Goal: Information Seeking & Learning: Learn about a topic

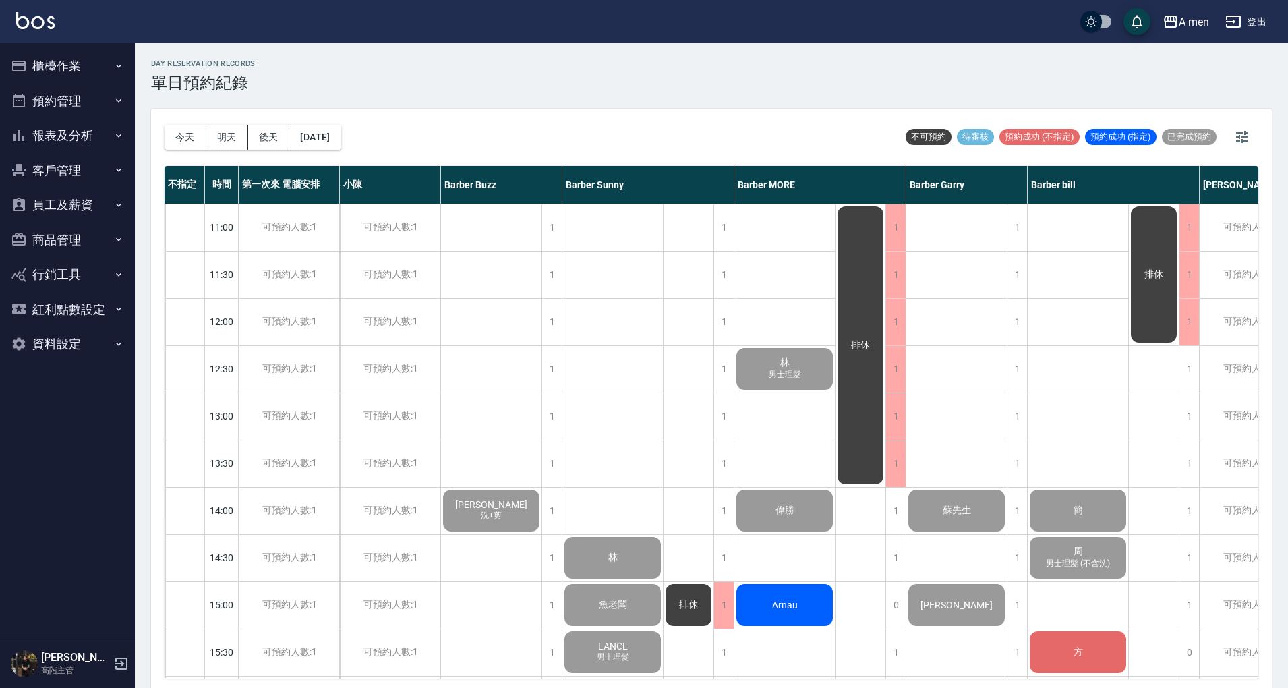
click at [65, 208] on button "員工及薪資" at bounding box center [67, 204] width 124 height 35
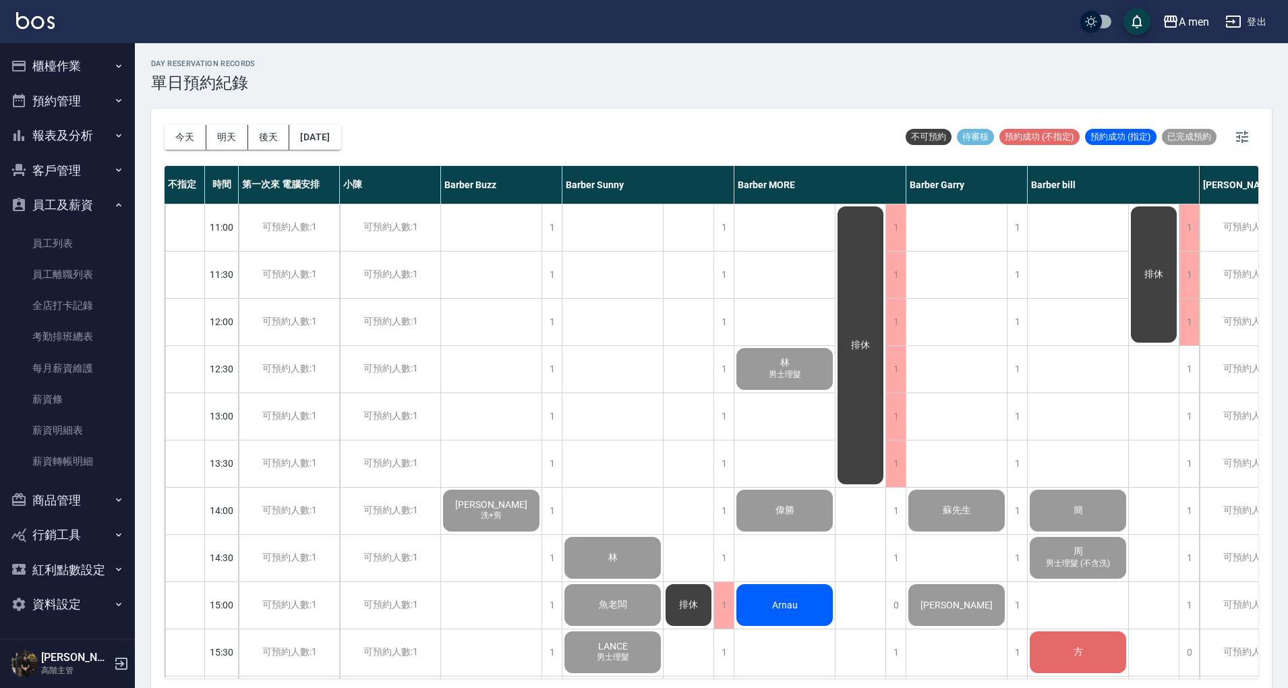
click at [78, 180] on button "客戶管理" at bounding box center [67, 170] width 124 height 35
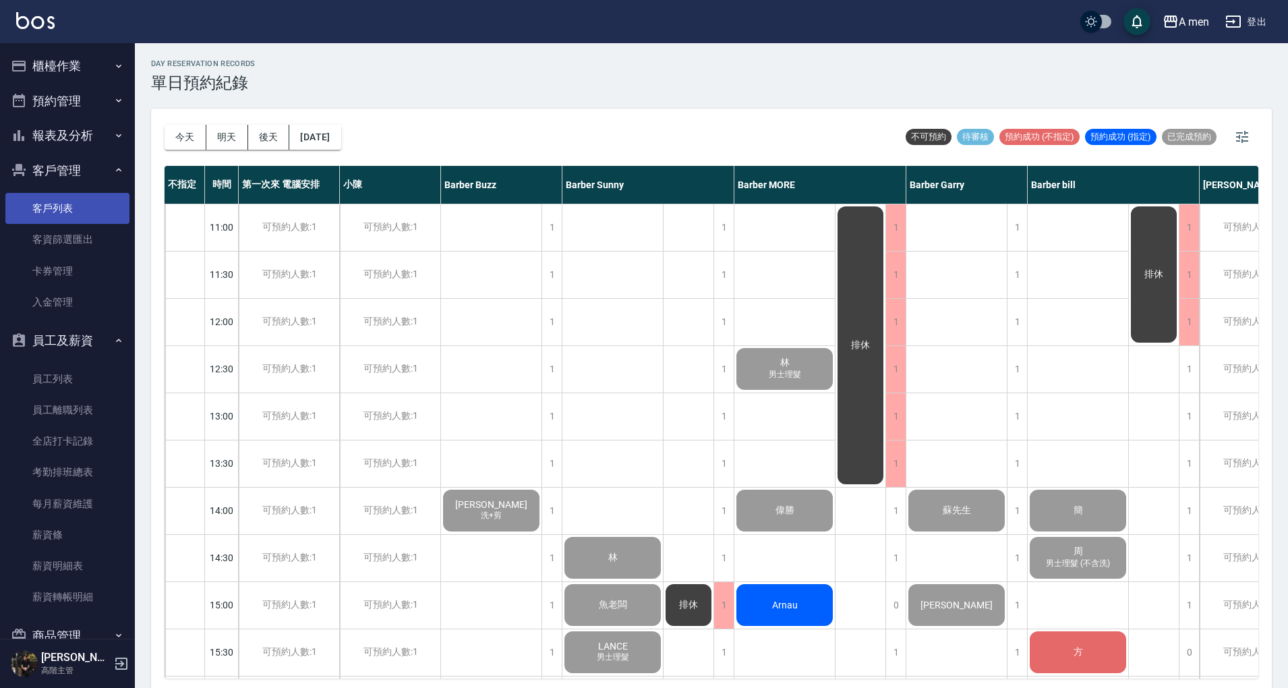
click at [82, 212] on link "客戶列表" at bounding box center [67, 208] width 124 height 31
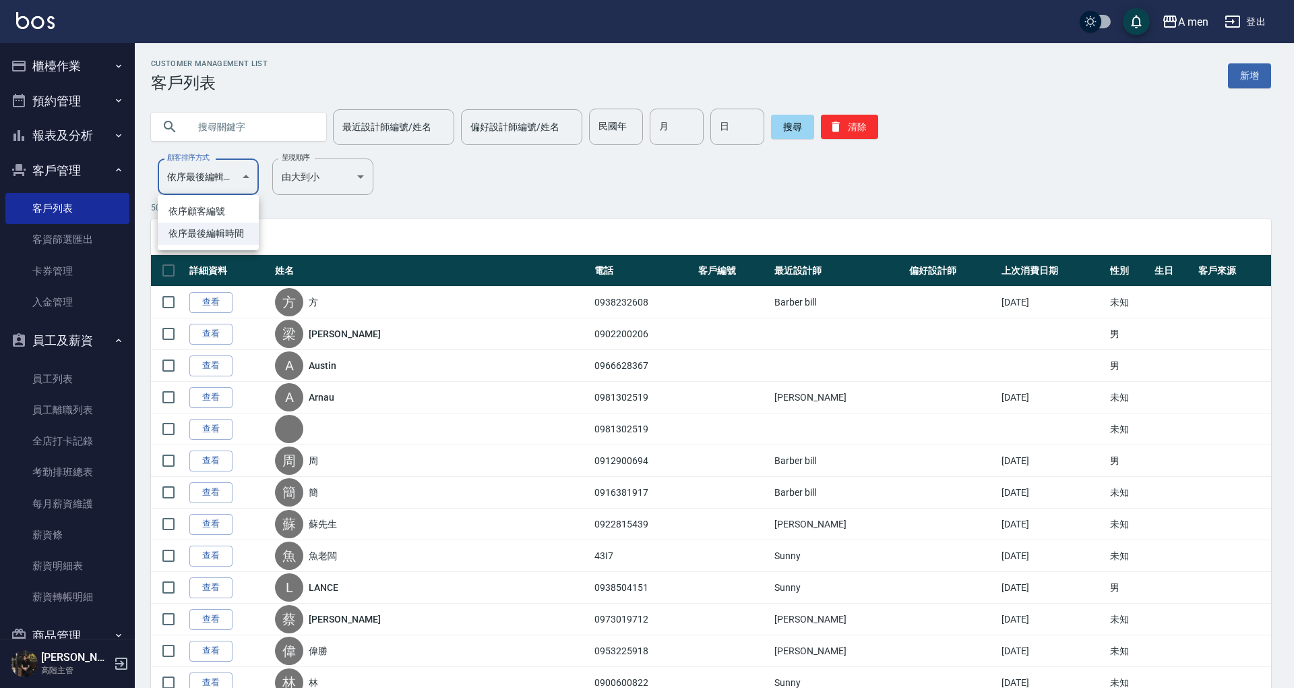
click at [311, 189] on div at bounding box center [647, 344] width 1294 height 688
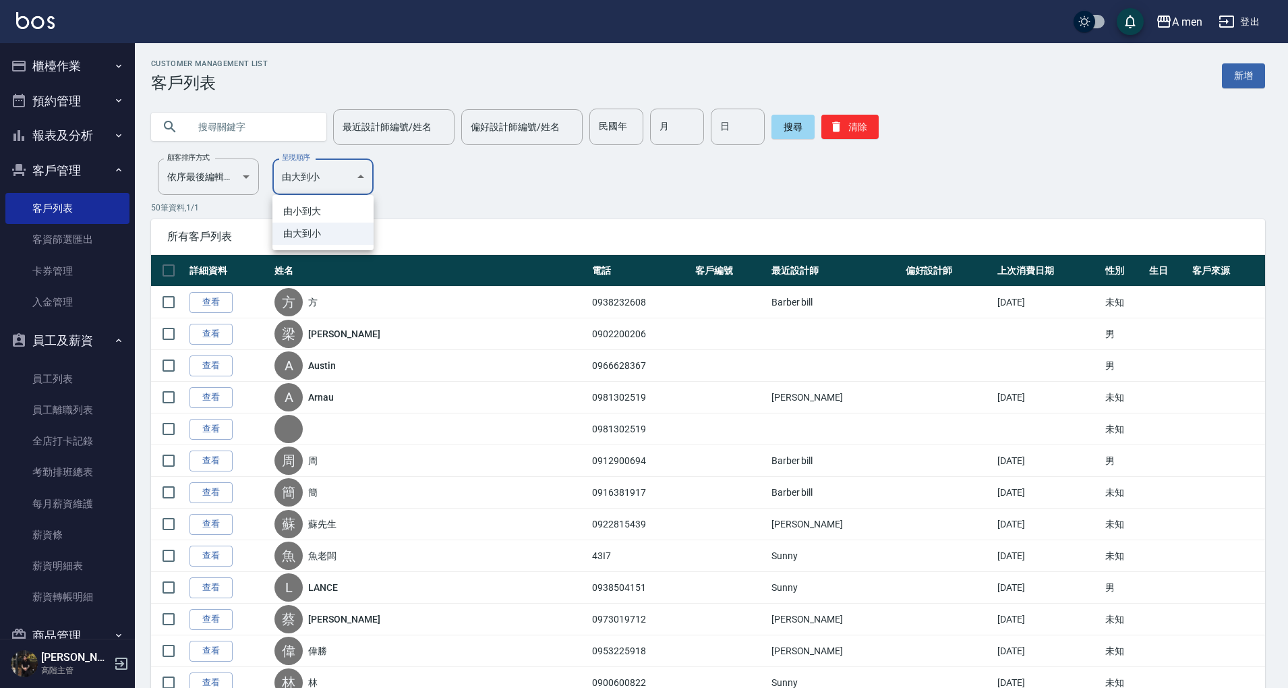
click at [471, 187] on div at bounding box center [647, 344] width 1294 height 688
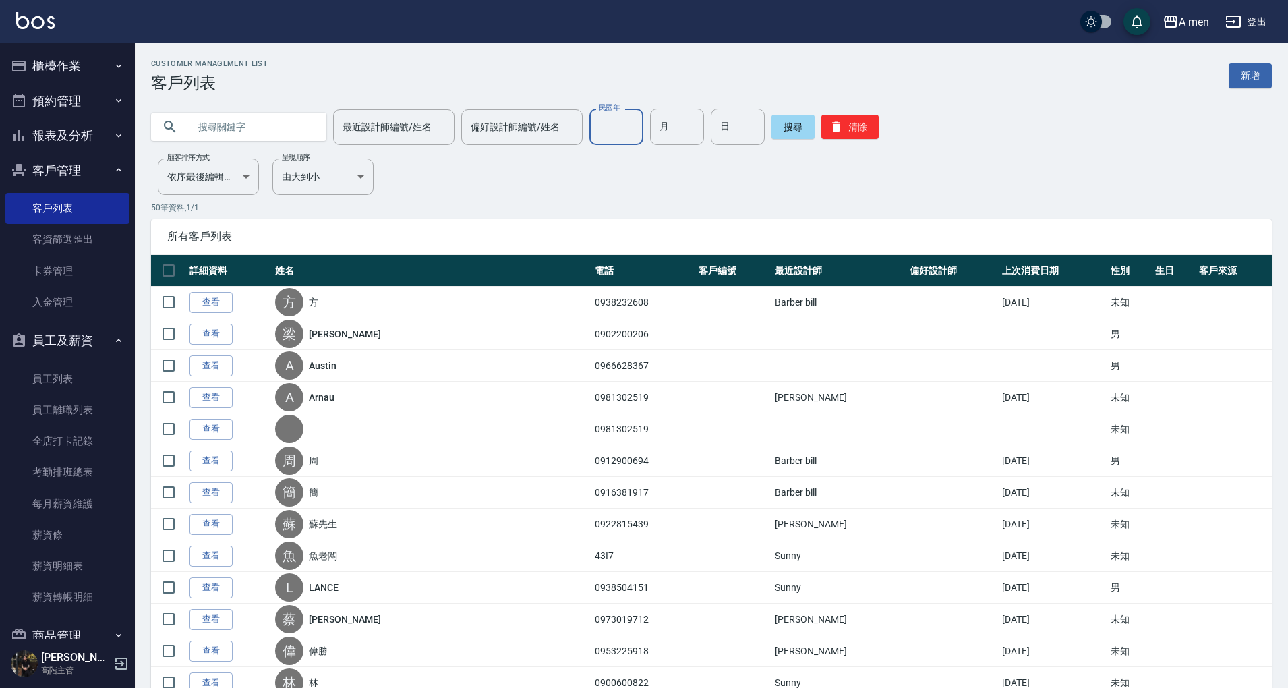
click at [626, 138] on input "民國年" at bounding box center [616, 127] width 54 height 36
type input "f"
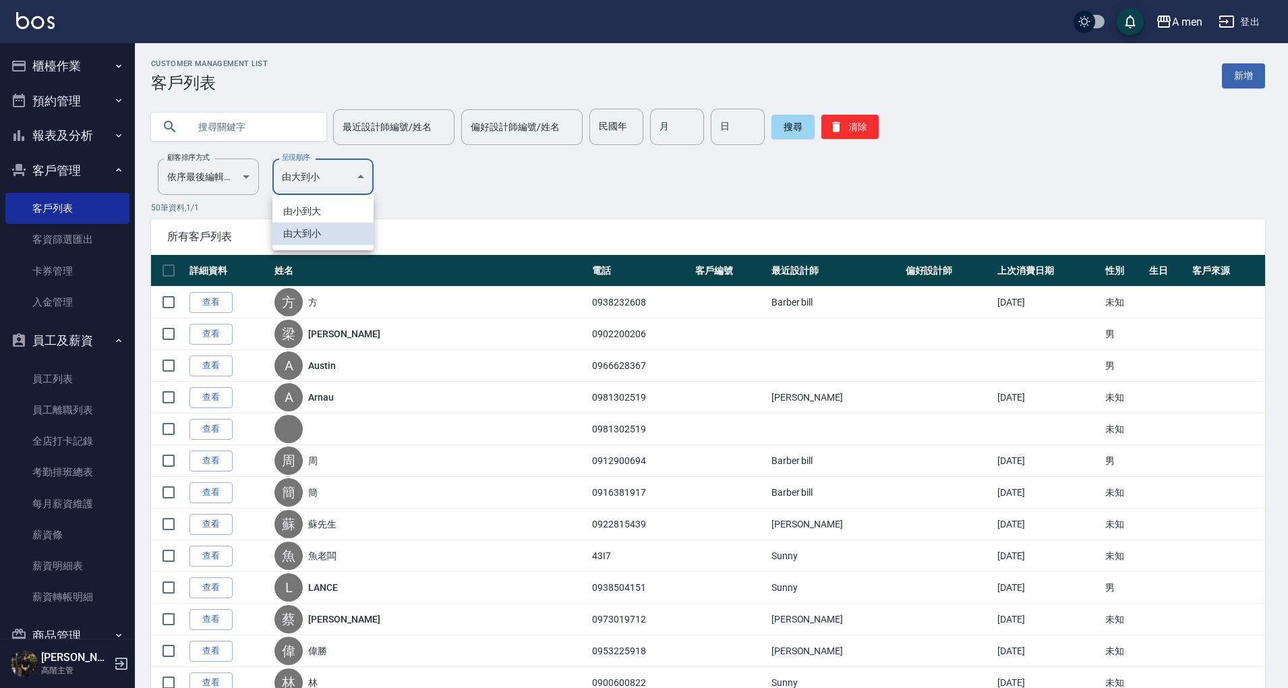
click at [427, 173] on div at bounding box center [647, 344] width 1294 height 688
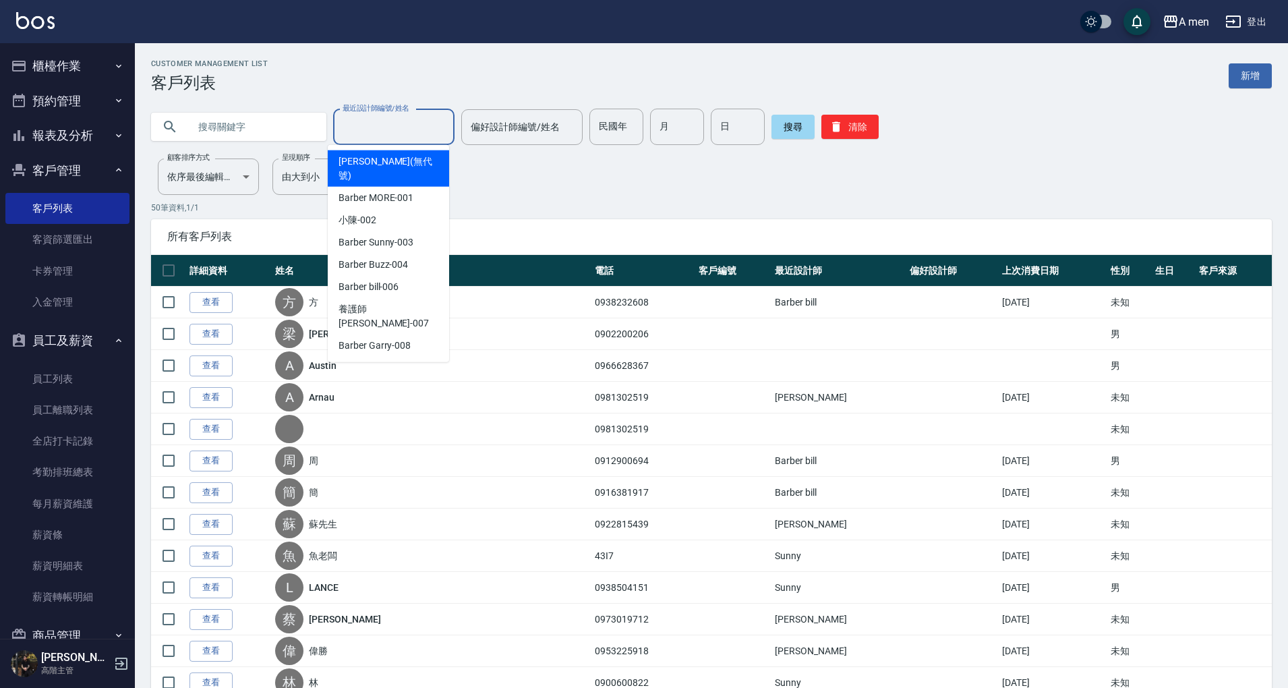
click at [420, 128] on input "最近設計師編號/姓名" at bounding box center [393, 127] width 109 height 24
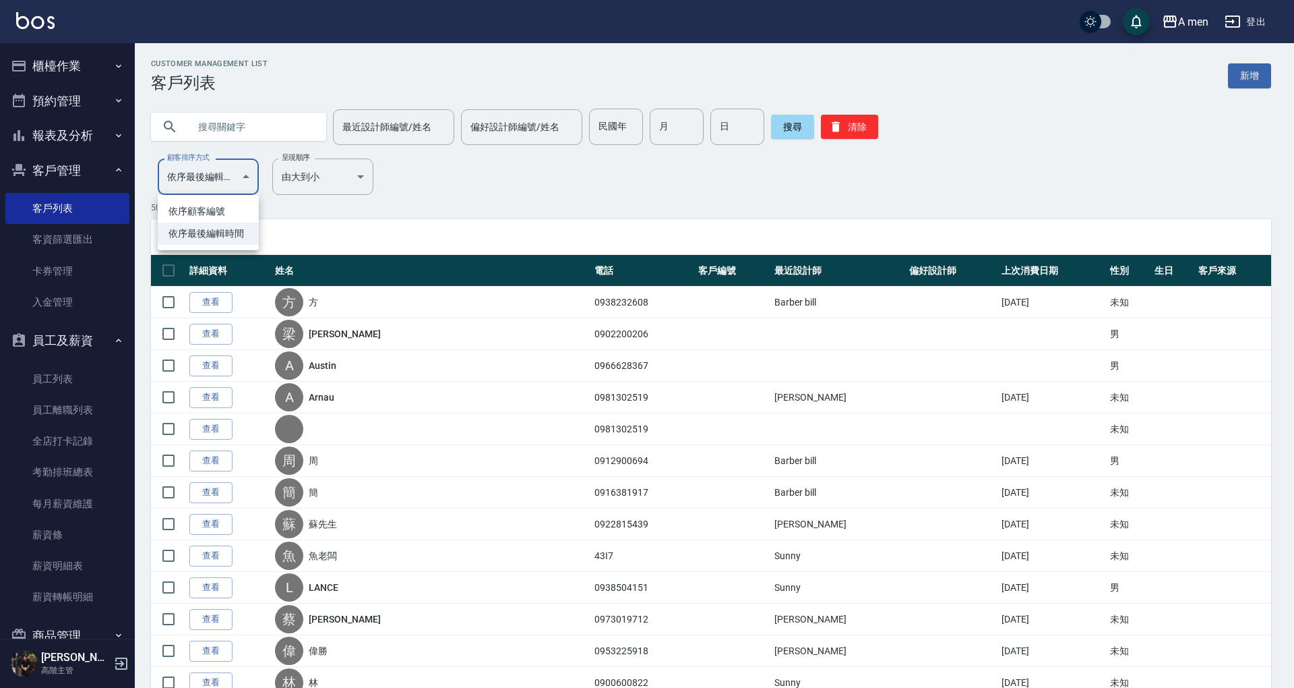
click at [666, 184] on div at bounding box center [647, 344] width 1294 height 688
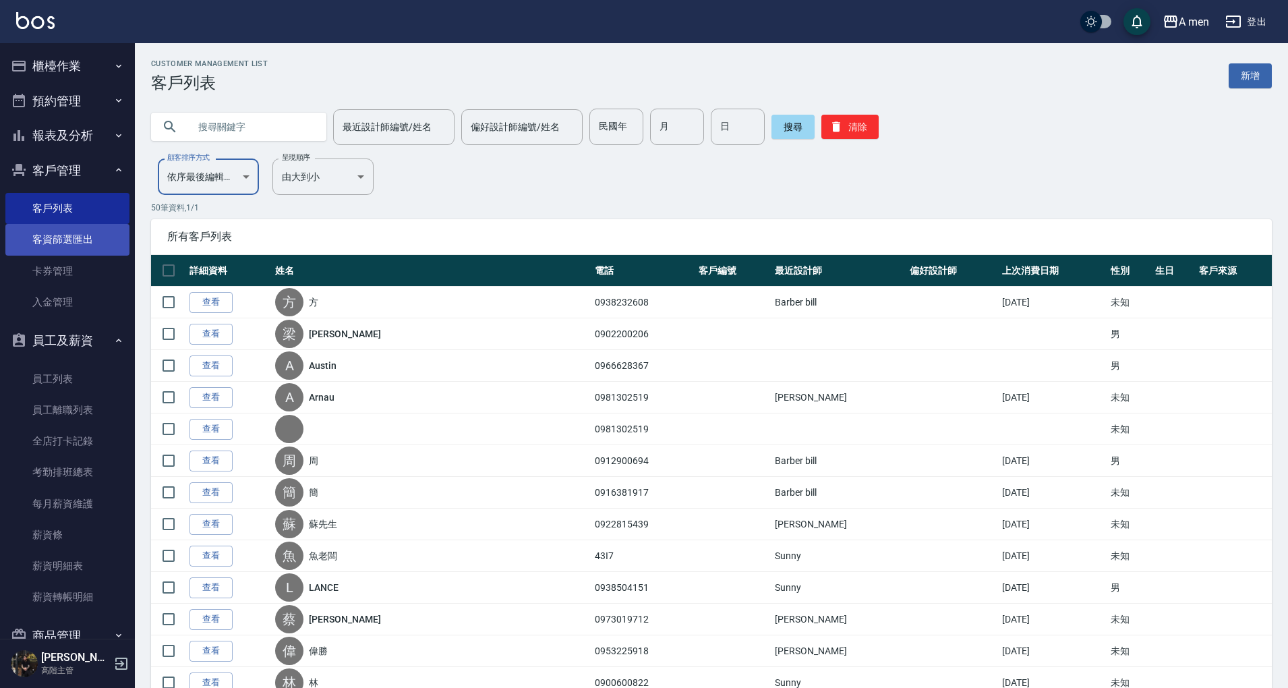
drag, startPoint x: 72, startPoint y: 256, endPoint x: 71, endPoint y: 249, distance: 7.4
click at [71, 255] on link "卡券管理" at bounding box center [67, 270] width 124 height 31
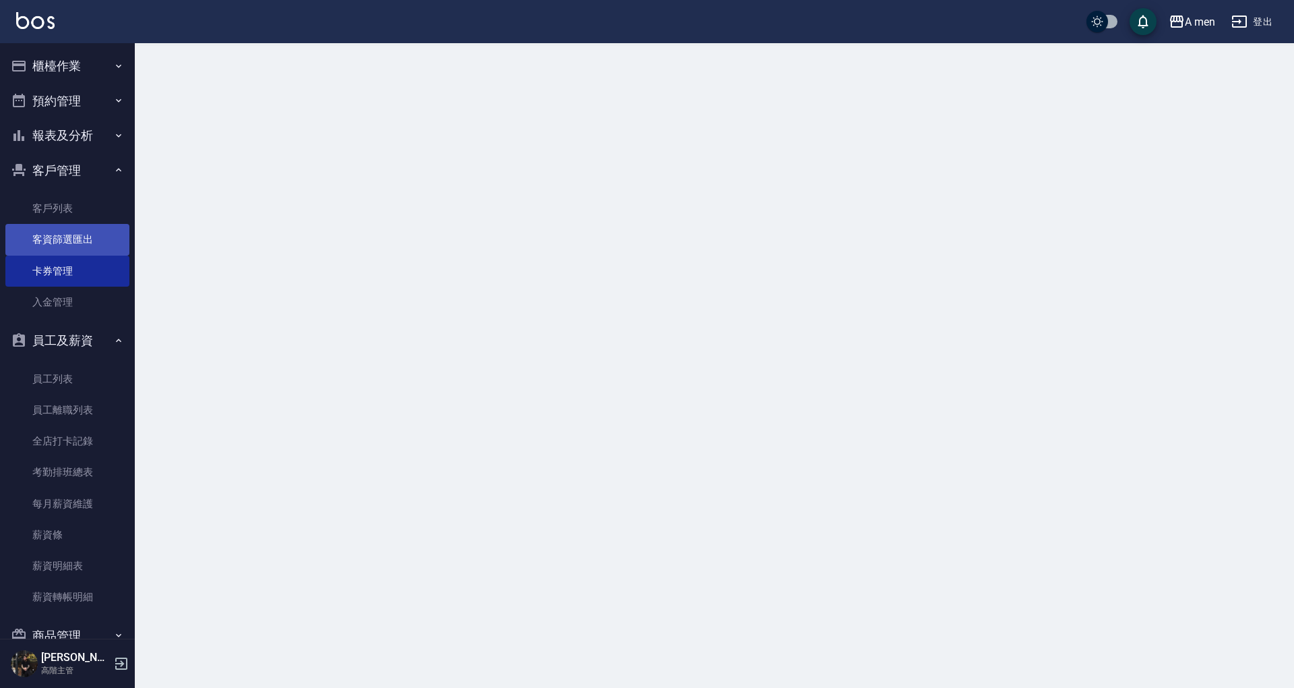
click at [74, 244] on link "客資篩選匯出" at bounding box center [67, 239] width 124 height 31
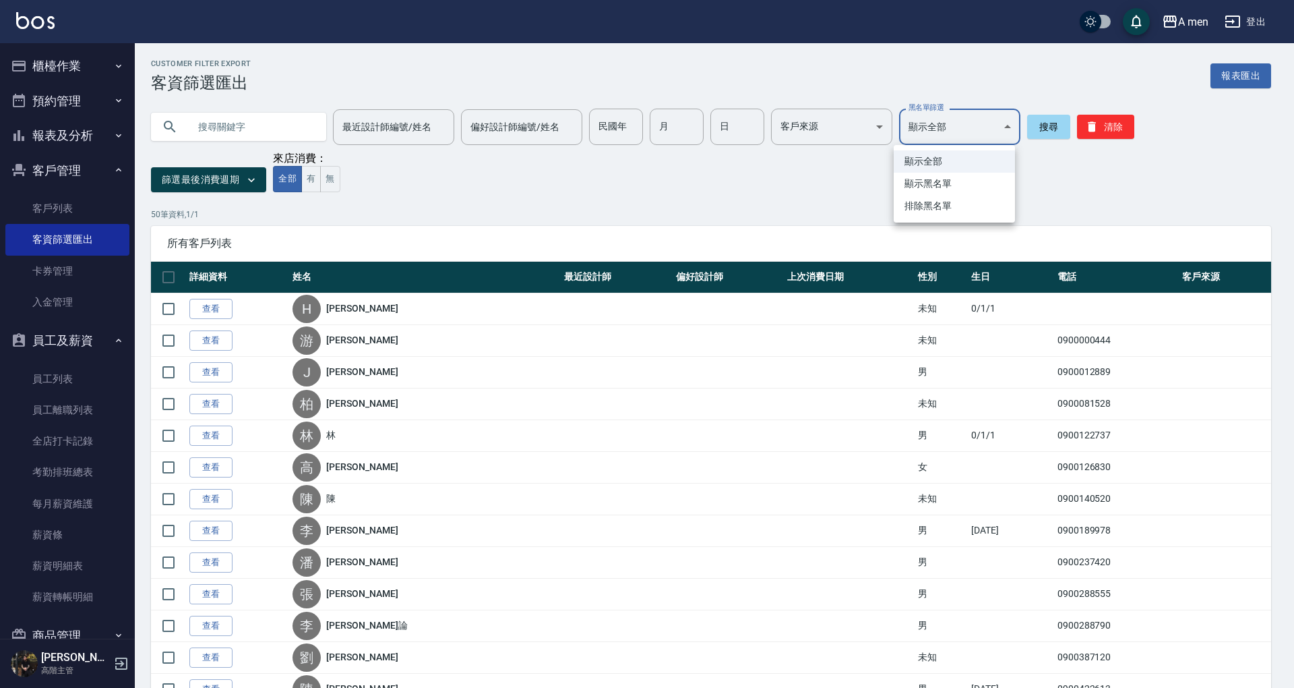
drag, startPoint x: 359, startPoint y: 165, endPoint x: 353, endPoint y: 172, distance: 8.6
click at [358, 166] on div at bounding box center [647, 344] width 1294 height 688
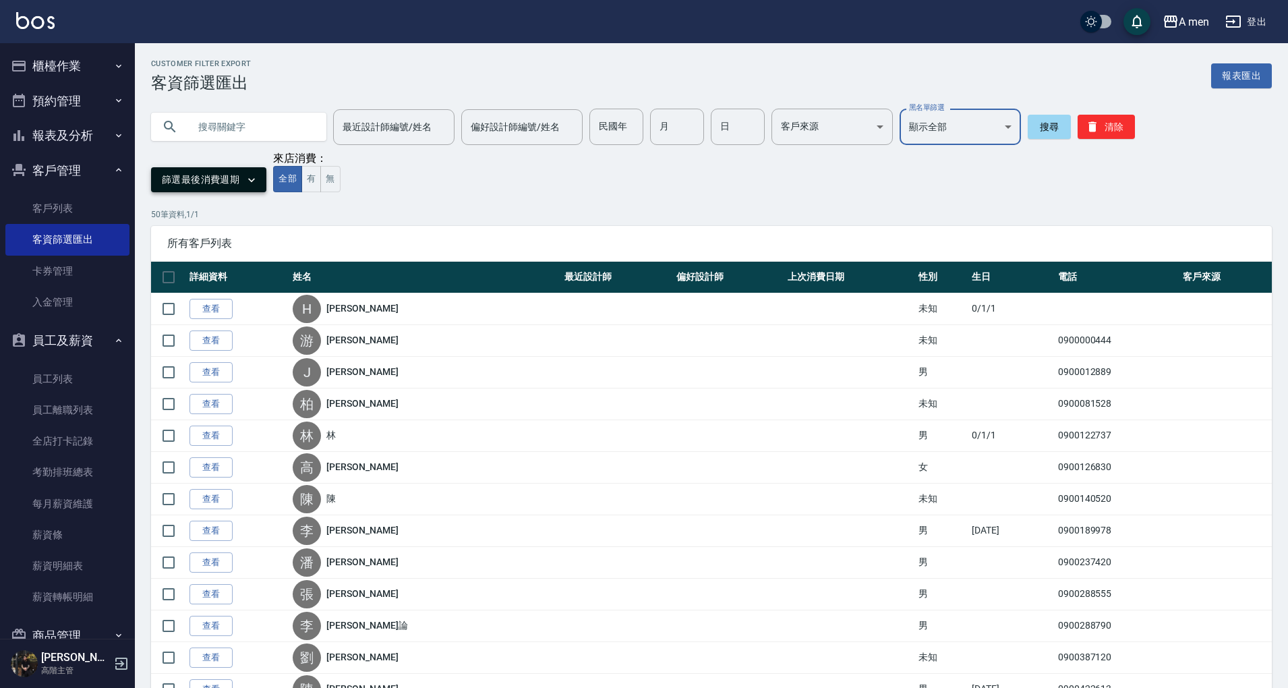
click at [224, 183] on button "篩選最後消費週期" at bounding box center [208, 179] width 115 height 25
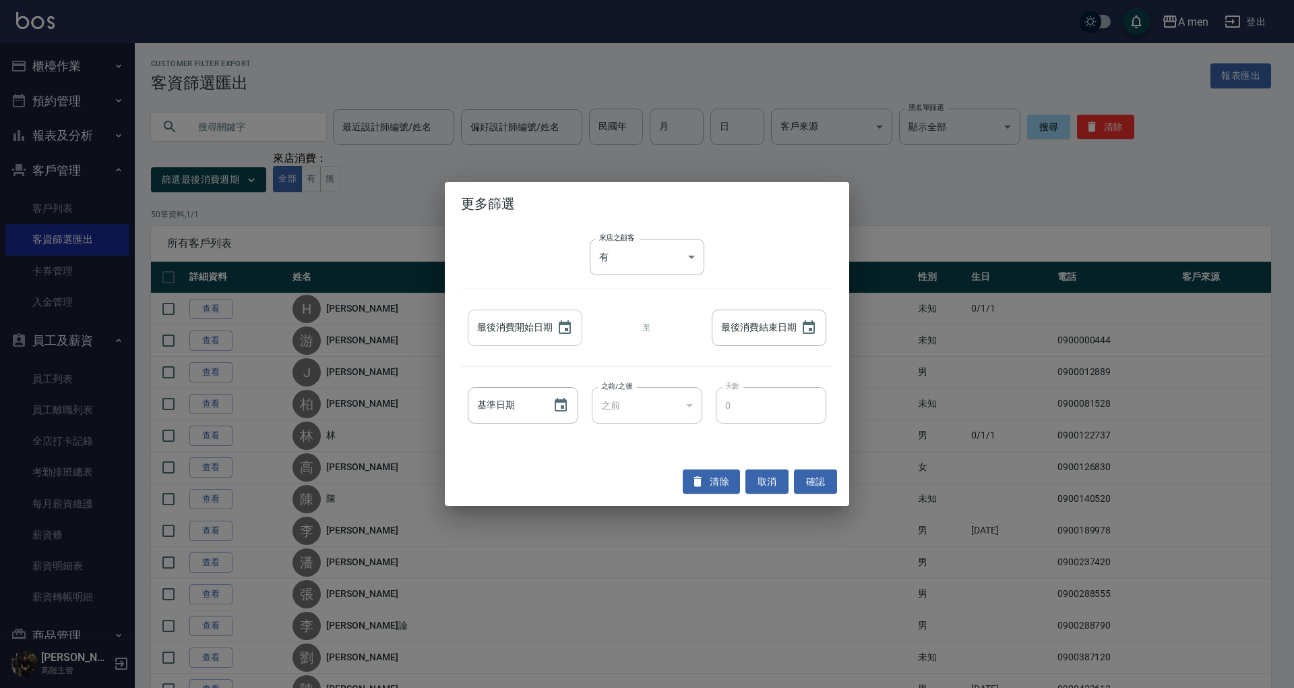
type input "YYYY/MM/DD"
click at [538, 329] on input "YYYY/MM/DD" at bounding box center [506, 327] width 76 height 36
click at [568, 326] on icon "Choose date" at bounding box center [565, 328] width 16 height 16
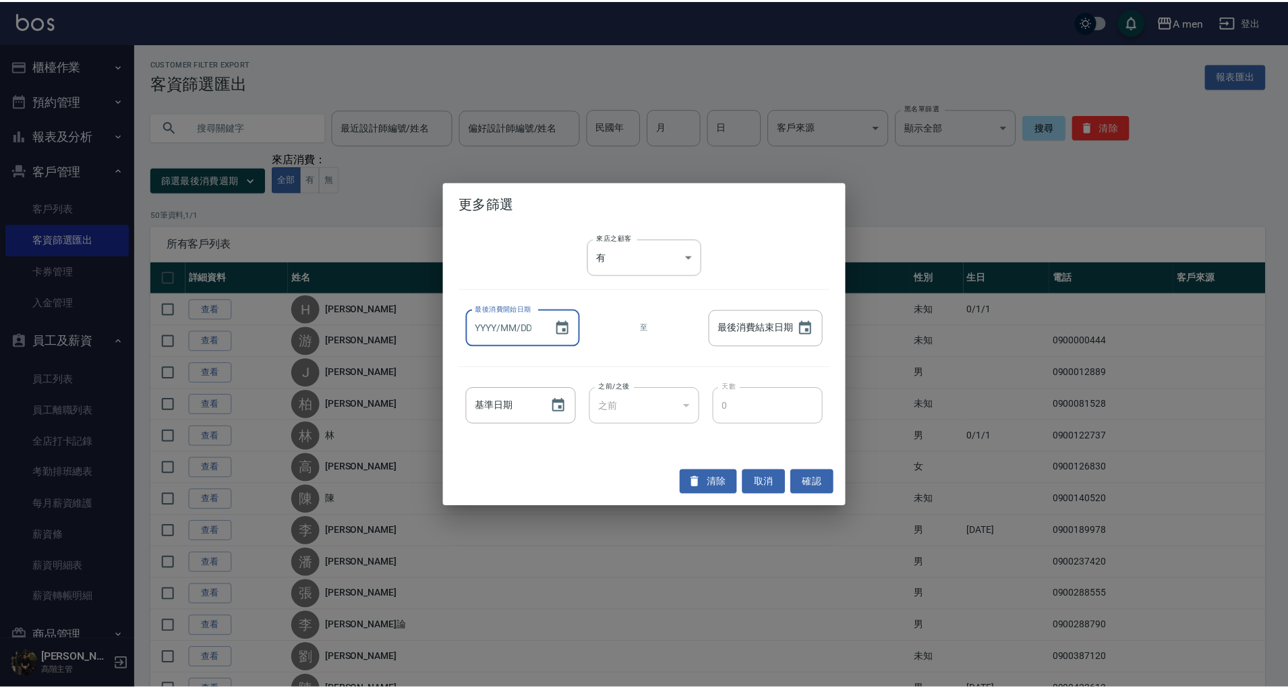
scroll to position [0, 0]
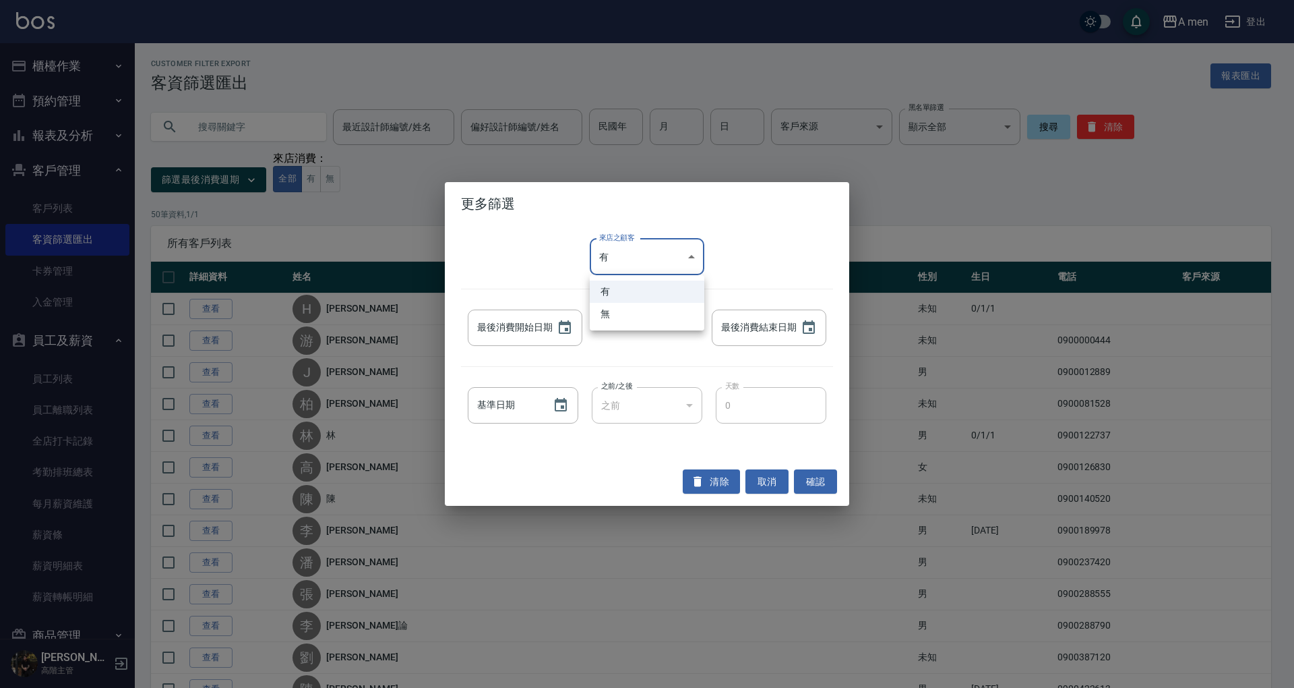
click at [825, 237] on div at bounding box center [647, 344] width 1294 height 688
type input "YYYY/MM/DD"
click at [530, 399] on input "YYYY/MM/DD" at bounding box center [503, 405] width 71 height 36
click at [604, 396] on div "之前" at bounding box center [647, 405] width 111 height 36
click at [630, 406] on div "之前" at bounding box center [647, 405] width 111 height 36
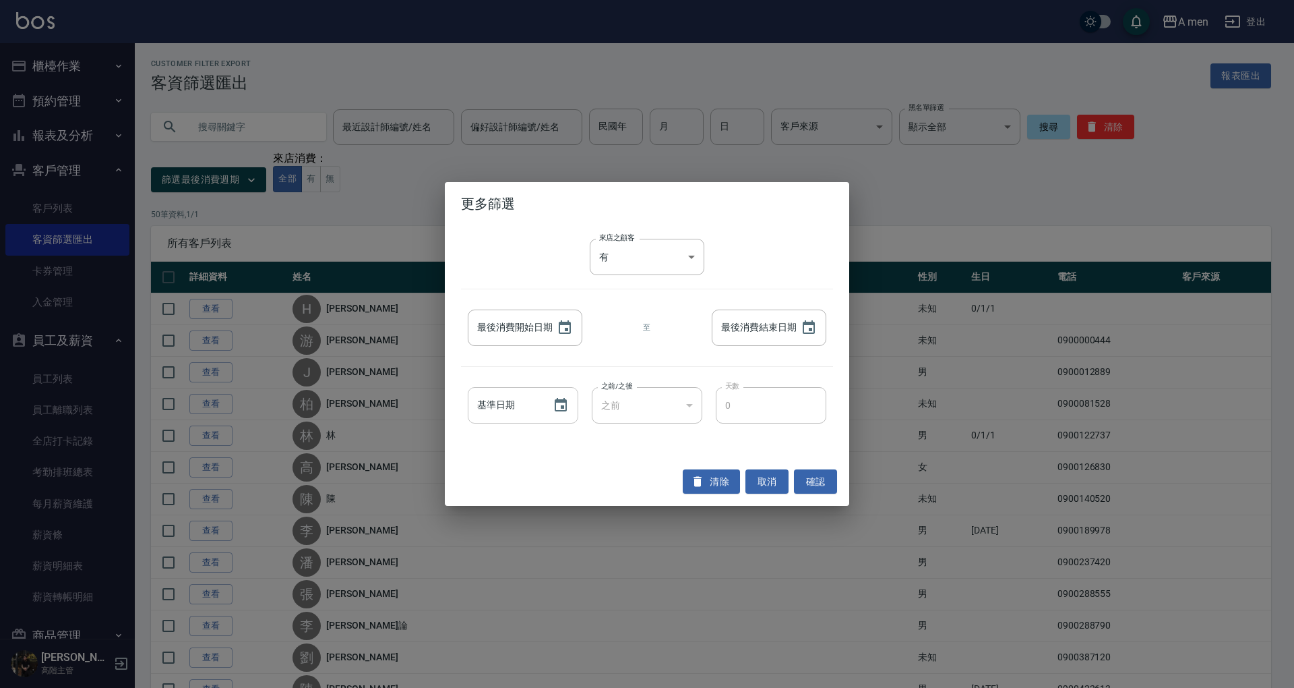
click at [544, 415] on div "基準日期" at bounding box center [523, 405] width 111 height 36
type input "YYYY/MM/DD"
drag, startPoint x: 649, startPoint y: 411, endPoint x: 700, endPoint y: 407, distance: 50.7
click at [653, 410] on div "之前" at bounding box center [647, 405] width 111 height 36
click at [702, 407] on div "基準日期 基準日期 之前/之後 之前 LESSTHAN 之前/之後 天數 0 天數" at bounding box center [647, 405] width 372 height 50
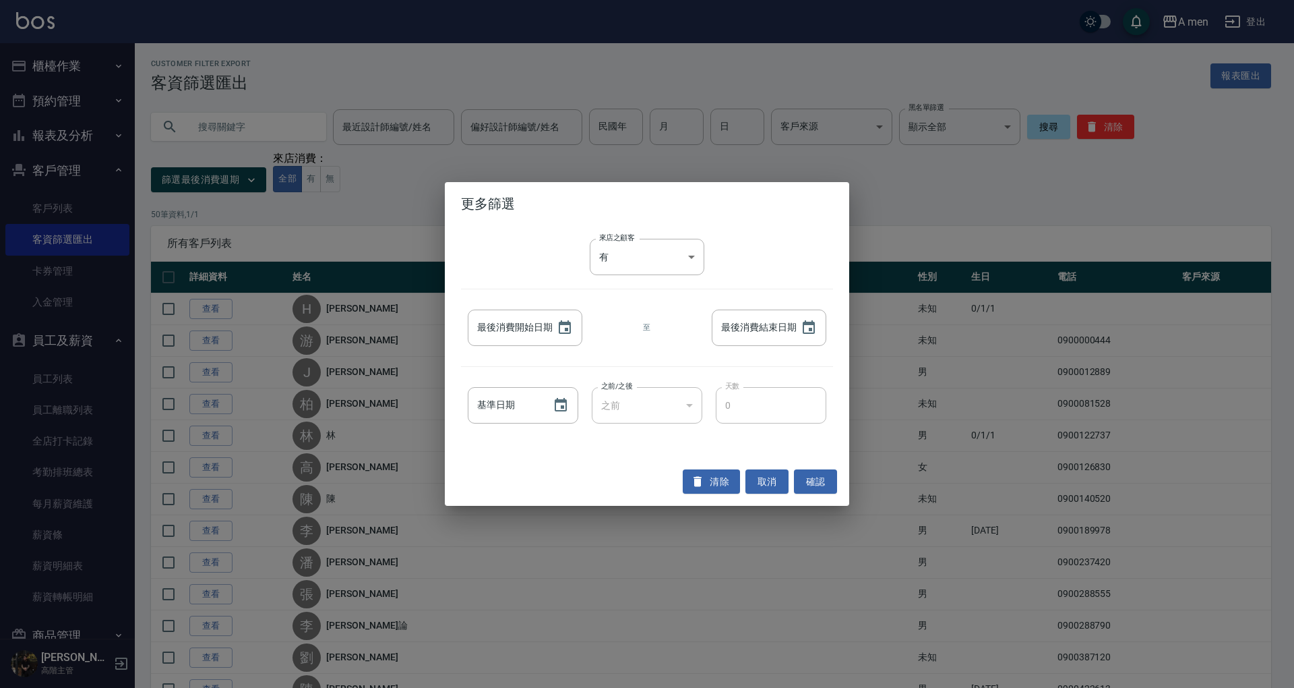
drag, startPoint x: 698, startPoint y: 406, endPoint x: 638, endPoint y: 408, distance: 60.0
click at [657, 408] on div "之前" at bounding box center [647, 405] width 111 height 36
click at [562, 408] on icon "Choose date" at bounding box center [561, 404] width 12 height 13
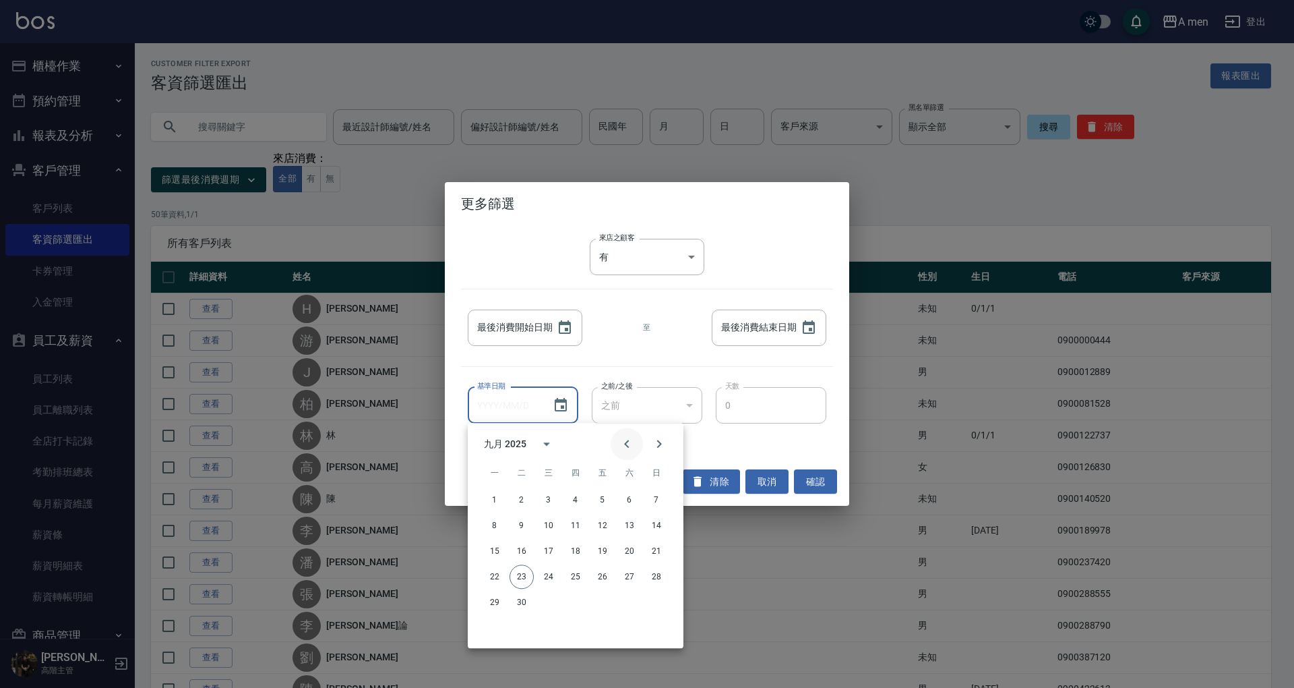
click at [626, 448] on icon "Previous month" at bounding box center [627, 443] width 16 height 16
click at [603, 522] on button "6" at bounding box center [603, 525] width 24 height 24
type input "2025/06/06"
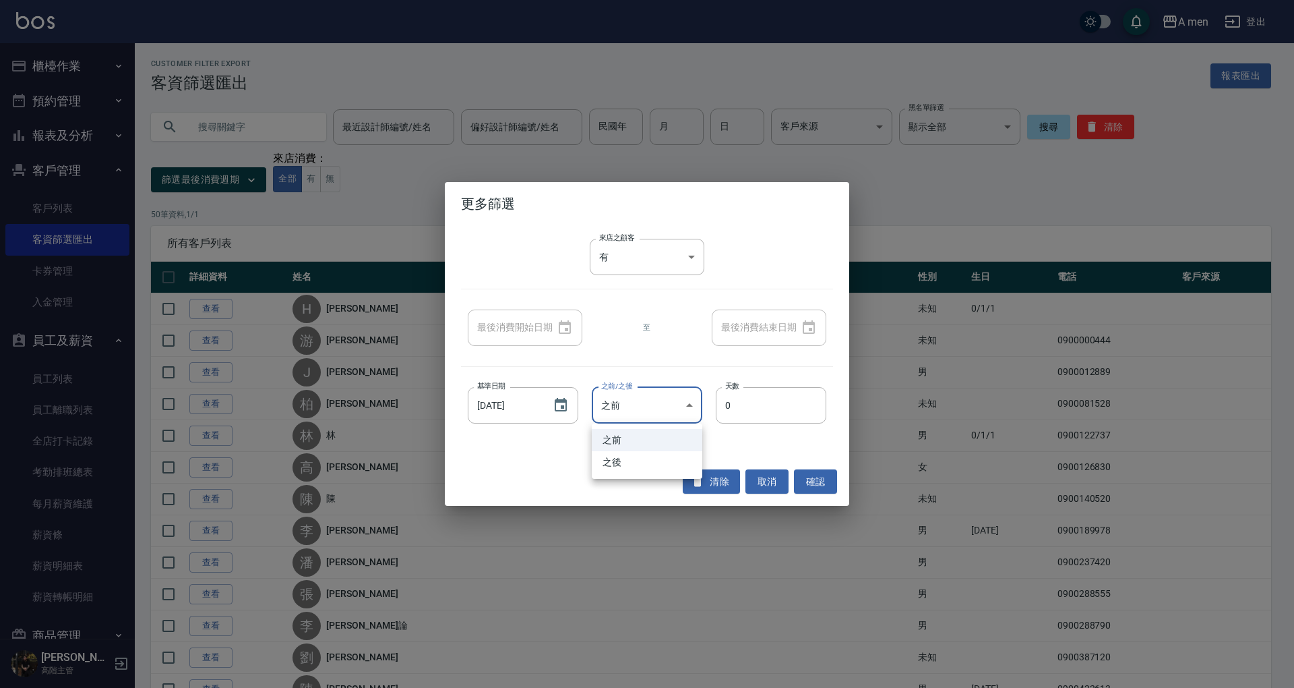
click at [676, 440] on li "之前" at bounding box center [647, 440] width 111 height 22
click at [648, 457] on li "之後" at bounding box center [647, 462] width 111 height 22
type input "GREATERTHAN"
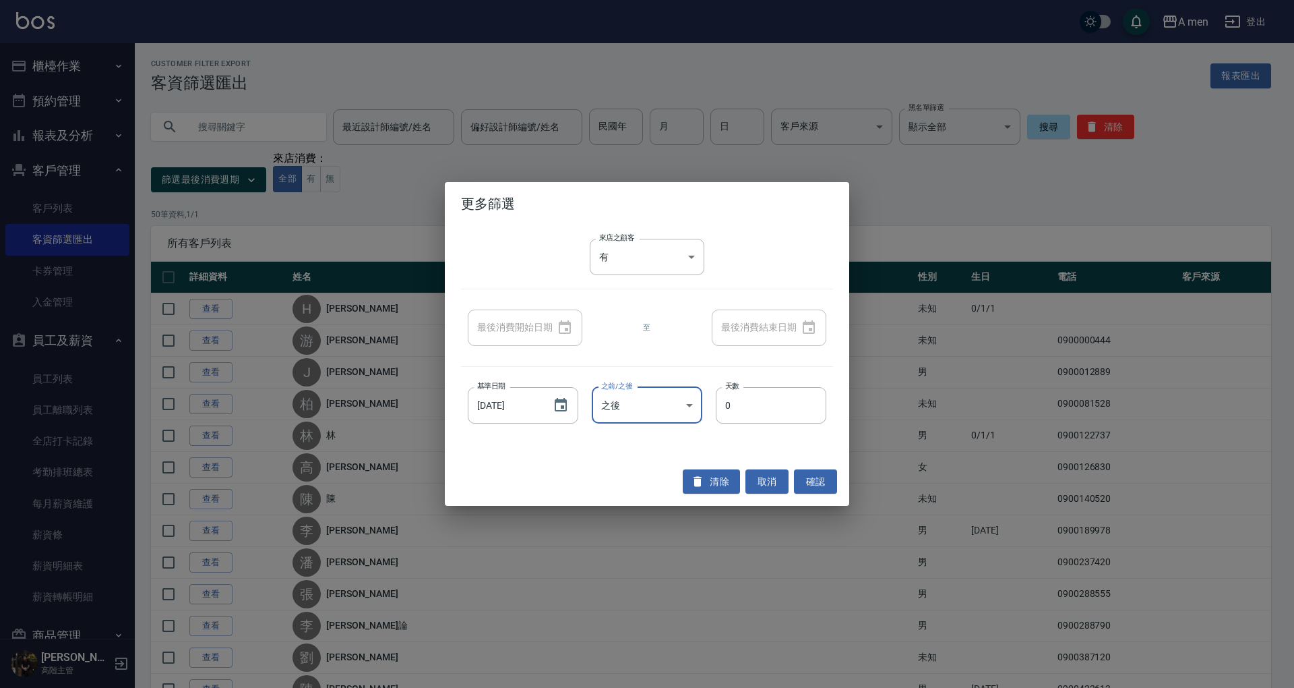
click at [727, 404] on div at bounding box center [647, 344] width 1294 height 688
drag, startPoint x: 734, startPoint y: 404, endPoint x: 712, endPoint y: 405, distance: 22.3
click at [712, 405] on div "基準日期 2025/06/06 基準日期 之前/之後 之後 GREATERTHAN 之前/之後 天數 0 天數" at bounding box center [647, 405] width 372 height 50
type input "100"
click at [820, 483] on button "確認" at bounding box center [815, 481] width 43 height 25
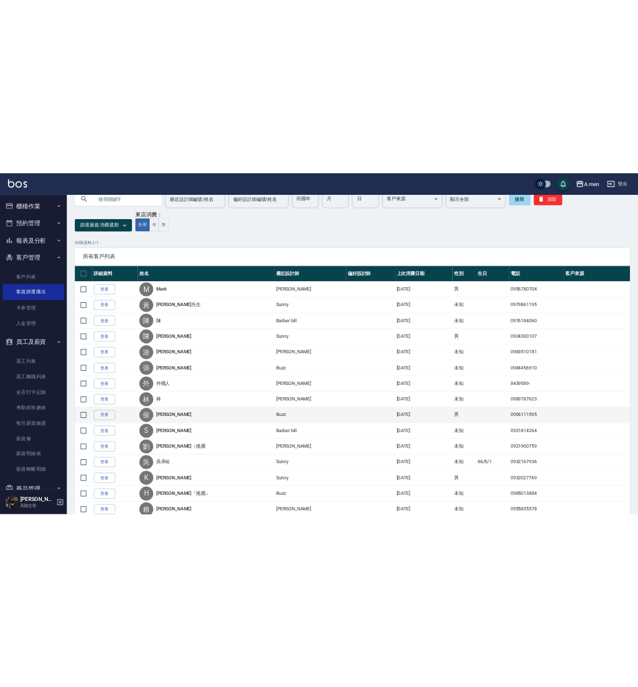
scroll to position [74, 0]
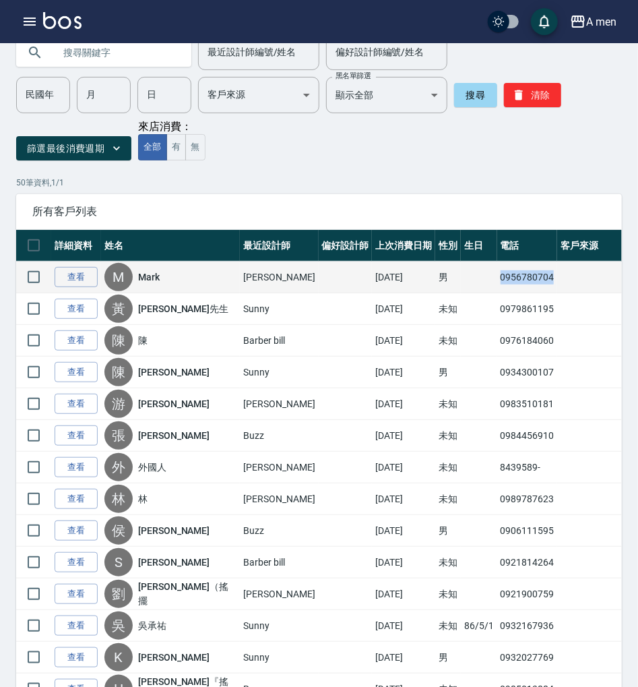
drag, startPoint x: 484, startPoint y: 275, endPoint x: 543, endPoint y: 275, distance: 59.3
click at [543, 275] on tr "查看 M Mark Garry 2025/09/13 男 0956780704" at bounding box center [319, 278] width 606 height 32
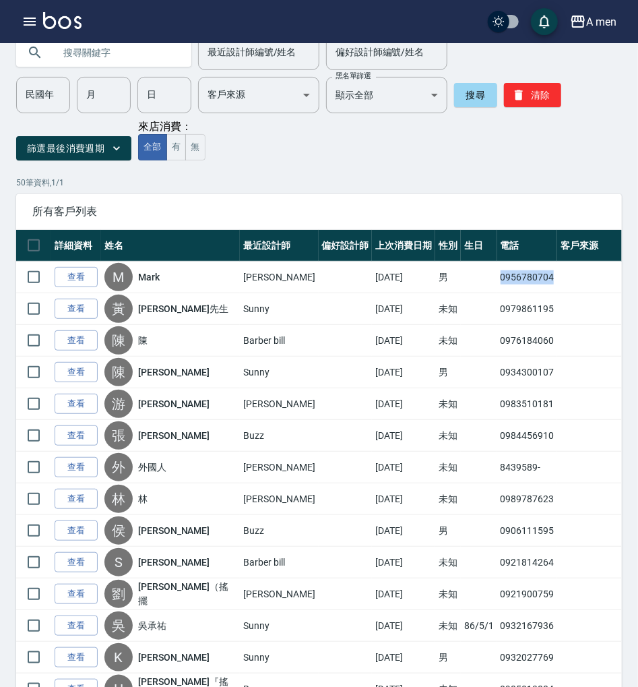
copy td "0956780704"
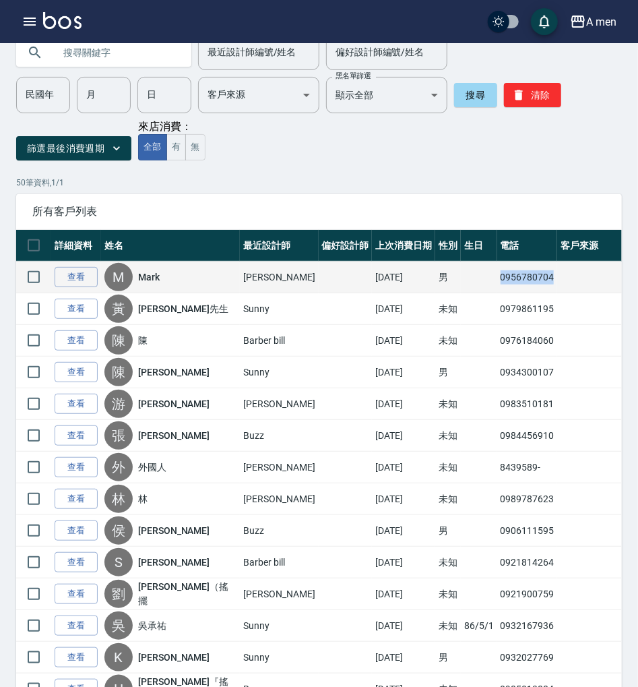
click at [522, 278] on td "0956780704" at bounding box center [527, 278] width 61 height 32
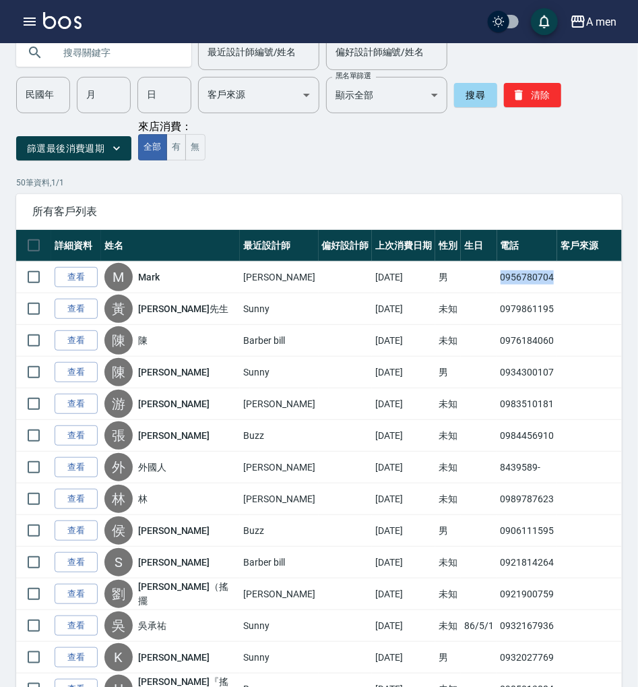
copy td "0956780704"
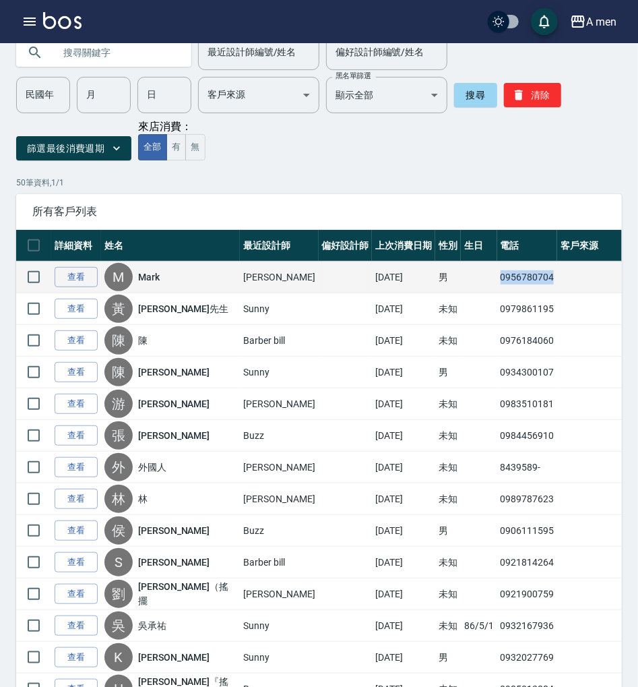
click at [499, 268] on td "0956780704" at bounding box center [527, 278] width 61 height 32
click at [497, 275] on td "0956780704" at bounding box center [527, 278] width 61 height 32
drag, startPoint x: 483, startPoint y: 277, endPoint x: 545, endPoint y: 275, distance: 62.1
click at [545, 275] on tr "查看 M Mark Garry 2025/09/13 男 0956780704" at bounding box center [319, 278] width 606 height 32
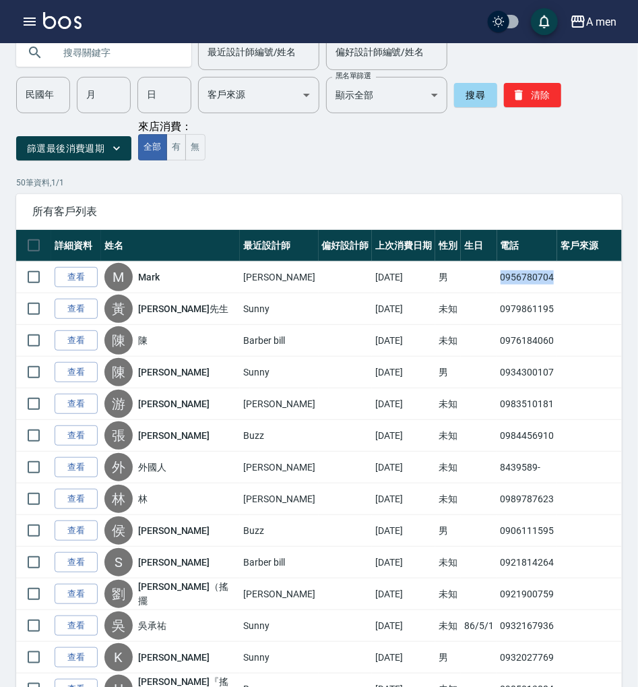
copy td "0956780704"
click at [527, 159] on div "篩選最後消費週期 來店消費： 全部 有 無" at bounding box center [319, 140] width 606 height 40
drag, startPoint x: 87, startPoint y: 279, endPoint x: 111, endPoint y: 252, distance: 35.8
click at [87, 279] on link "查看" at bounding box center [76, 277] width 43 height 21
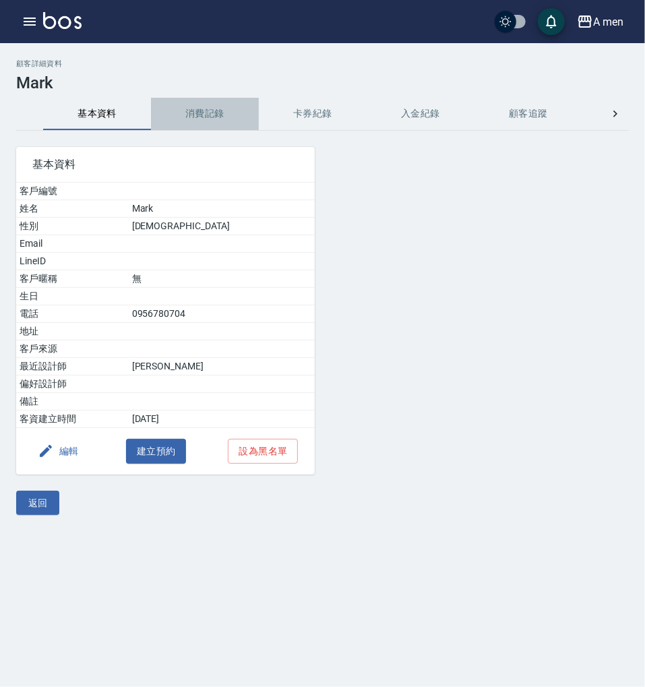
click at [193, 115] on button "消費記錄" at bounding box center [205, 114] width 108 height 32
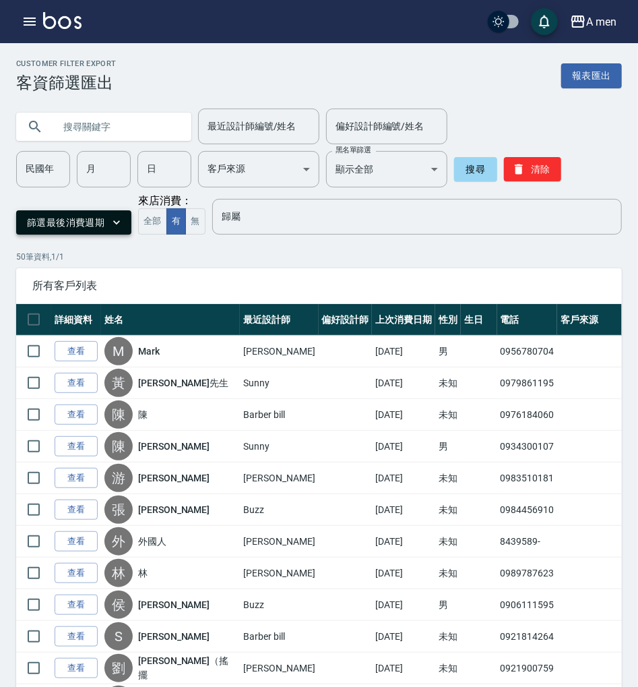
click at [85, 216] on button "篩選最後消費週期" at bounding box center [73, 222] width 115 height 25
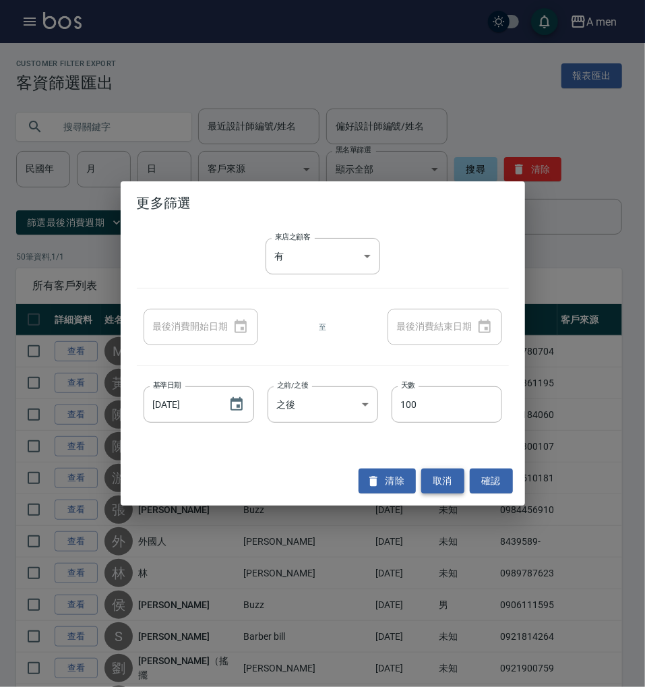
click at [444, 481] on button "取消" at bounding box center [442, 481] width 43 height 25
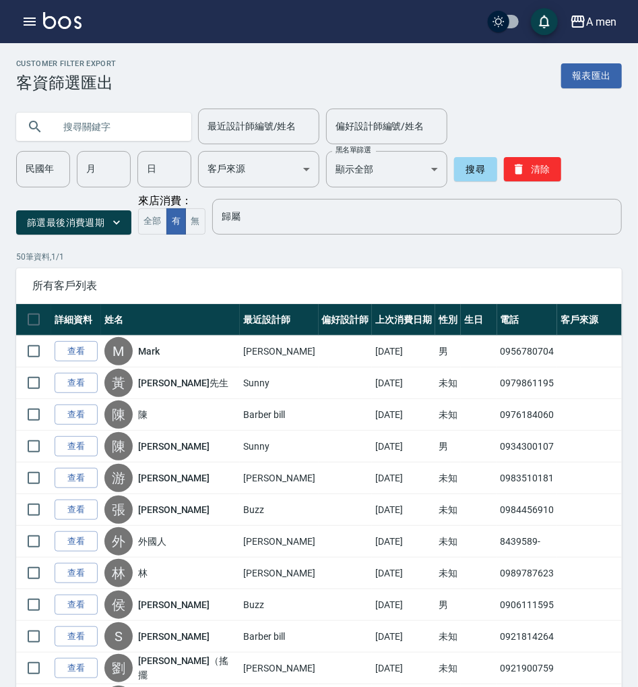
drag, startPoint x: 78, startPoint y: 353, endPoint x: 218, endPoint y: 235, distance: 183.2
click at [78, 353] on link "查看" at bounding box center [76, 351] width 43 height 21
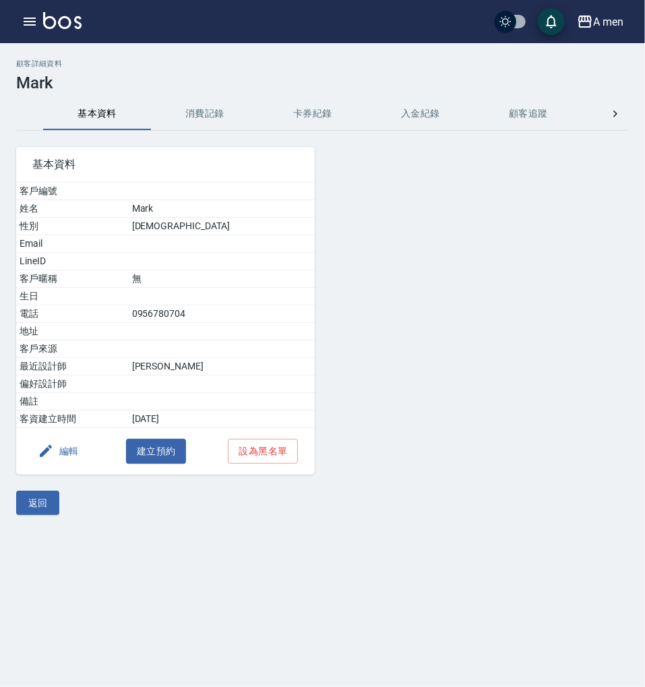
click at [187, 107] on button "消費記錄" at bounding box center [205, 114] width 108 height 32
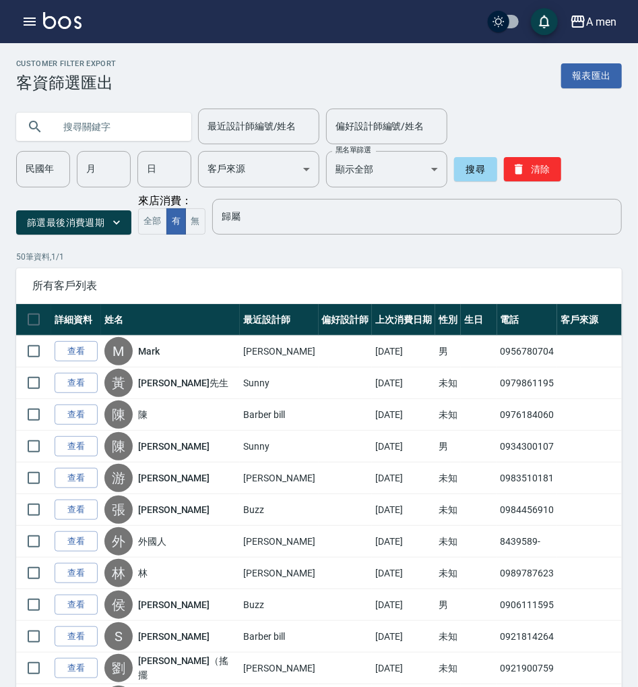
click at [93, 379] on link "查看" at bounding box center [76, 383] width 43 height 21
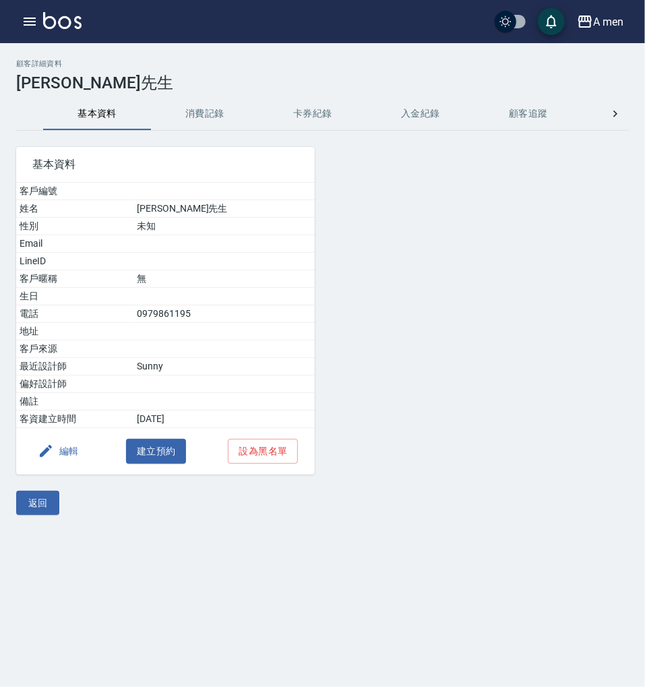
click at [188, 117] on button "消費記錄" at bounding box center [205, 114] width 108 height 32
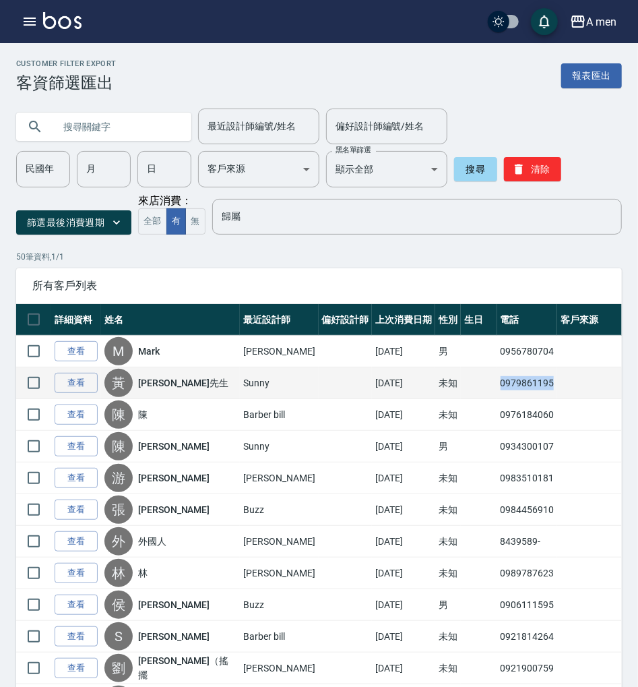
drag, startPoint x: 484, startPoint y: 386, endPoint x: 567, endPoint y: 388, distance: 82.9
click at [567, 388] on tr "查看 黃 黃先生 Sunny 2025/09/13 未知 0979861195" at bounding box center [319, 383] width 606 height 32
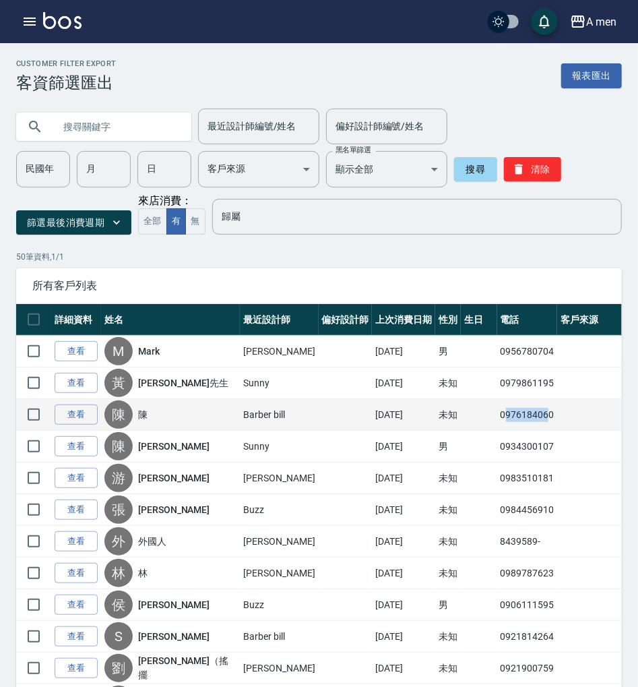
drag, startPoint x: 488, startPoint y: 414, endPoint x: 520, endPoint y: 414, distance: 32.4
click at [532, 414] on td "0976184060" at bounding box center [527, 415] width 61 height 32
click at [520, 414] on td "0976184060" at bounding box center [527, 415] width 61 height 32
drag, startPoint x: 489, startPoint y: 414, endPoint x: 497, endPoint y: 411, distance: 9.4
click at [504, 411] on td "0976184060" at bounding box center [527, 415] width 61 height 32
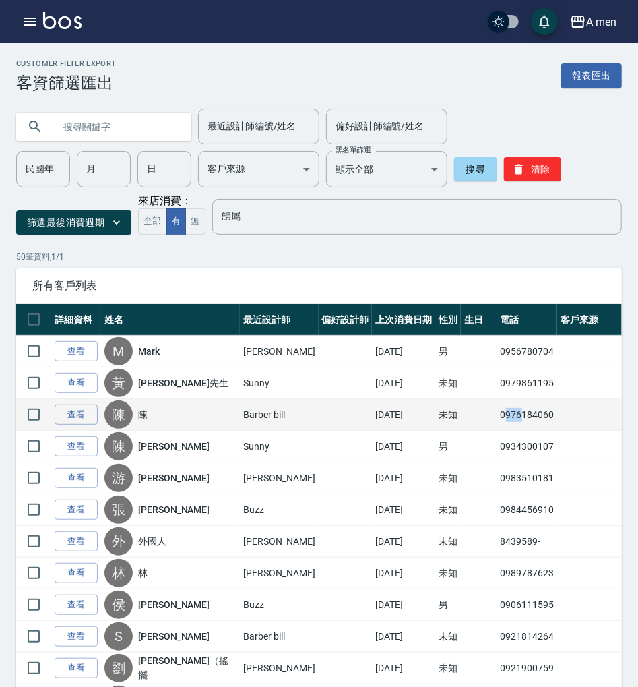
drag, startPoint x: 497, startPoint y: 413, endPoint x: 488, endPoint y: 415, distance: 9.5
click at [497, 413] on td "0976184060" at bounding box center [527, 415] width 61 height 32
click at [497, 415] on td "0976184060" at bounding box center [527, 415] width 61 height 32
drag, startPoint x: 484, startPoint y: 415, endPoint x: 554, endPoint y: 407, distance: 70.5
click at [554, 407] on tr "查看 陳 陳 Barber bill 2025/09/13 未知 0976184060" at bounding box center [319, 415] width 606 height 32
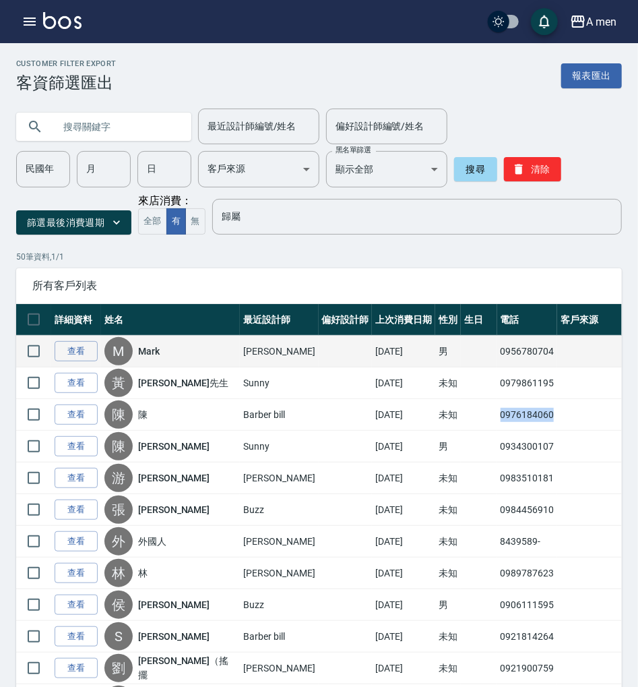
copy td "0976184060"
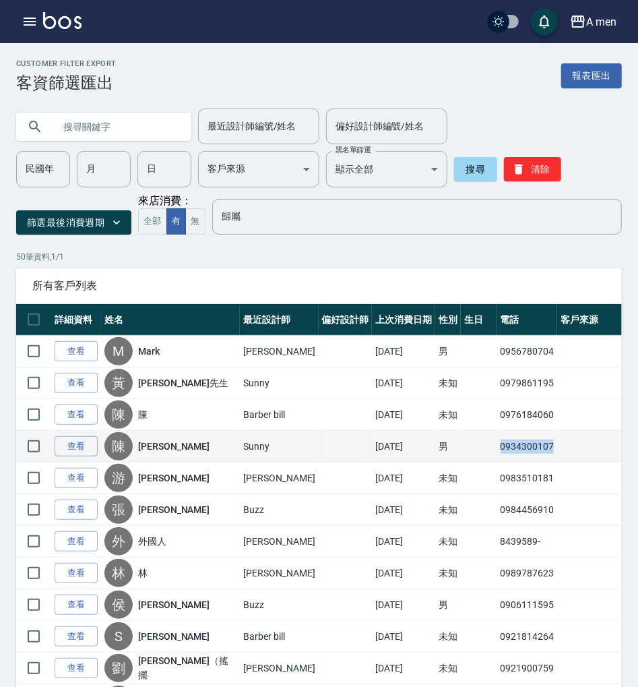
drag, startPoint x: 485, startPoint y: 445, endPoint x: 538, endPoint y: 446, distance: 53.3
click at [538, 446] on td "0934300107" at bounding box center [527, 447] width 61 height 32
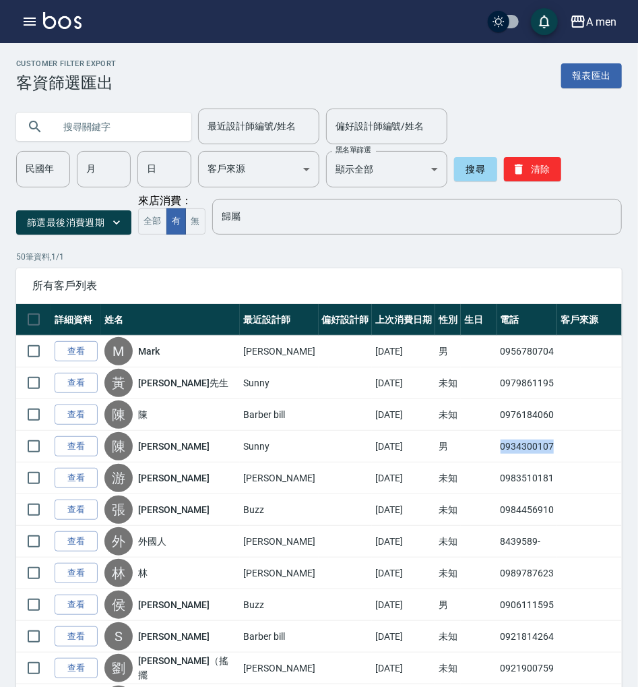
copy td "0934300107"
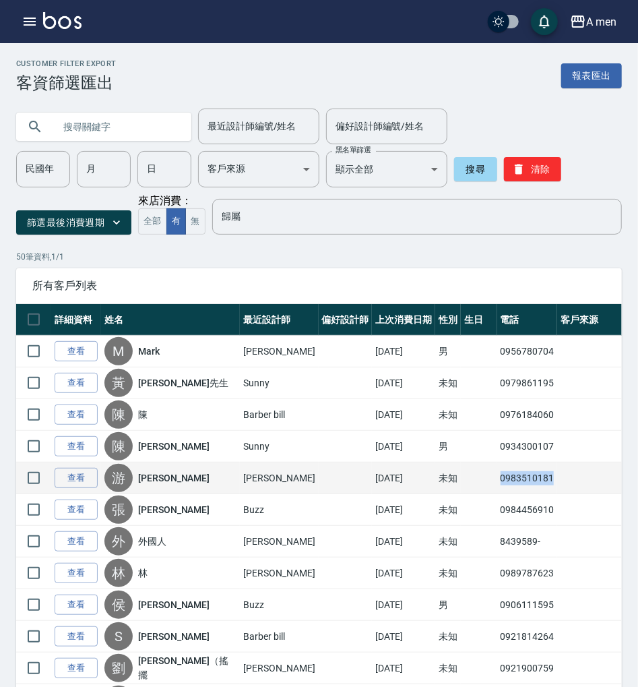
drag, startPoint x: 484, startPoint y: 479, endPoint x: 549, endPoint y: 483, distance: 64.8
click at [549, 483] on tr "查看 游 游鴻恒 Garry 2025/09/13 未知 0983510181" at bounding box center [319, 478] width 606 height 32
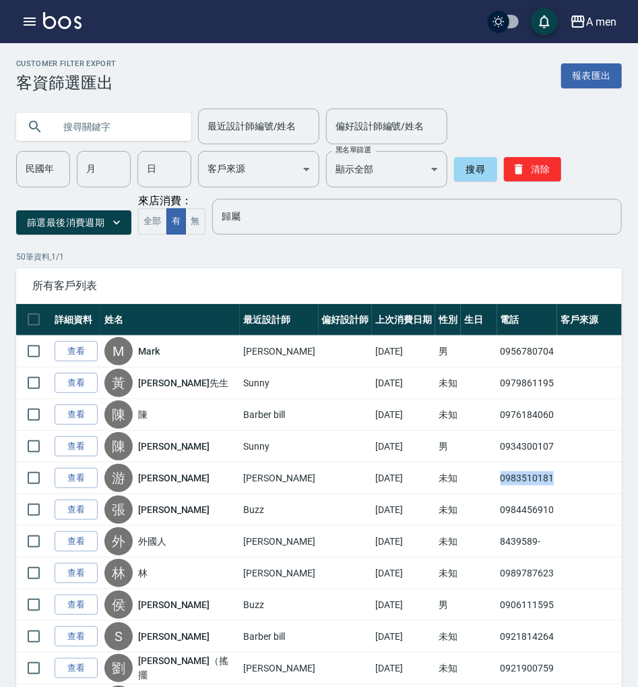
copy td "0983510181"
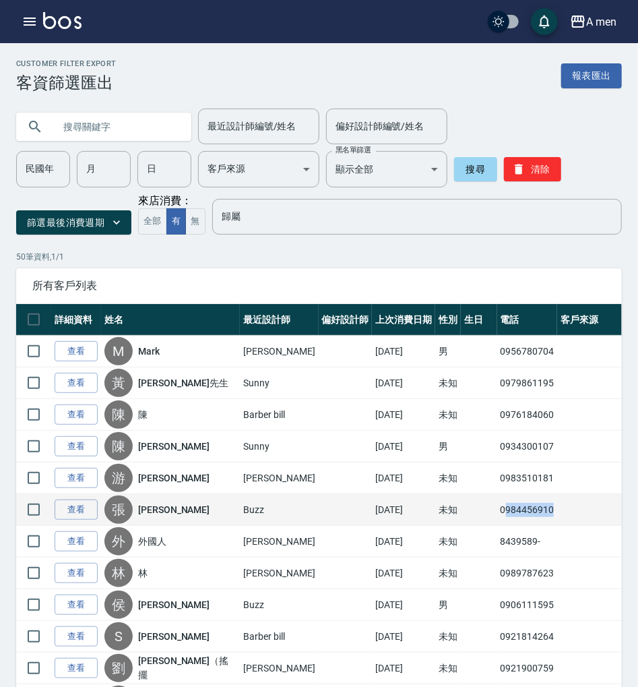
drag, startPoint x: 486, startPoint y: 510, endPoint x: 517, endPoint y: 515, distance: 31.5
click at [550, 507] on tr "查看 張 張宸睿 Buzz 2025/09/13 未知 0984456910" at bounding box center [319, 510] width 606 height 32
drag, startPoint x: 482, startPoint y: 504, endPoint x: 503, endPoint y: 503, distance: 20.9
click at [503, 503] on td "0984456910" at bounding box center [527, 510] width 61 height 32
click at [497, 510] on td "0984456910" at bounding box center [527, 510] width 61 height 32
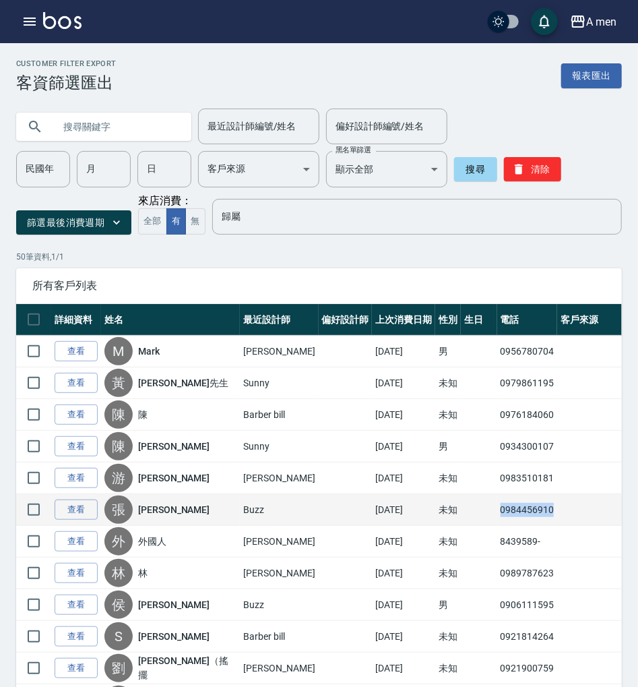
drag, startPoint x: 481, startPoint y: 510, endPoint x: 539, endPoint y: 508, distance: 58.0
click at [539, 508] on td "0984456910" at bounding box center [527, 510] width 61 height 32
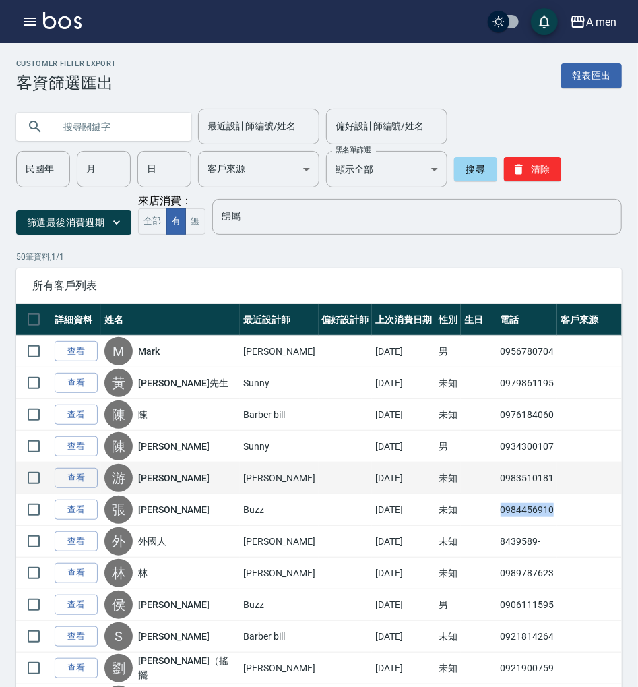
copy td "0984456910"
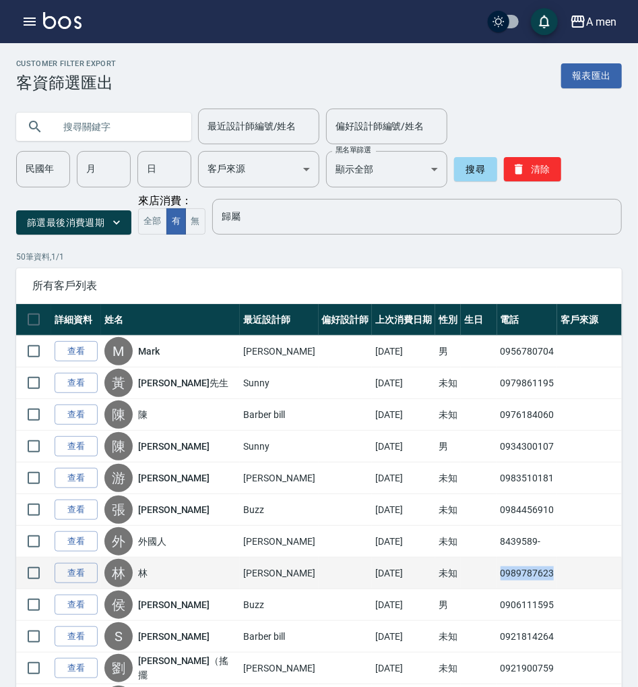
drag, startPoint x: 485, startPoint y: 571, endPoint x: 549, endPoint y: 576, distance: 64.2
click at [549, 576] on tr "查看 林 林 楊莫 2025/09/13 未知 0989787623" at bounding box center [319, 573] width 606 height 32
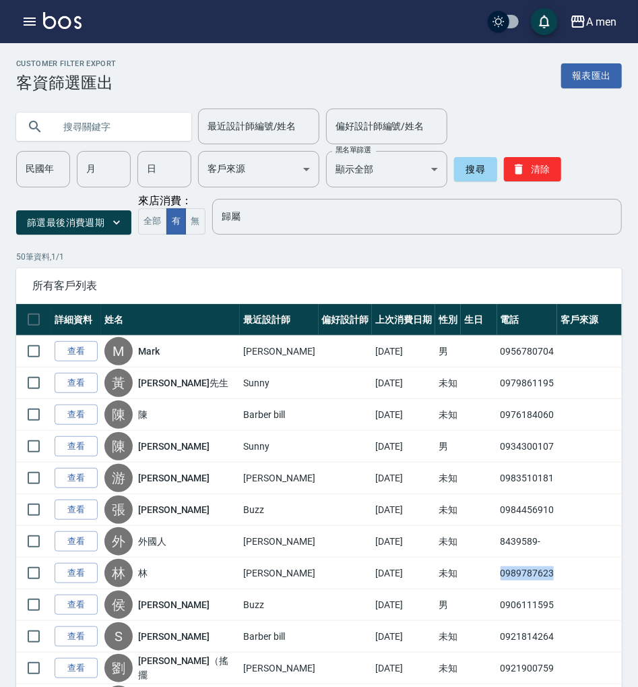
copy td "0989787623"
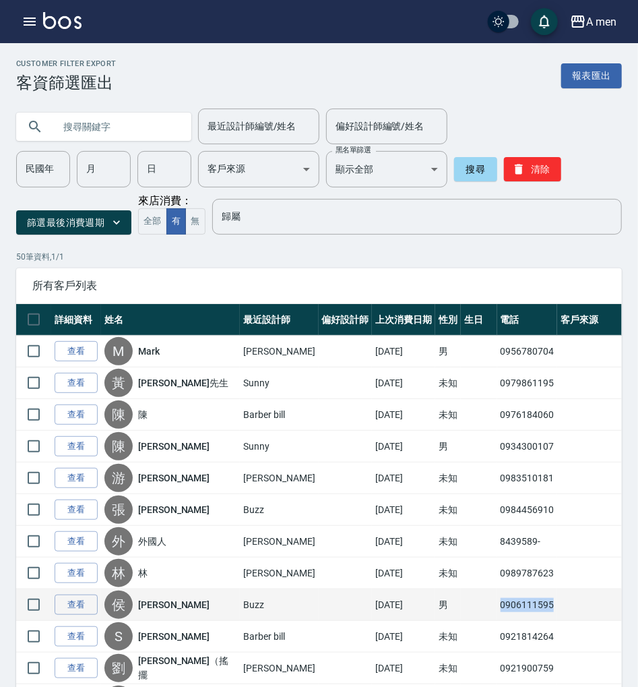
drag, startPoint x: 485, startPoint y: 601, endPoint x: 541, endPoint y: 605, distance: 56.1
click at [541, 605] on td "0906111595" at bounding box center [527, 605] width 61 height 32
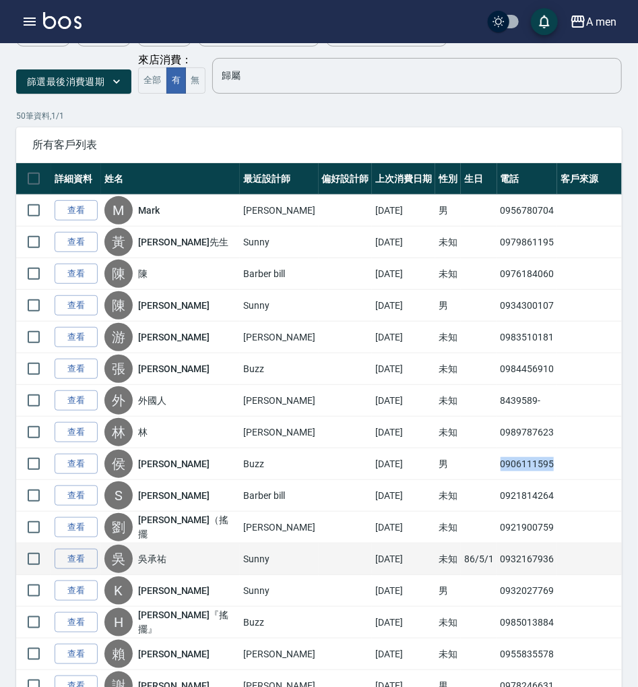
scroll to position [270, 0]
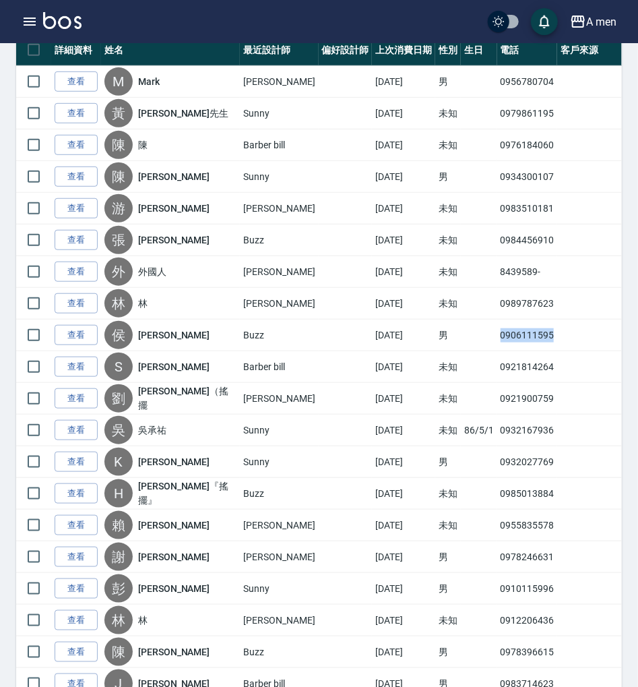
copy td "0906111595"
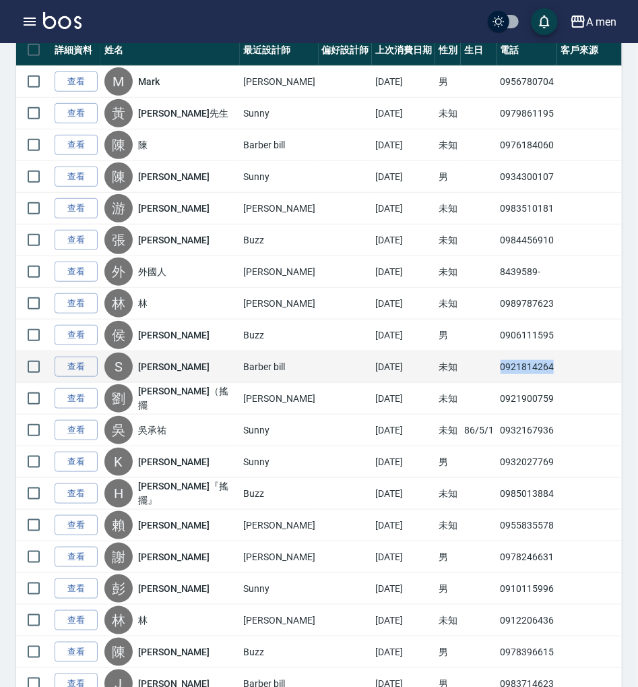
drag, startPoint x: 487, startPoint y: 364, endPoint x: 538, endPoint y: 375, distance: 52.5
click at [539, 376] on td "0921814264" at bounding box center [527, 367] width 61 height 32
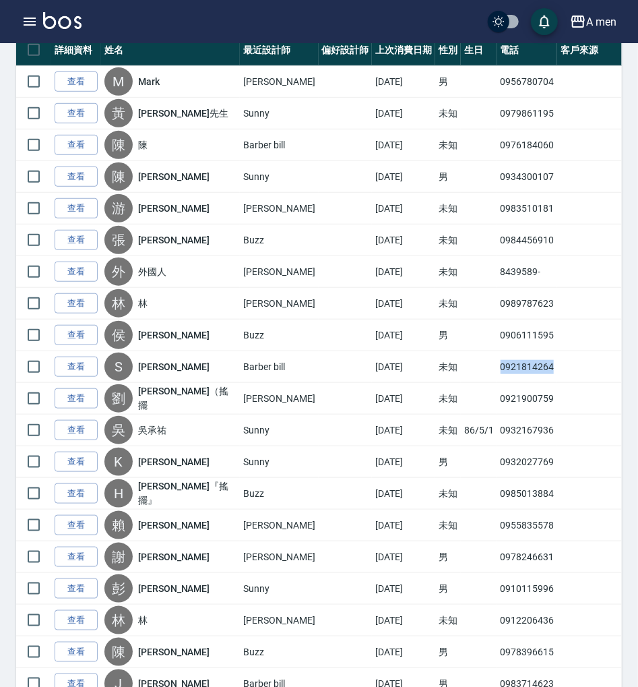
copy td "0921814264"
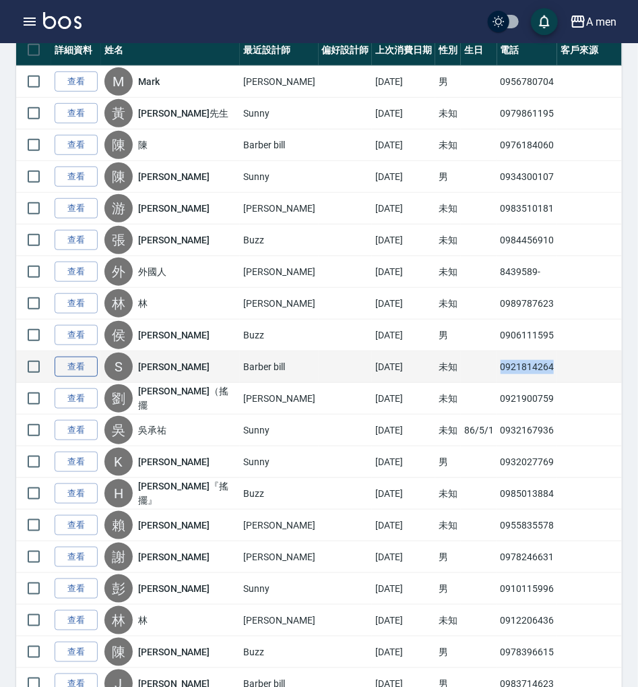
click at [78, 359] on link "查看" at bounding box center [76, 367] width 43 height 21
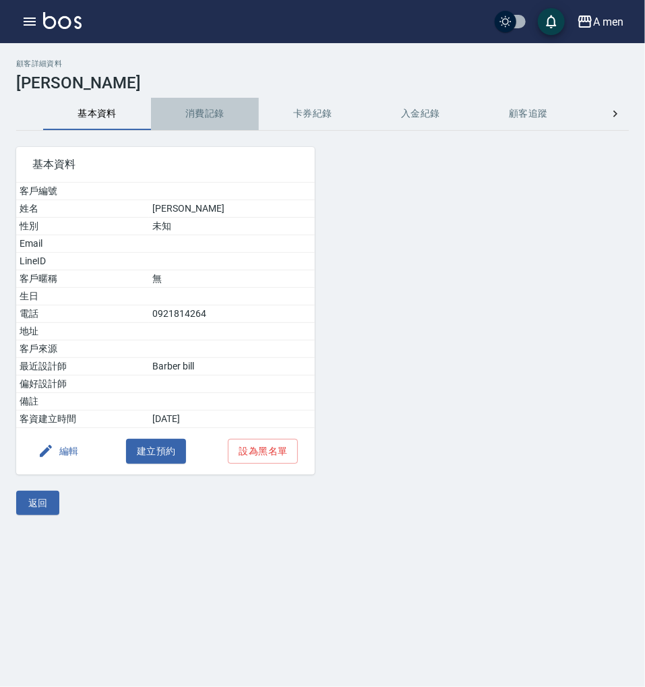
click at [204, 112] on button "消費記錄" at bounding box center [205, 114] width 108 height 32
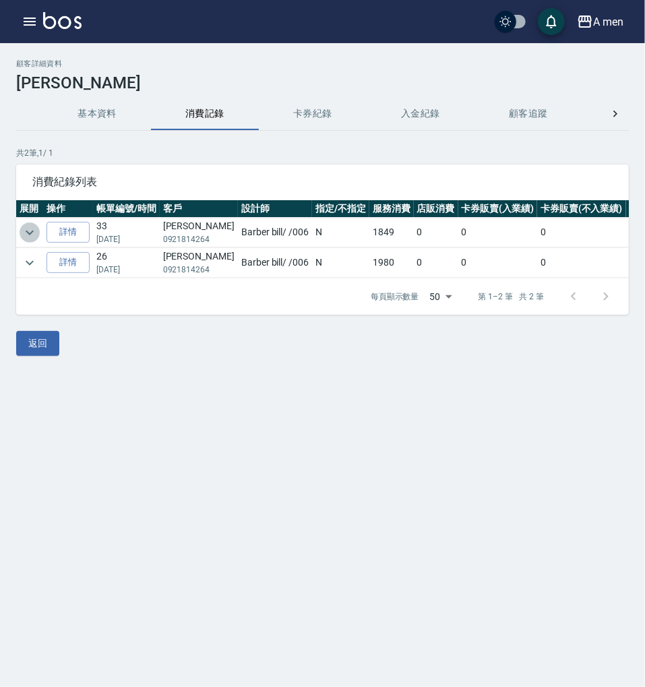
click at [30, 228] on icon "expand row" at bounding box center [30, 232] width 16 height 16
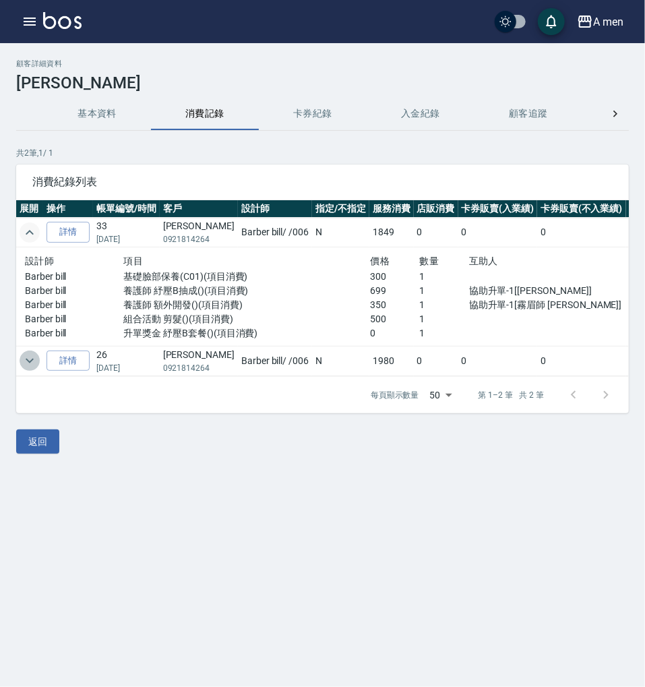
click at [27, 363] on icon "expand row" at bounding box center [30, 361] width 16 height 16
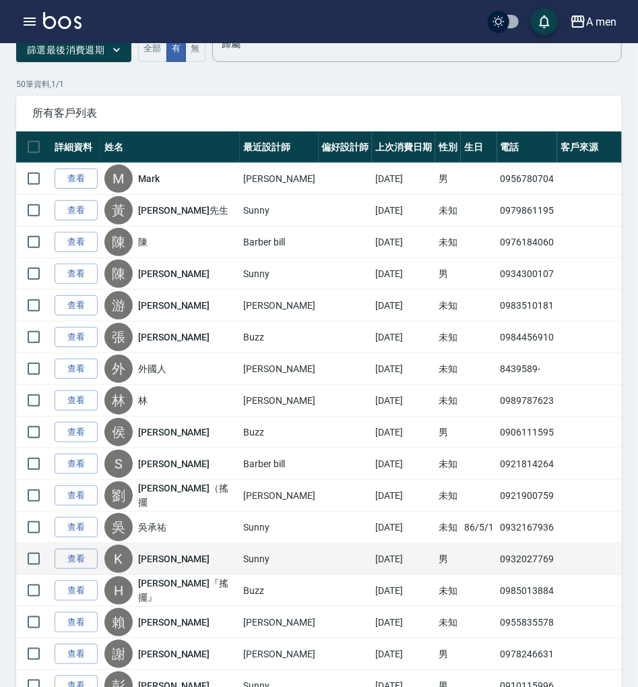
scroll to position [179, 0]
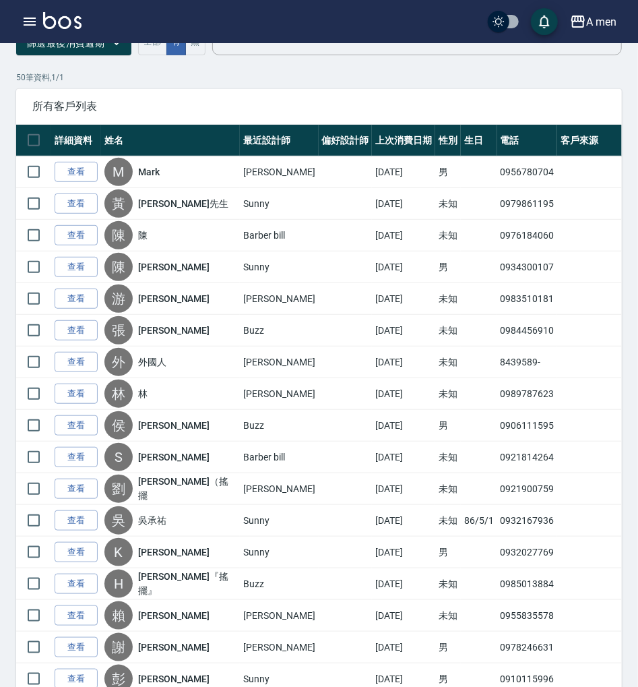
drag, startPoint x: 83, startPoint y: 456, endPoint x: 91, endPoint y: 441, distance: 16.9
click at [82, 455] on link "查看" at bounding box center [76, 457] width 43 height 21
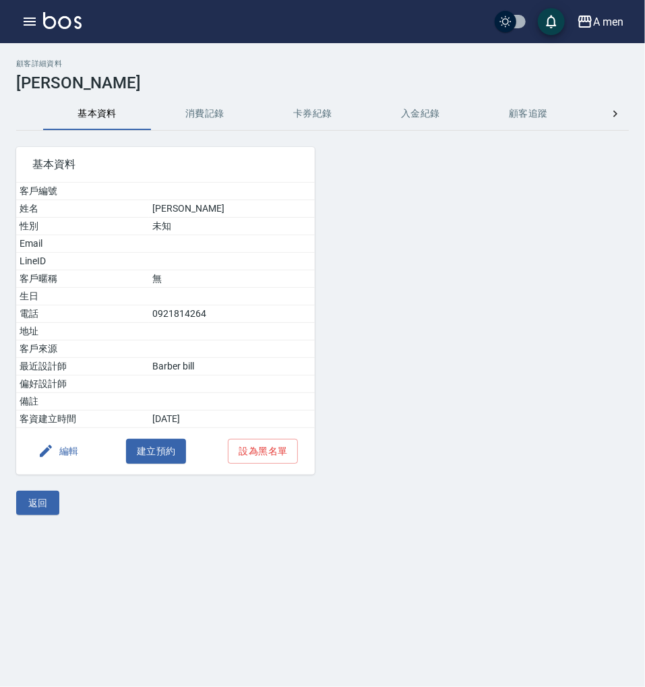
drag, startPoint x: 217, startPoint y: 117, endPoint x: 244, endPoint y: 136, distance: 32.9
click at [218, 116] on button "消費記錄" at bounding box center [205, 114] width 108 height 32
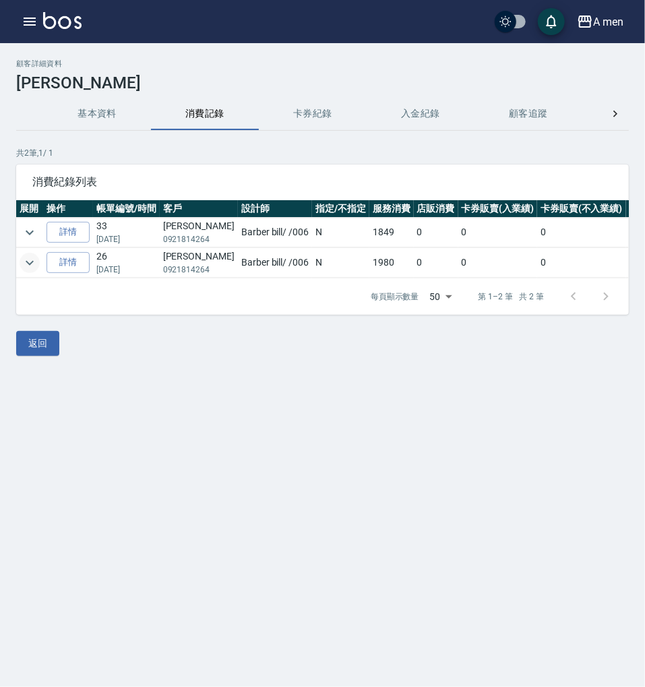
click at [36, 258] on icon "expand row" at bounding box center [30, 263] width 16 height 16
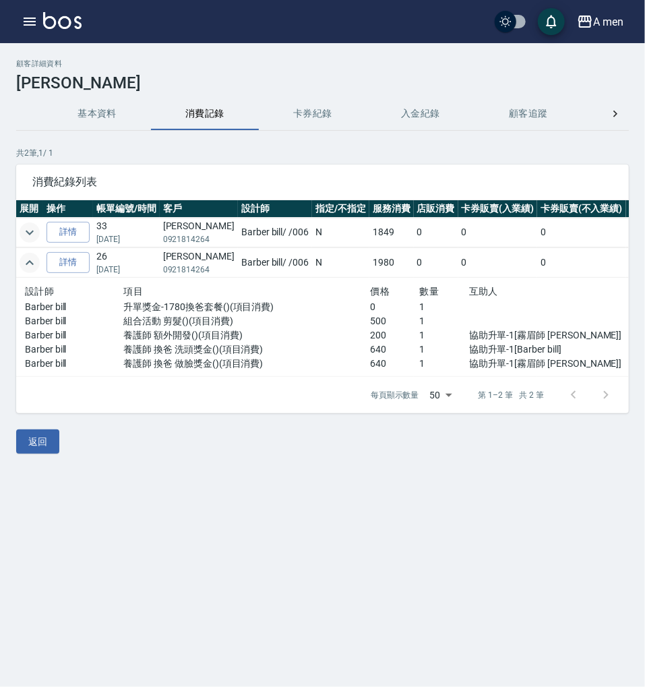
click at [27, 229] on icon "expand row" at bounding box center [30, 232] width 16 height 16
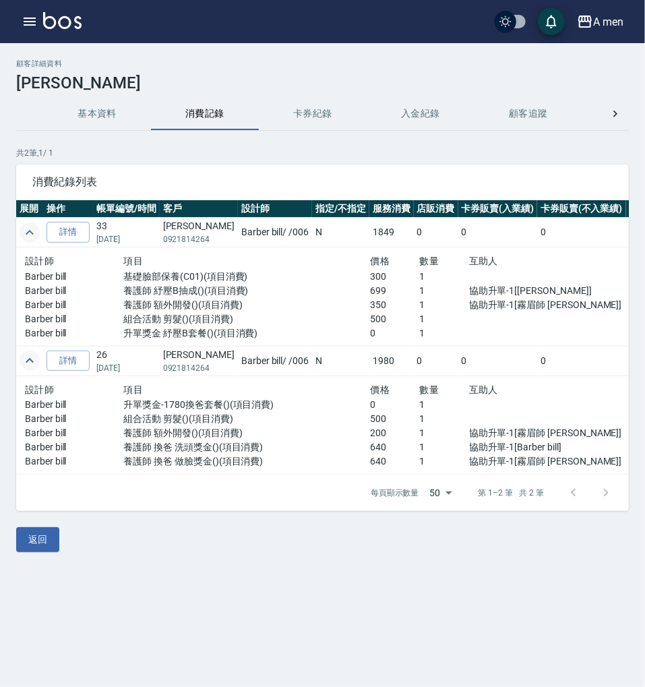
click at [30, 231] on icon "expand row" at bounding box center [30, 232] width 16 height 16
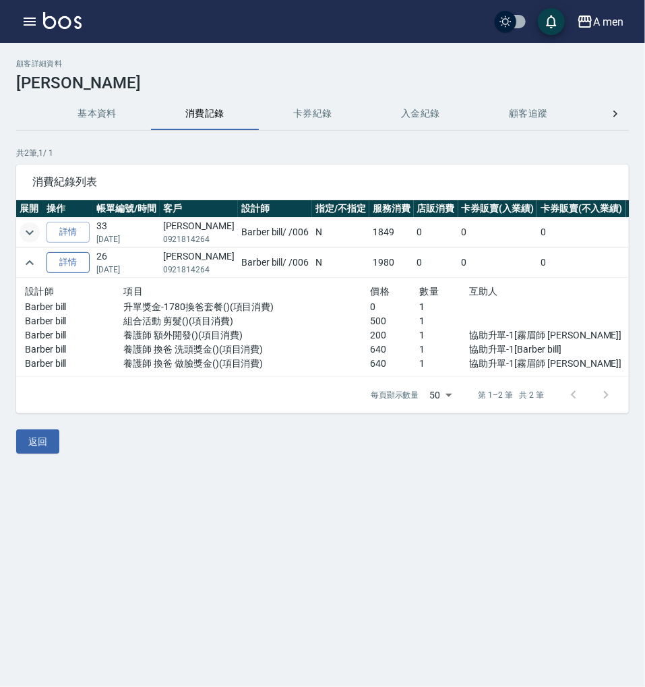
drag, startPoint x: 24, startPoint y: 260, endPoint x: 48, endPoint y: 254, distance: 24.2
click at [24, 260] on icon "expand row" at bounding box center [30, 263] width 16 height 16
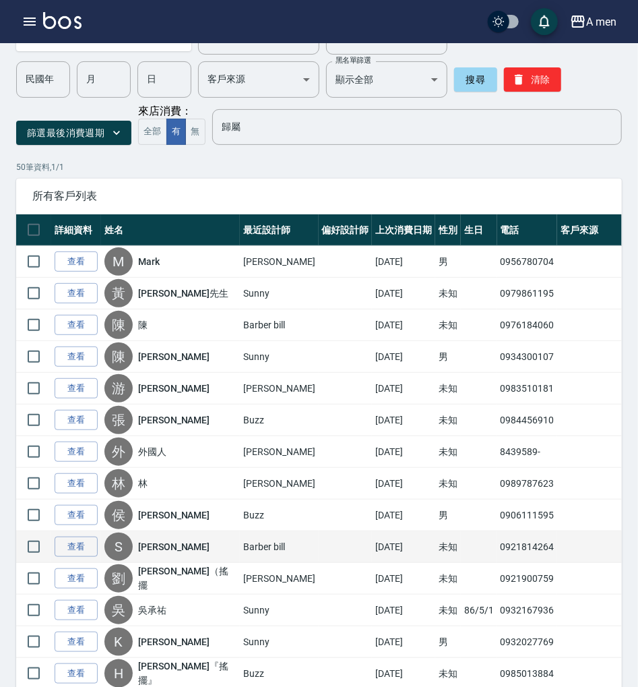
scroll to position [179, 0]
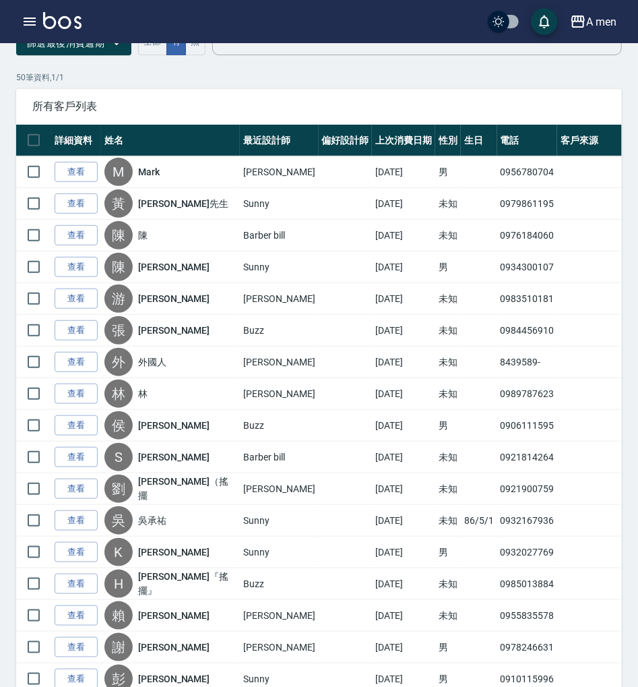
click at [90, 180] on link "查看" at bounding box center [76, 172] width 43 height 21
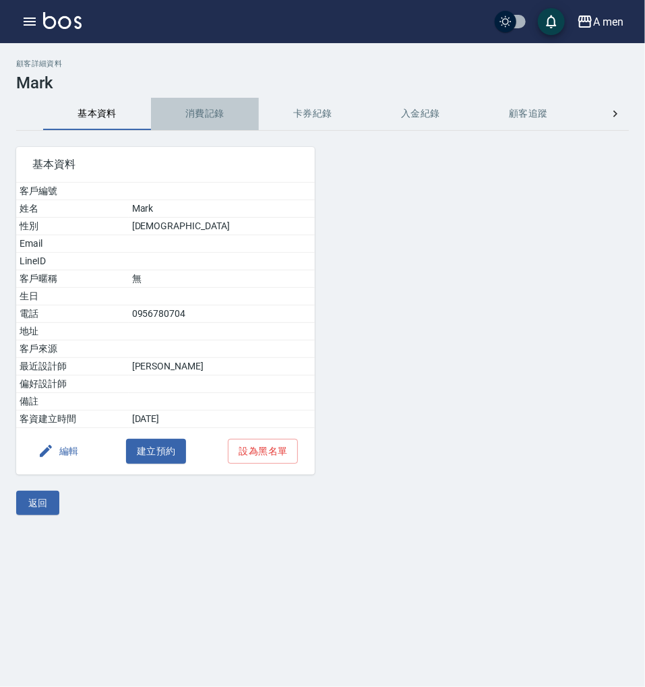
click at [200, 121] on button "消費記錄" at bounding box center [205, 114] width 108 height 32
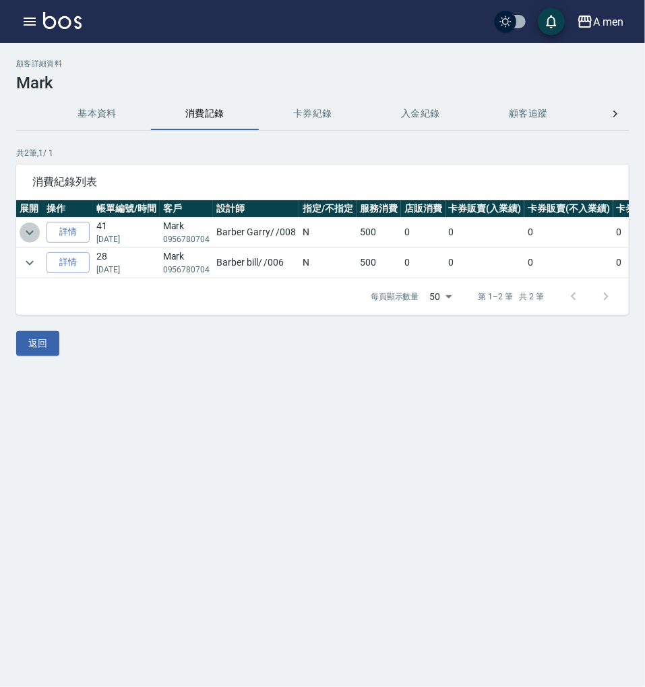
click at [36, 232] on icon "expand row" at bounding box center [30, 232] width 16 height 16
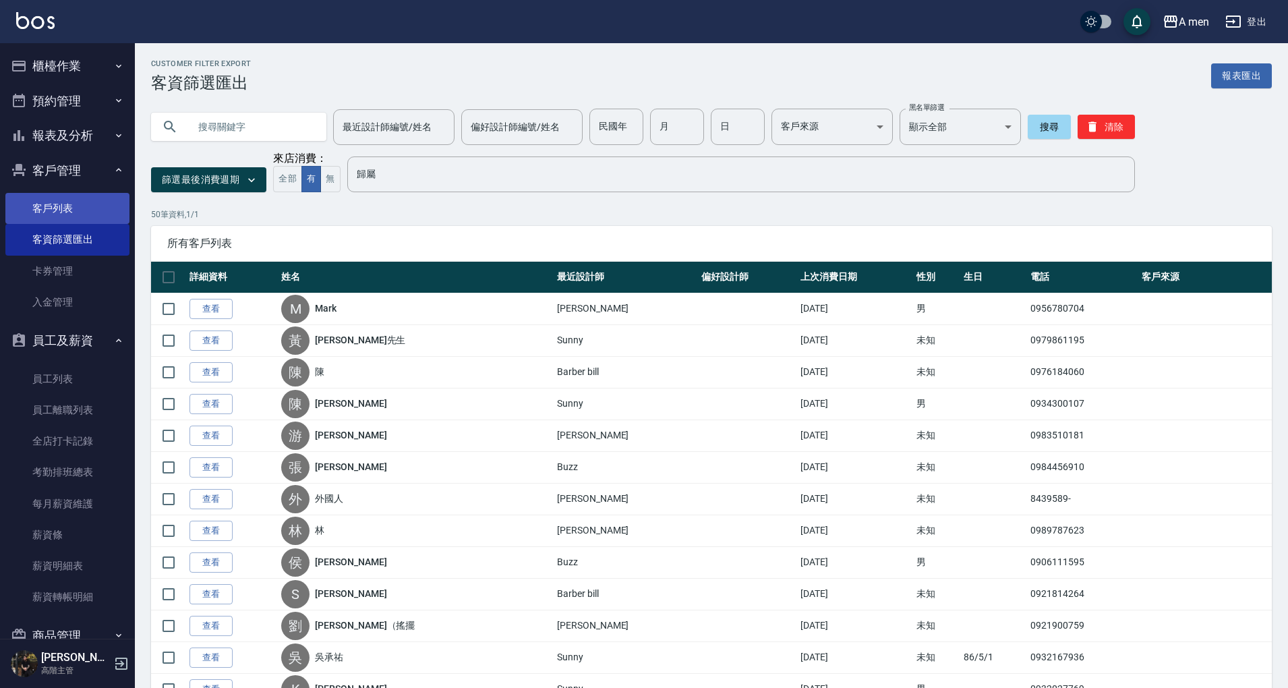
click at [70, 198] on link "客戶列表" at bounding box center [67, 208] width 124 height 31
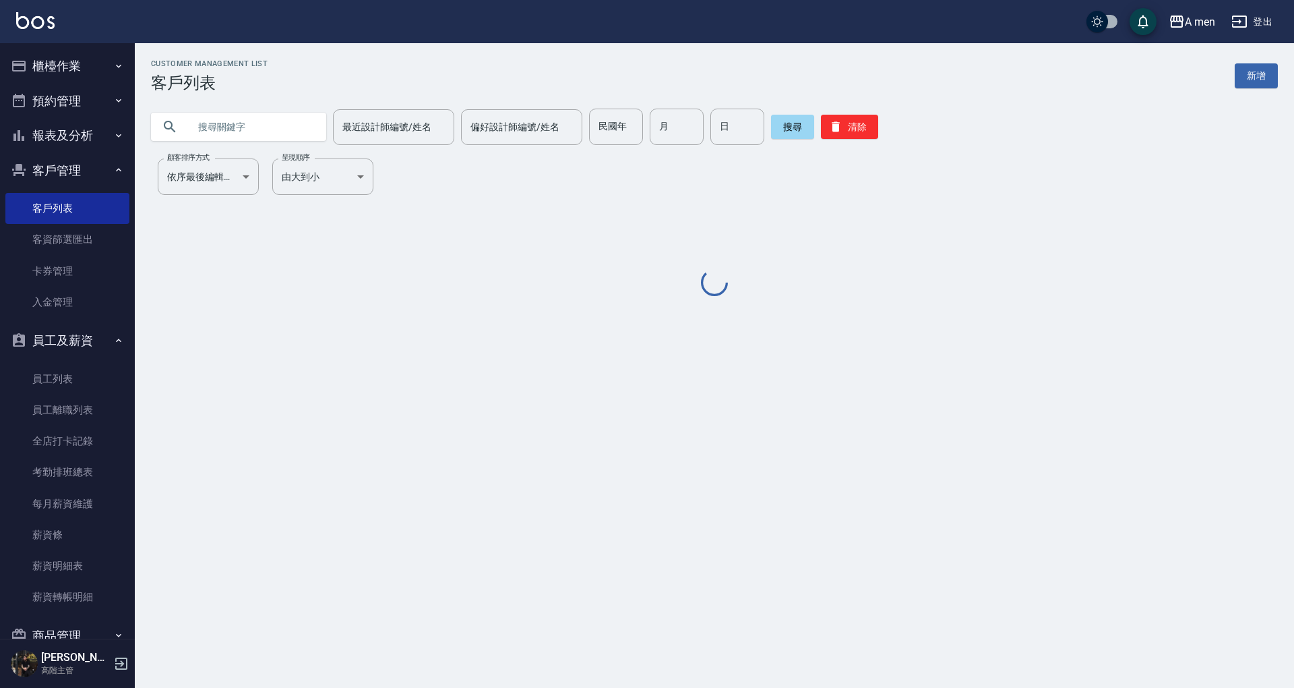
click at [55, 96] on button "預約管理" at bounding box center [67, 101] width 124 height 35
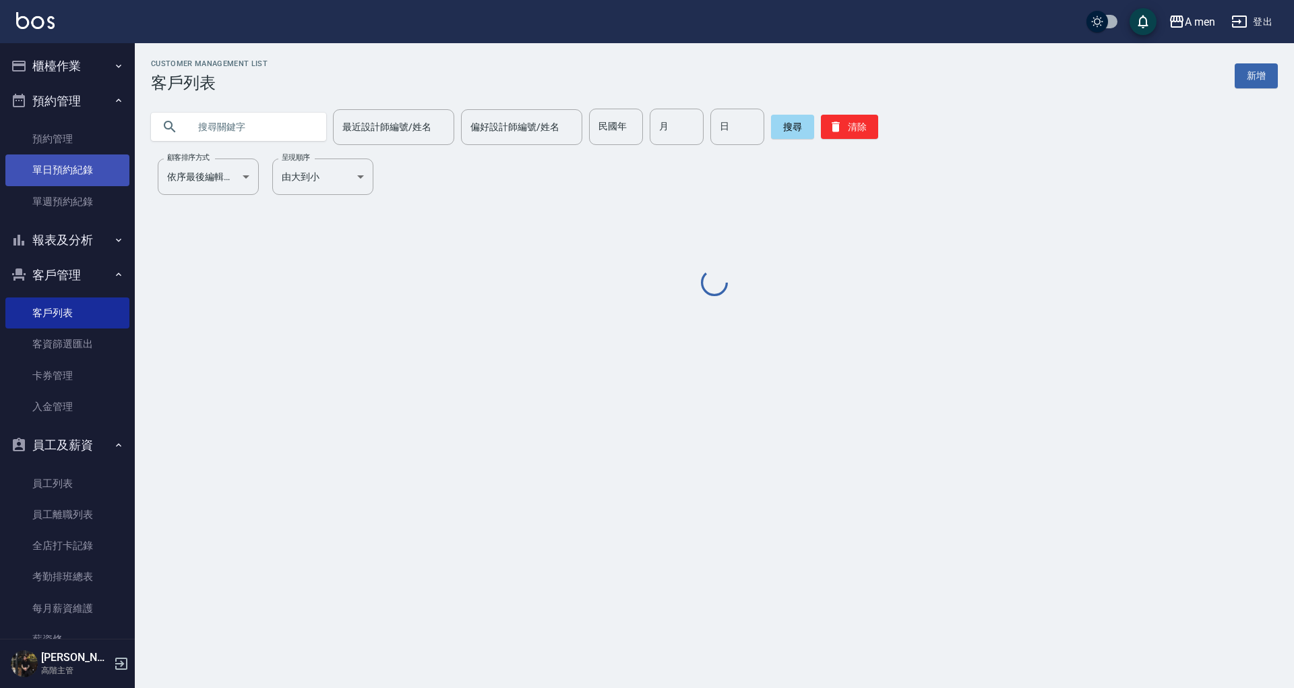
click at [73, 166] on link "單日預約紀錄" at bounding box center [67, 169] width 124 height 31
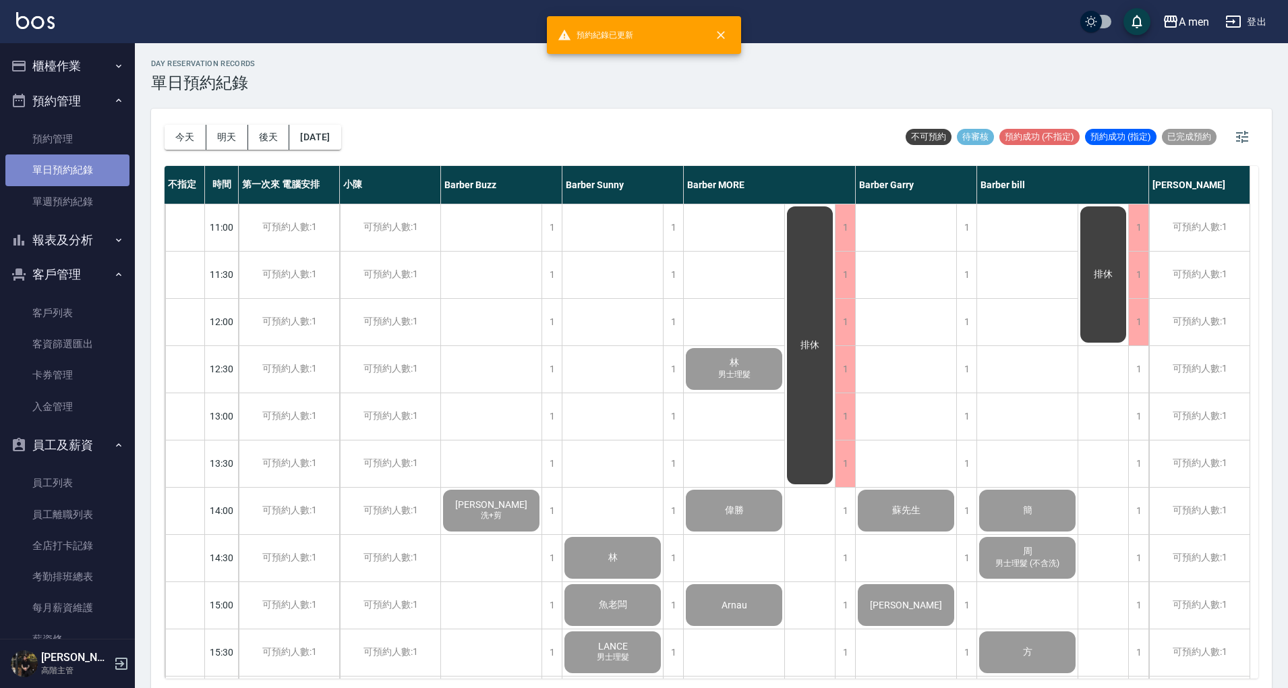
click at [78, 171] on link "單日預約紀錄" at bounding box center [67, 169] width 124 height 31
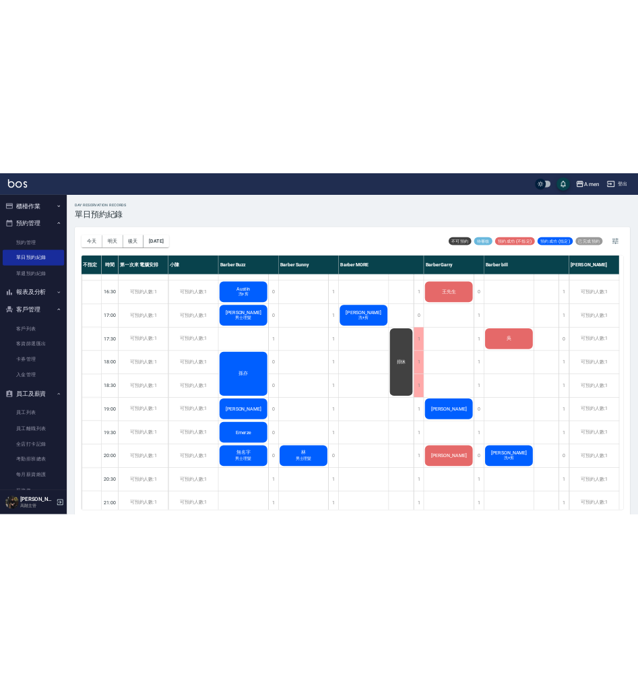
scroll to position [539, 0]
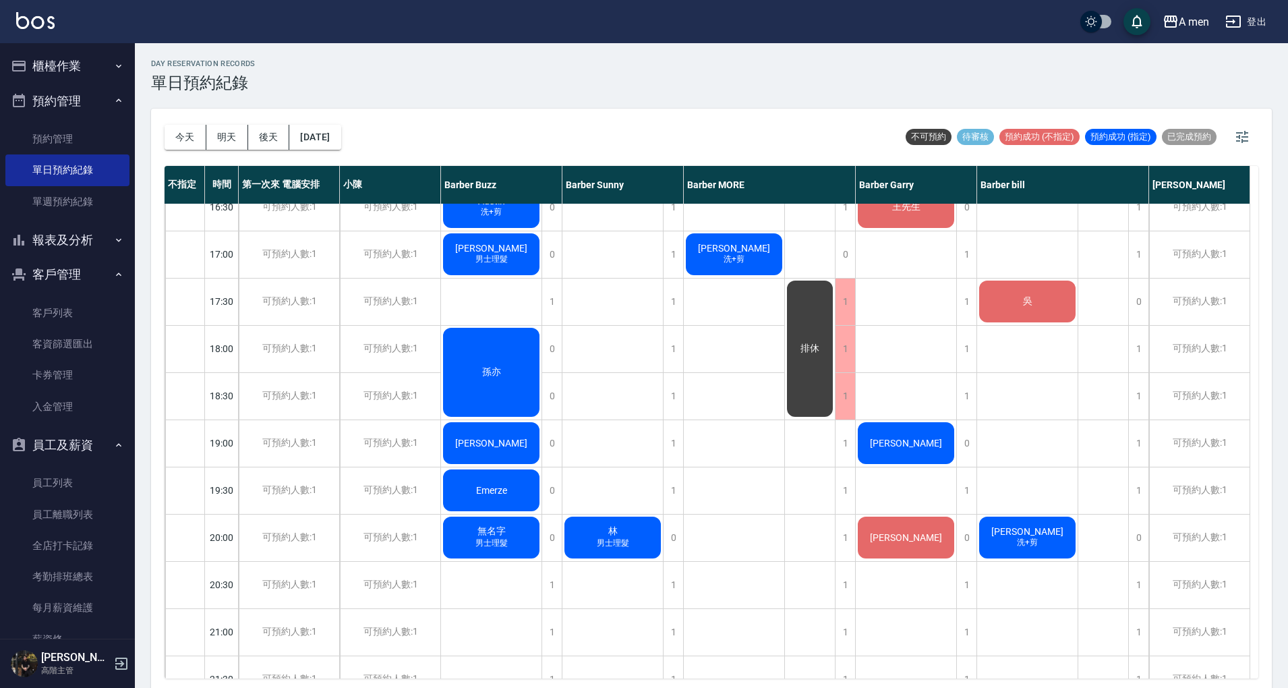
click at [479, 371] on div "孫亦" at bounding box center [491, 372] width 100 height 93
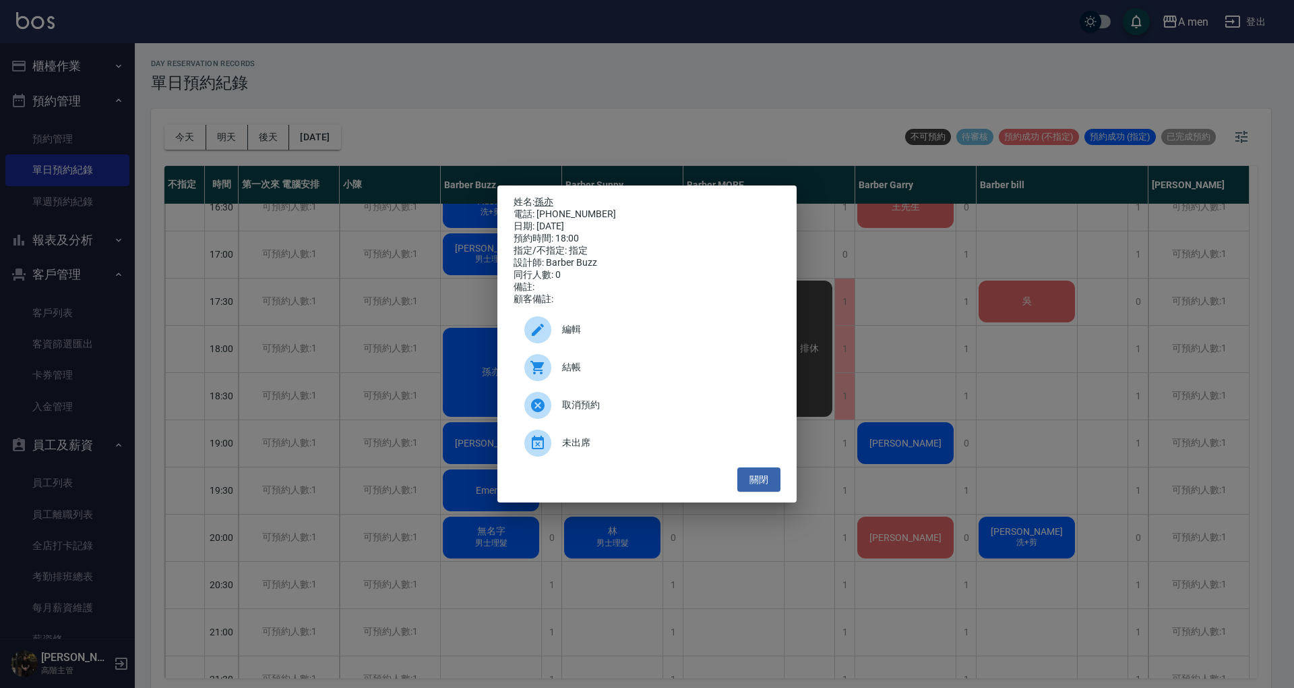
click at [545, 196] on link "孫亦" at bounding box center [544, 201] width 19 height 11
click at [764, 490] on button "關閉" at bounding box center [758, 479] width 43 height 25
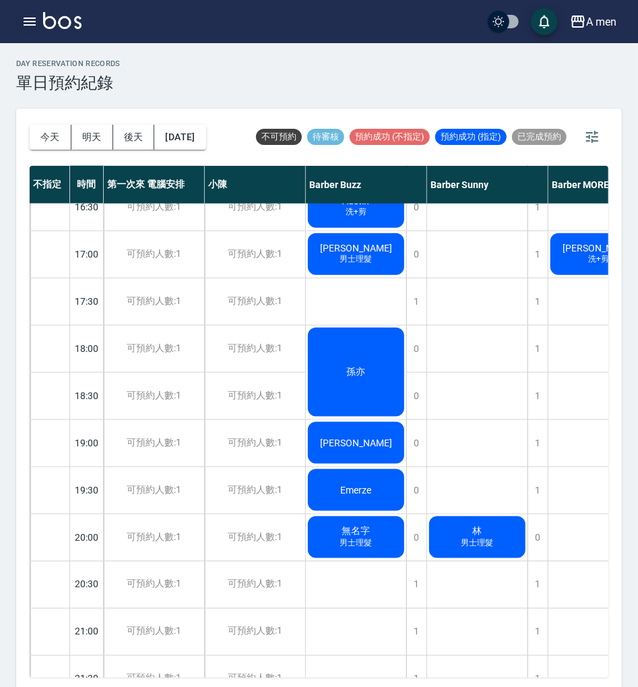
click at [32, 15] on icon "button" at bounding box center [30, 21] width 16 height 16
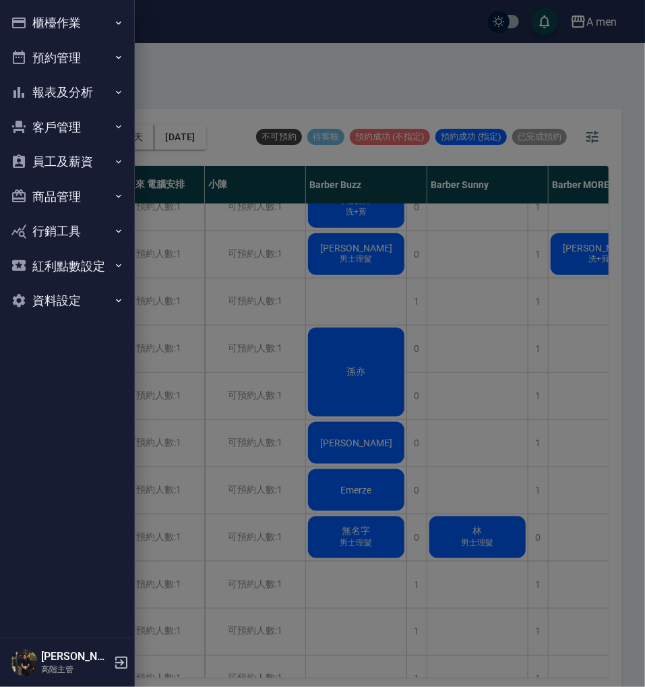
click at [88, 123] on button "客戶管理" at bounding box center [67, 127] width 124 height 35
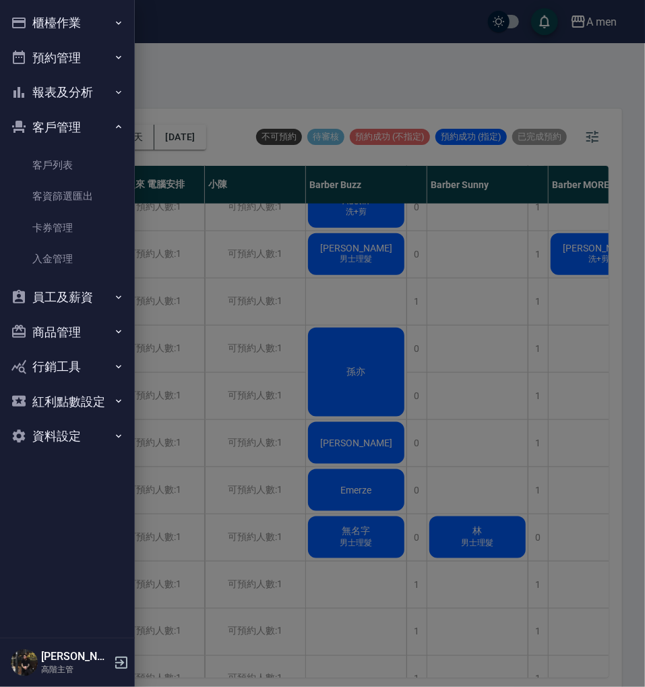
drag, startPoint x: 71, startPoint y: 195, endPoint x: 100, endPoint y: 119, distance: 81.9
click at [71, 195] on link "客資篩選匯出" at bounding box center [67, 196] width 124 height 31
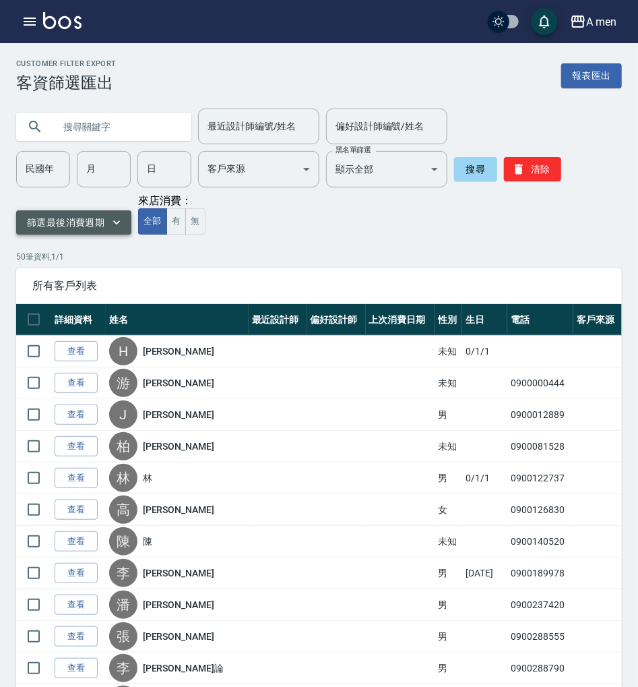
click at [90, 221] on button "篩選最後消費週期" at bounding box center [73, 222] width 115 height 25
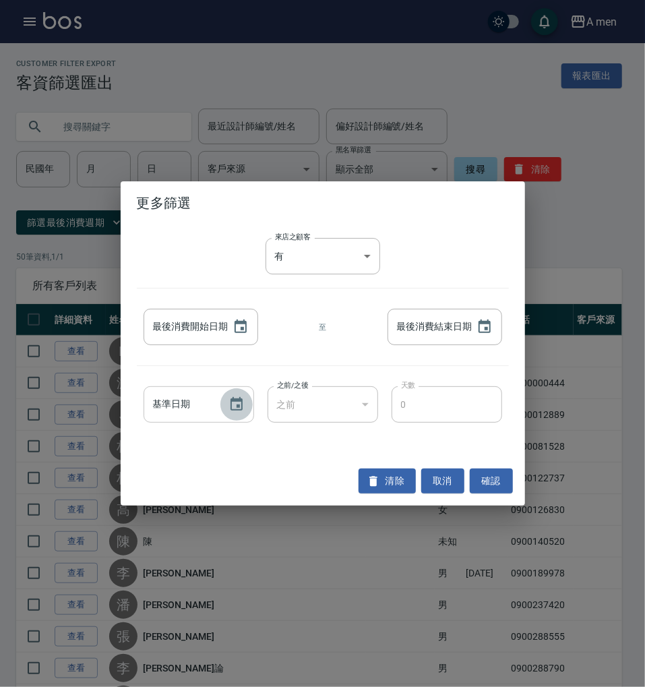
click at [222, 404] on button "Choose date" at bounding box center [236, 404] width 32 height 32
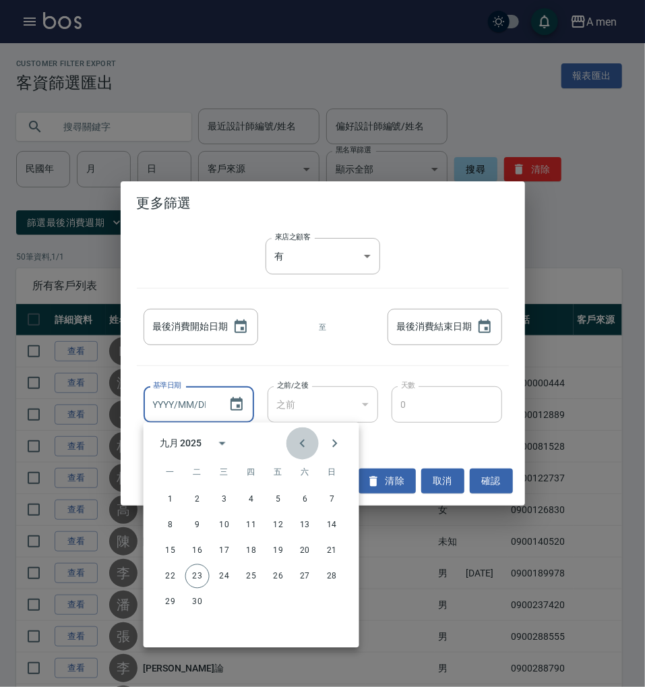
click at [303, 440] on icon "Previous month" at bounding box center [302, 444] width 5 height 8
click at [335, 442] on icon "Next month" at bounding box center [334, 444] width 5 height 8
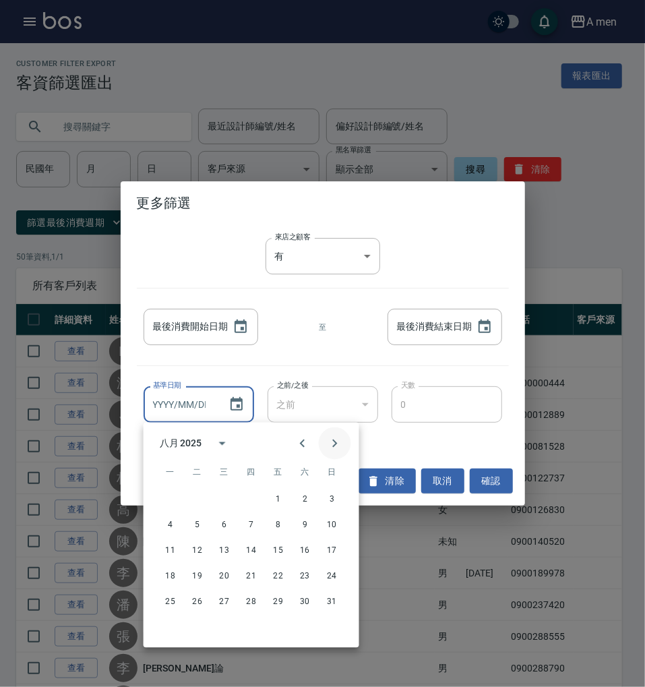
click at [340, 450] on icon "Next month" at bounding box center [335, 443] width 16 height 16
click at [177, 498] on button "1" at bounding box center [170, 499] width 24 height 24
type input "2025/09/01"
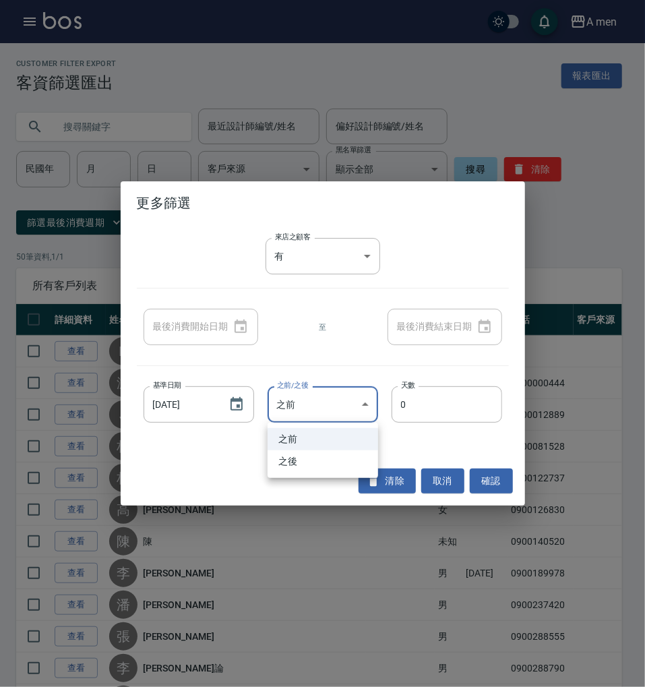
click at [321, 460] on li "之後" at bounding box center [323, 461] width 111 height 22
type input "GREATERTHAN"
click at [415, 414] on input "0" at bounding box center [447, 404] width 111 height 36
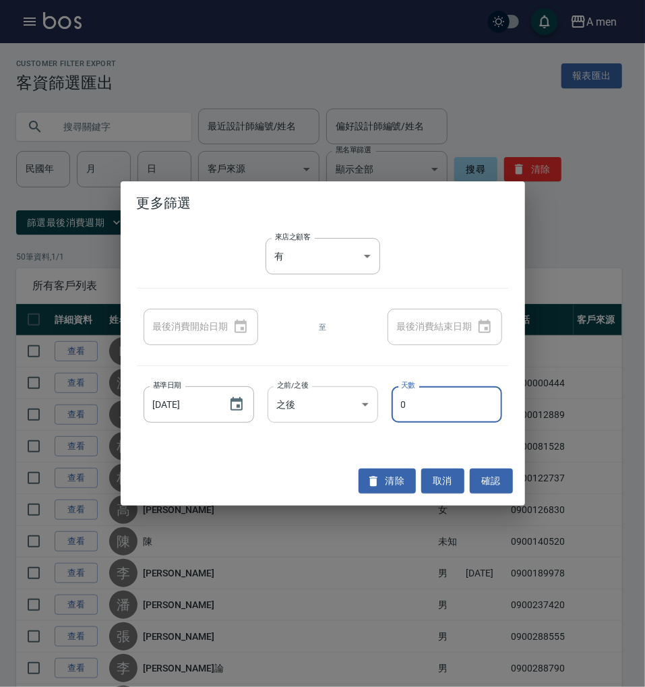
drag, startPoint x: 395, startPoint y: 417, endPoint x: 367, endPoint y: 419, distance: 28.4
click at [367, 419] on div "基準日期 2025/09/01 基準日期 之前/之後 之後 GREATERTHAN 之前/之後 天數 0 天數" at bounding box center [323, 405] width 372 height 50
click at [404, 403] on input "0" at bounding box center [447, 404] width 111 height 36
type input "030"
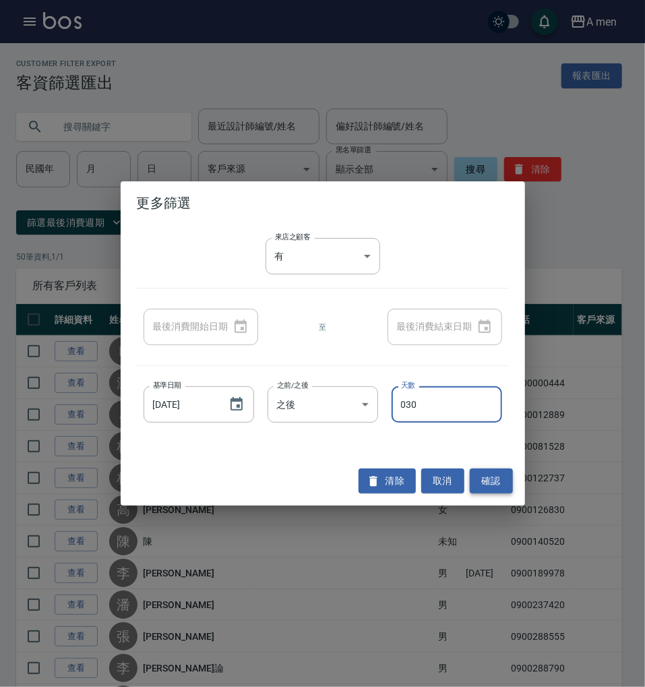
click at [480, 486] on button "確認" at bounding box center [491, 481] width 43 height 25
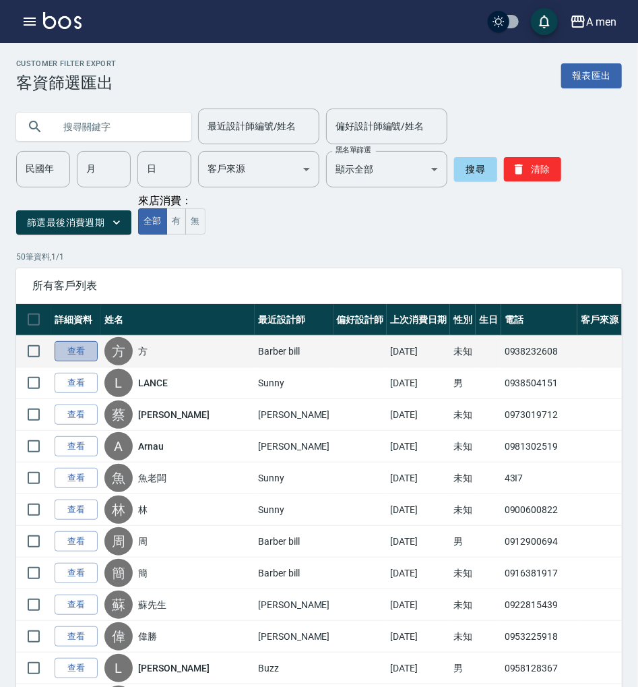
click at [84, 355] on link "查看" at bounding box center [76, 351] width 43 height 21
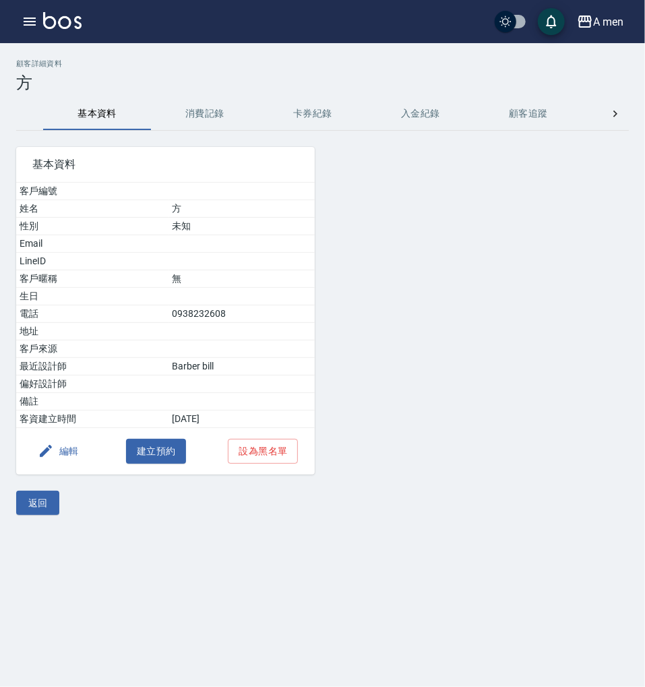
drag, startPoint x: 207, startPoint y: 107, endPoint x: 239, endPoint y: 119, distance: 34.6
click at [207, 107] on button "消費記錄" at bounding box center [205, 114] width 108 height 32
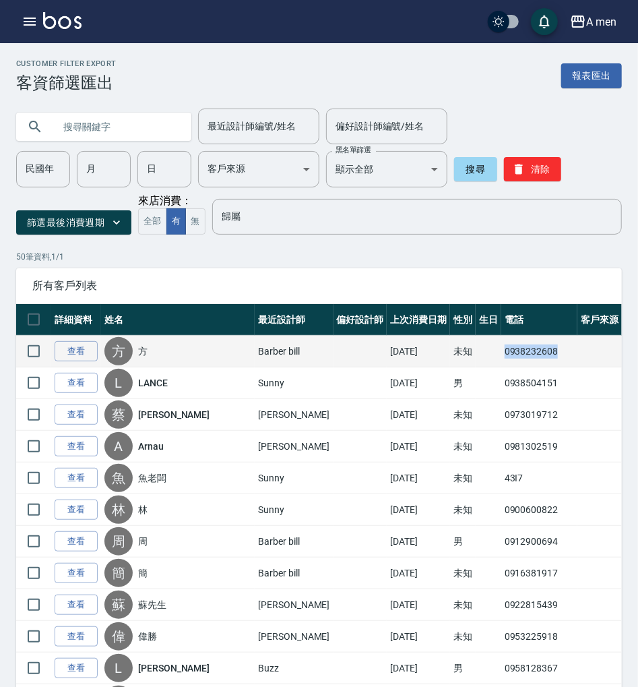
drag, startPoint x: 489, startPoint y: 352, endPoint x: 562, endPoint y: 352, distance: 72.1
click at [562, 352] on td "0938232608" at bounding box center [540, 352] width 76 height 32
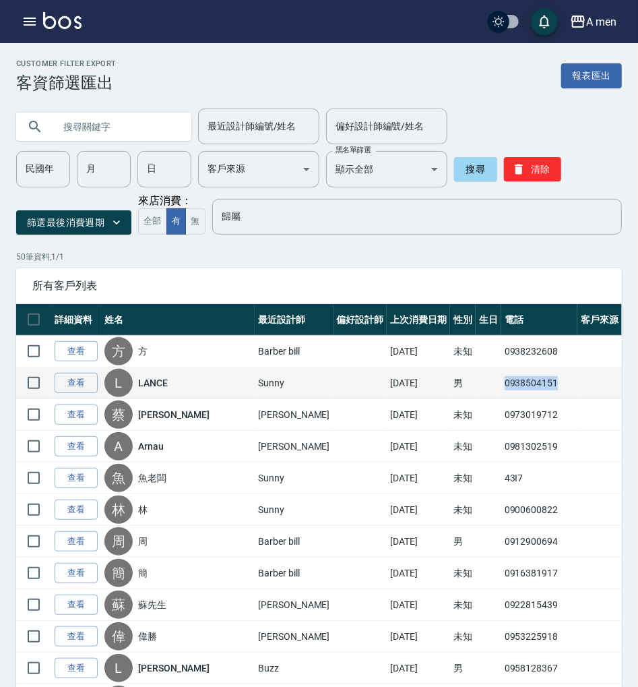
drag, startPoint x: 490, startPoint y: 383, endPoint x: 542, endPoint y: 380, distance: 52.0
click at [542, 380] on td "0938504151" at bounding box center [540, 383] width 76 height 32
click at [517, 384] on td "0938504151" at bounding box center [540, 383] width 76 height 32
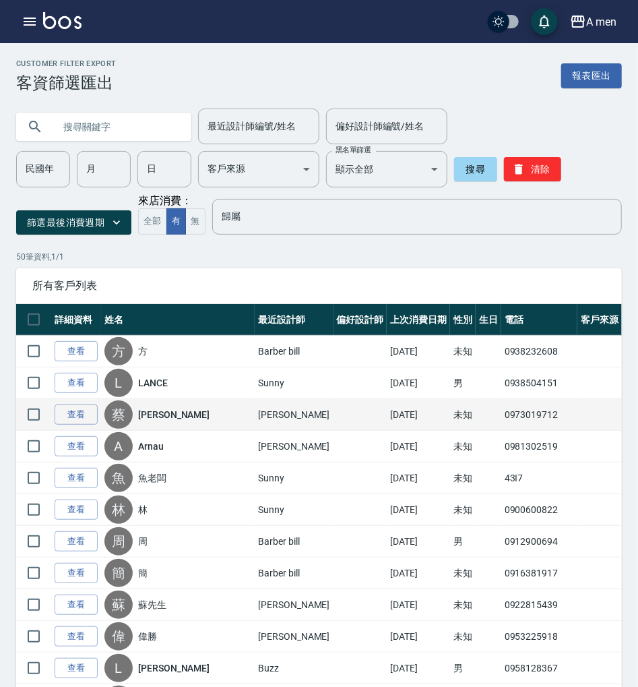
click at [504, 411] on td "0973019712" at bounding box center [540, 415] width 76 height 32
click at [502, 415] on td "0973019712" at bounding box center [540, 415] width 76 height 32
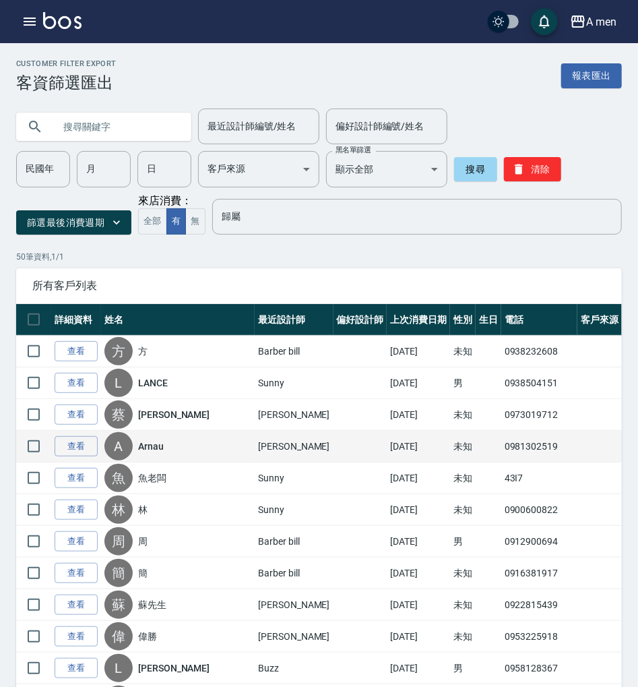
click at [502, 448] on td "0981302519" at bounding box center [540, 447] width 76 height 32
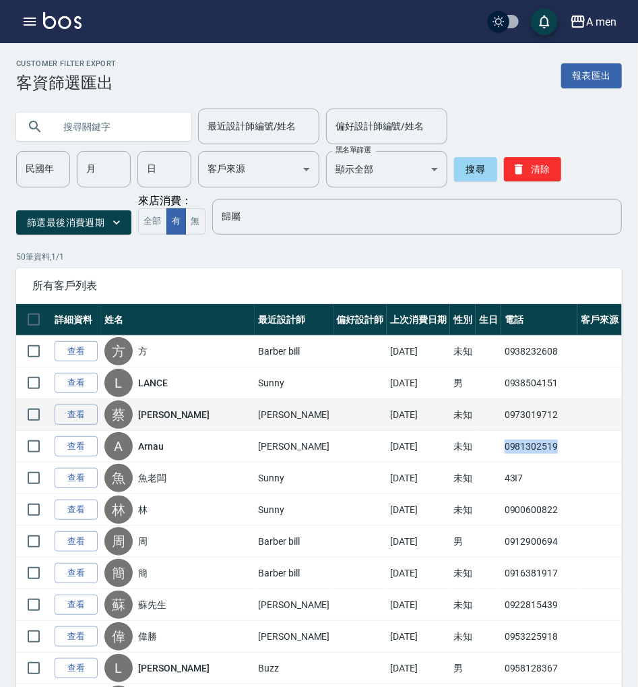
click at [510, 415] on td "0973019712" at bounding box center [540, 415] width 76 height 32
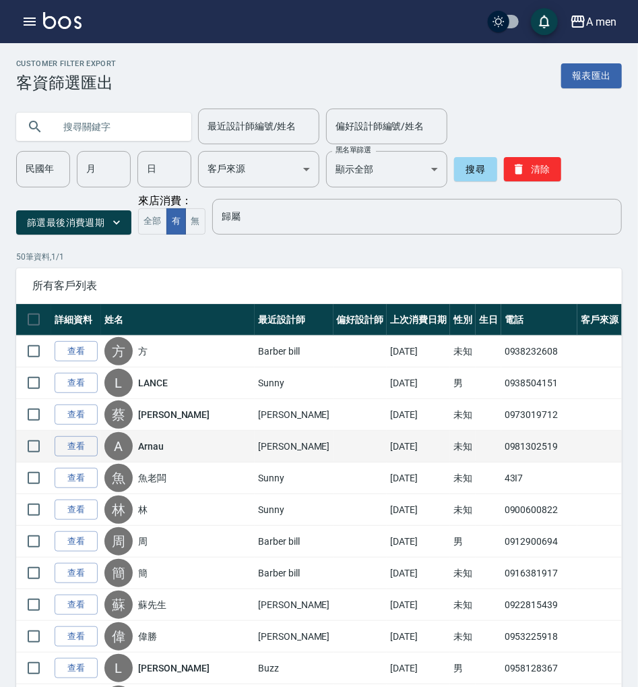
click at [504, 446] on td "0981302519" at bounding box center [540, 447] width 76 height 32
click at [502, 441] on td "0981302519" at bounding box center [540, 447] width 76 height 32
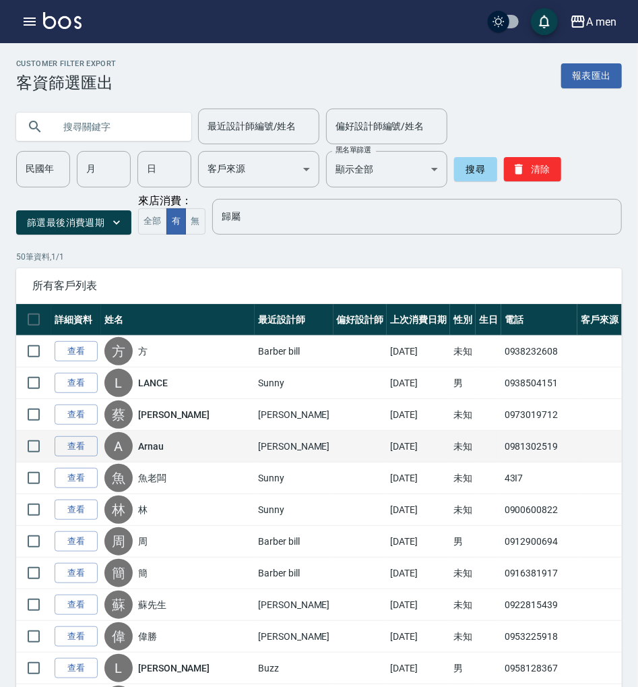
click at [502, 441] on td "0981302519" at bounding box center [540, 447] width 76 height 32
click at [502, 446] on td "0981302519" at bounding box center [540, 447] width 76 height 32
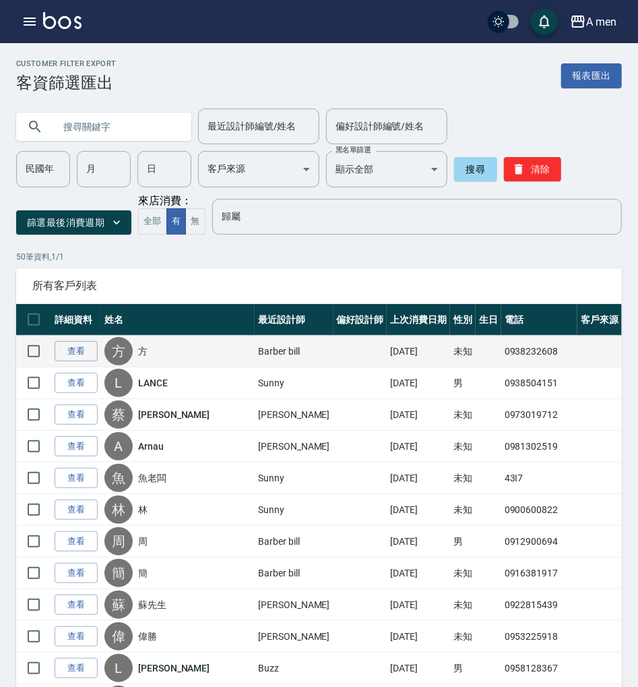
click at [513, 351] on td "0938232608" at bounding box center [540, 352] width 76 height 32
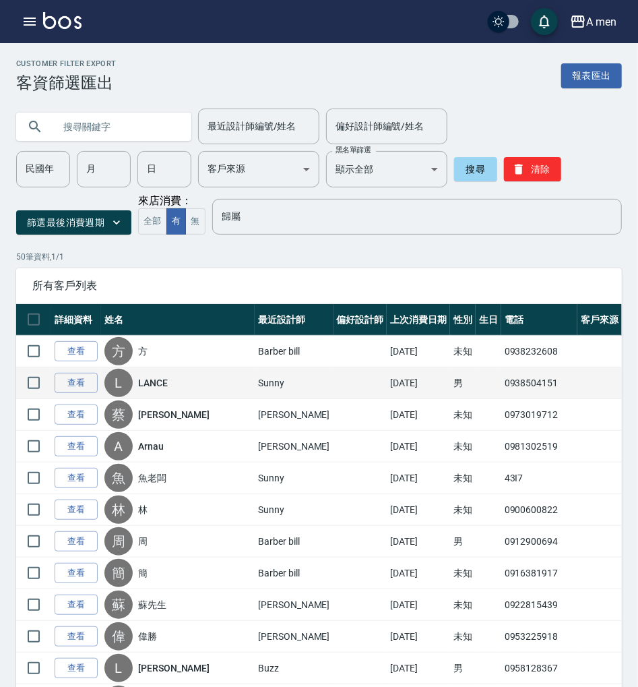
click at [502, 386] on td "0938504151" at bounding box center [540, 383] width 76 height 32
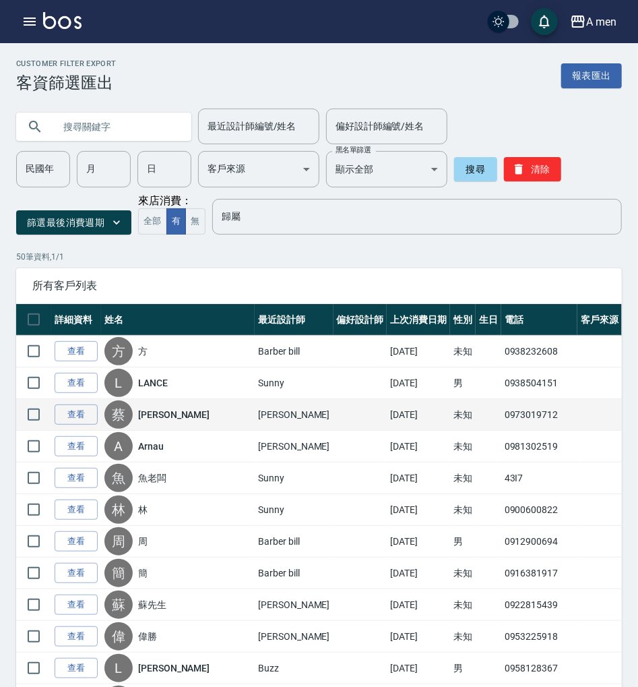
click at [502, 412] on td "0973019712" at bounding box center [540, 415] width 76 height 32
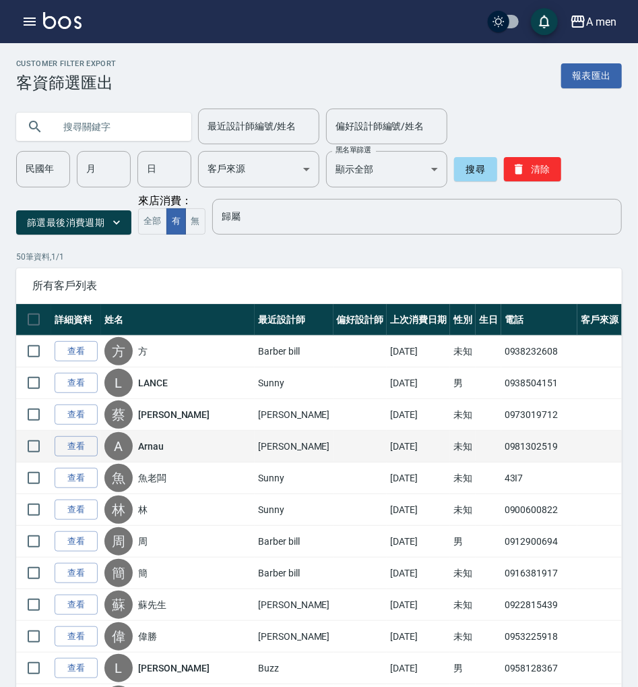
click at [507, 441] on td "0981302519" at bounding box center [540, 447] width 76 height 32
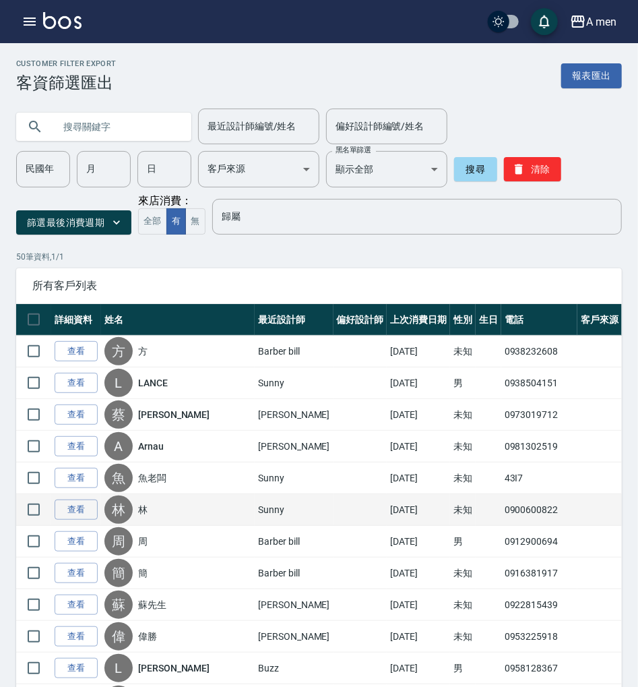
click at [502, 507] on td "0900600822" at bounding box center [540, 510] width 76 height 32
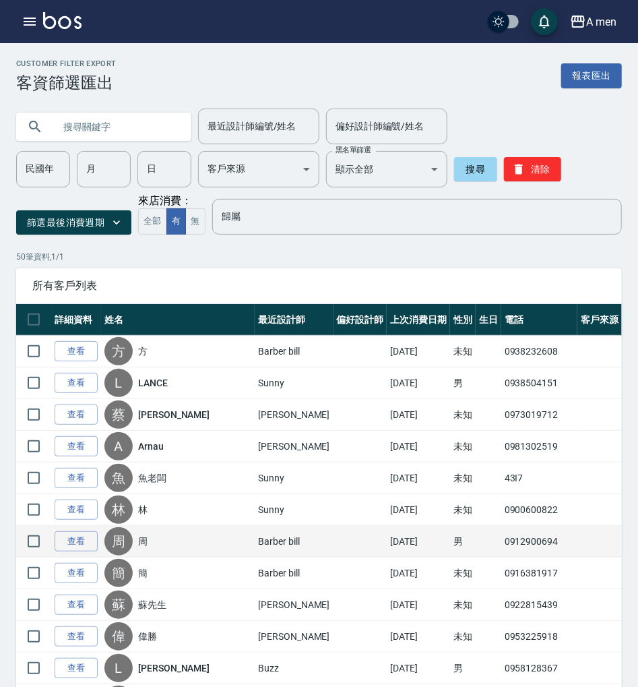
click at [502, 547] on td "0912900694" at bounding box center [540, 542] width 76 height 32
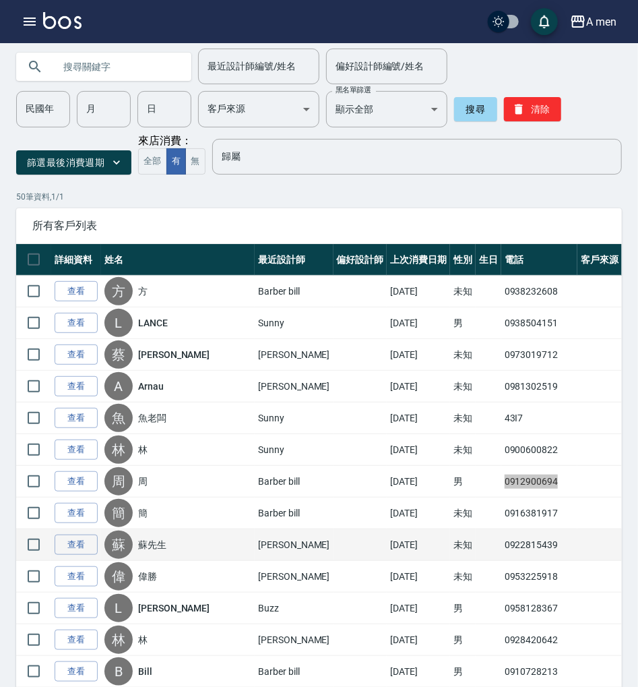
scroll to position [90, 0]
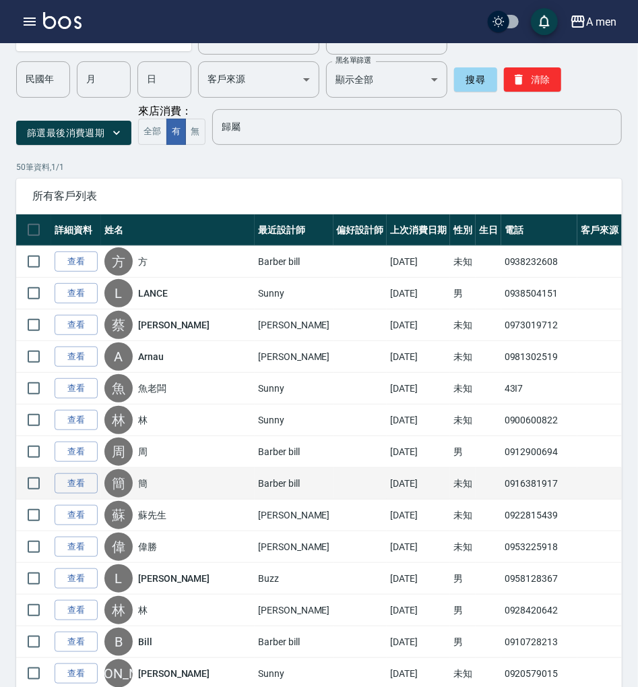
click at [515, 493] on td "0916381917" at bounding box center [540, 484] width 76 height 32
click at [512, 485] on td "0916381917" at bounding box center [540, 484] width 76 height 32
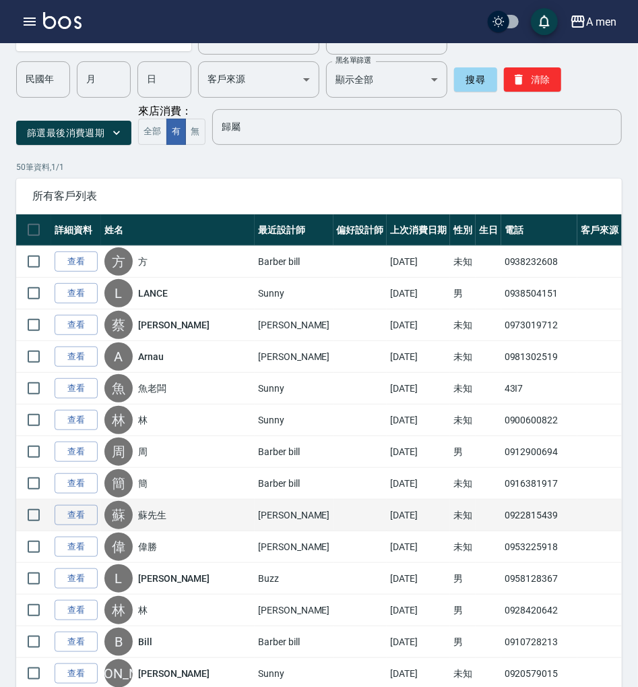
click at [502, 514] on td "0922815439" at bounding box center [540, 516] width 76 height 32
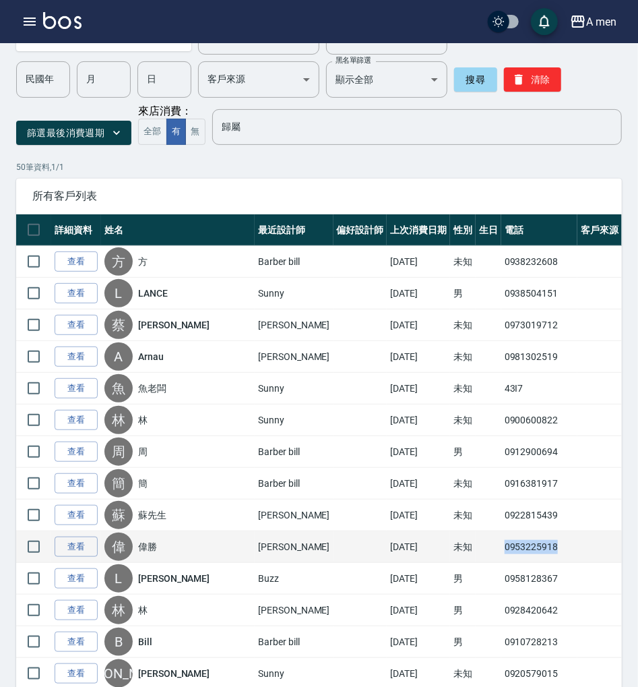
drag, startPoint x: 487, startPoint y: 545, endPoint x: 541, endPoint y: 544, distance: 53.9
click at [541, 544] on td "0953225918" at bounding box center [540, 547] width 76 height 32
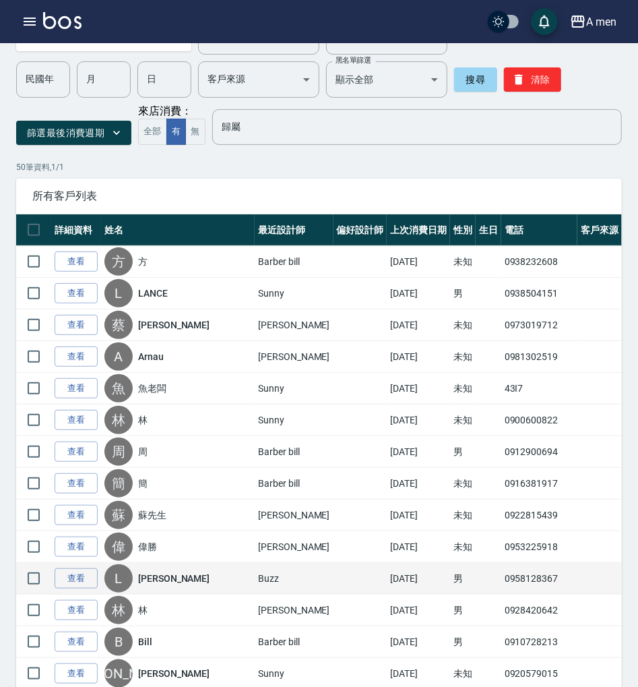
click at [502, 576] on td "0958128367" at bounding box center [540, 579] width 76 height 32
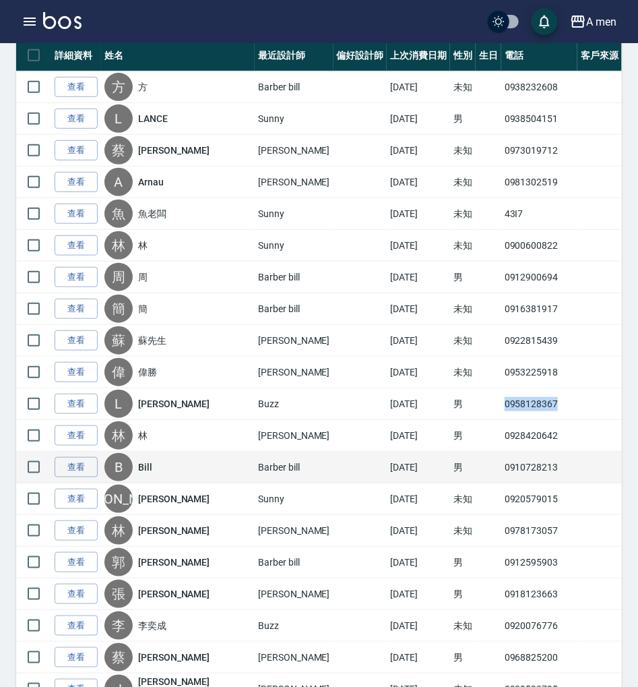
scroll to position [270, 0]
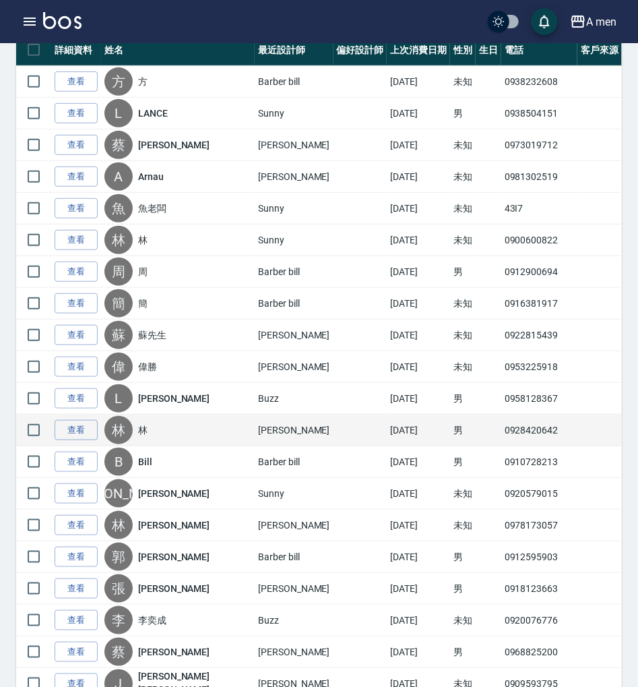
click at [502, 427] on td "0928420642" at bounding box center [540, 431] width 76 height 32
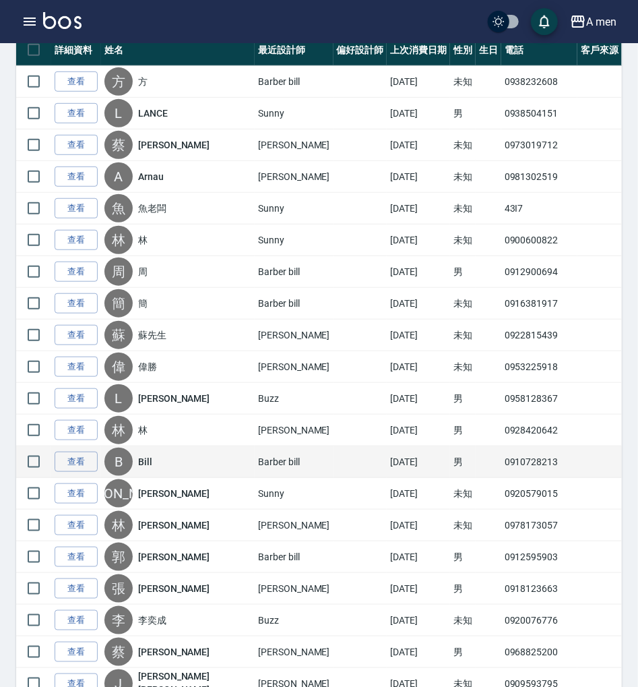
click at [504, 461] on td "0910728213" at bounding box center [540, 462] width 76 height 32
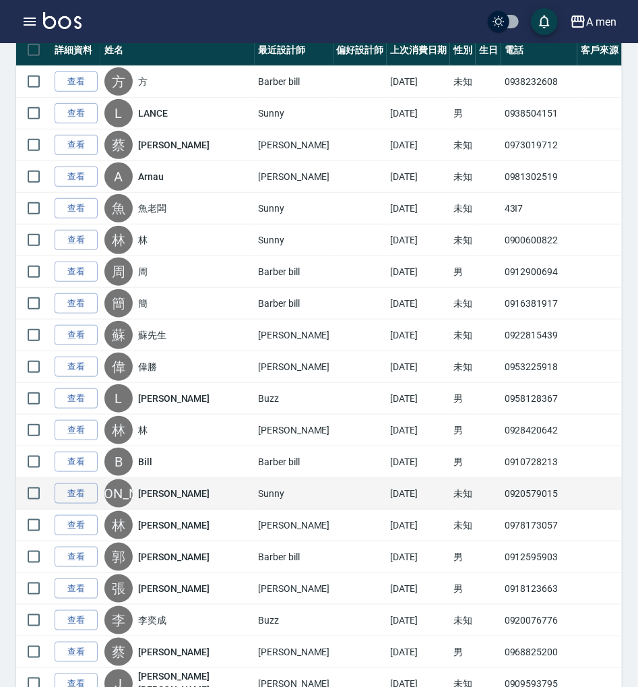
click at [502, 487] on td "0920579015" at bounding box center [540, 494] width 76 height 32
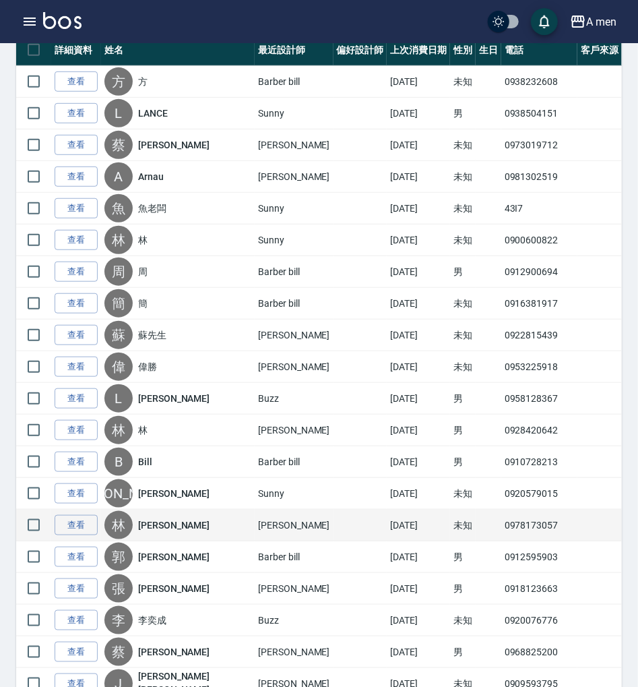
click at [504, 523] on td "0978173057" at bounding box center [540, 526] width 76 height 32
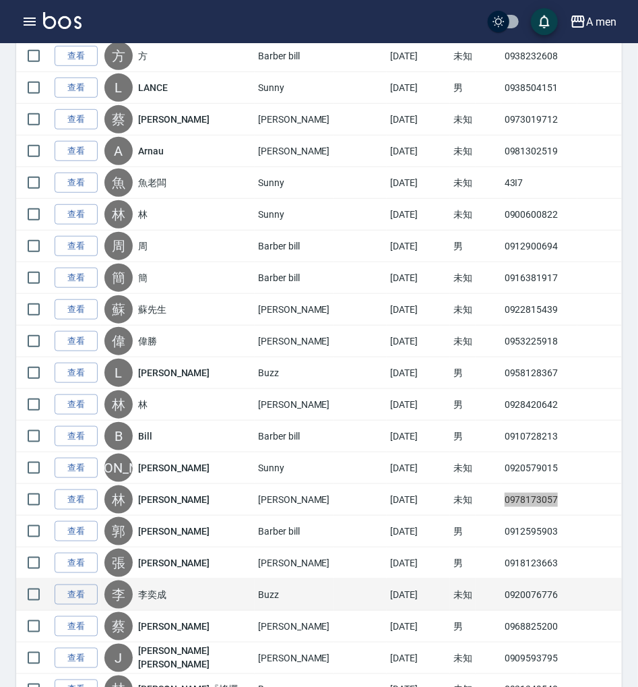
scroll to position [449, 0]
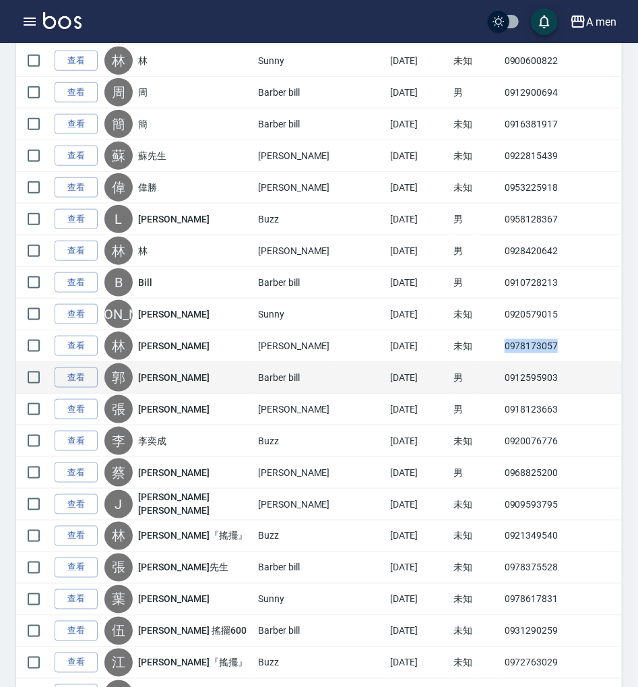
click at [506, 372] on td "0912595903" at bounding box center [540, 378] width 76 height 32
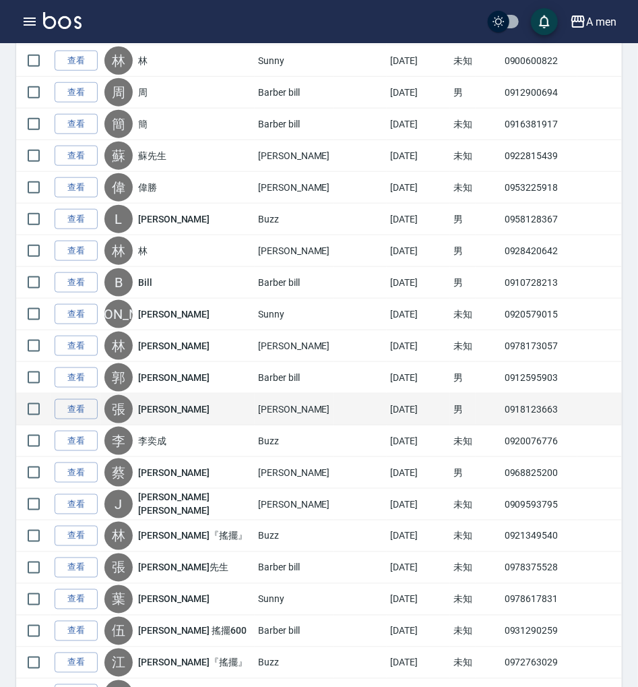
click at [507, 407] on td "0918123663" at bounding box center [540, 410] width 76 height 32
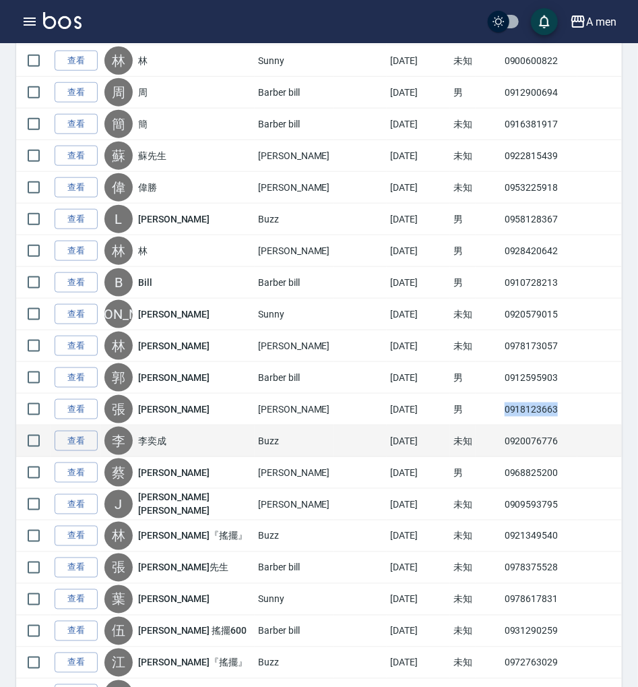
click at [524, 443] on td "0920076776" at bounding box center [540, 441] width 76 height 32
click at [524, 441] on td "0920076776" at bounding box center [540, 441] width 76 height 32
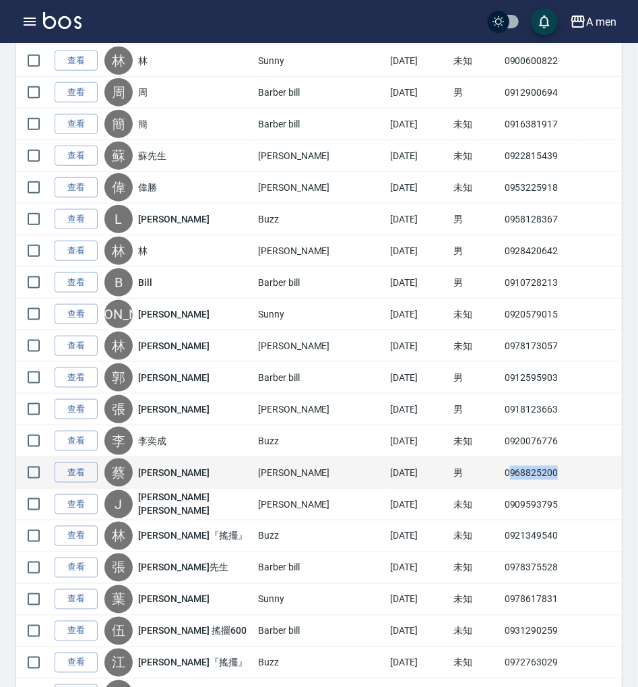
drag, startPoint x: 491, startPoint y: 472, endPoint x: 610, endPoint y: 474, distance: 119.3
click at [610, 474] on tr "查看 蔡 蔡楷文 楊莫 2025/09/22 男 0968825200" at bounding box center [319, 473] width 606 height 32
click at [502, 468] on td "0968825200" at bounding box center [540, 473] width 76 height 32
drag, startPoint x: 489, startPoint y: 468, endPoint x: 543, endPoint y: 463, distance: 54.1
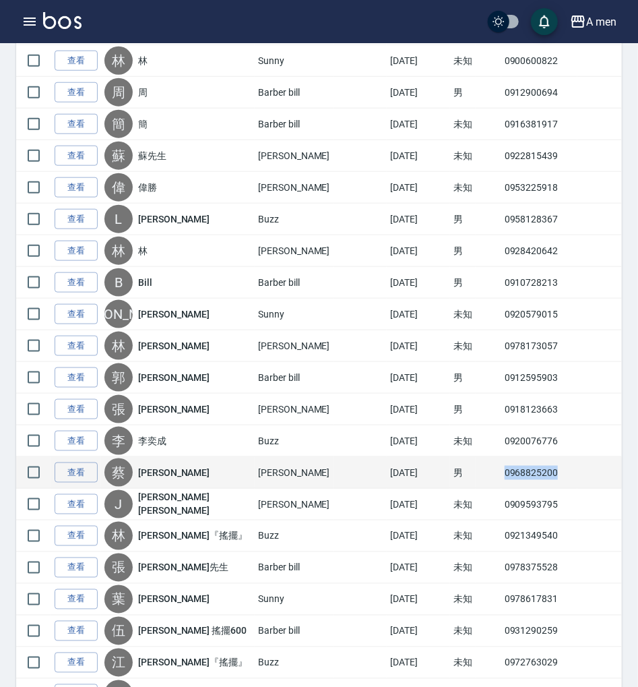
click at [543, 464] on td "0968825200" at bounding box center [540, 473] width 76 height 32
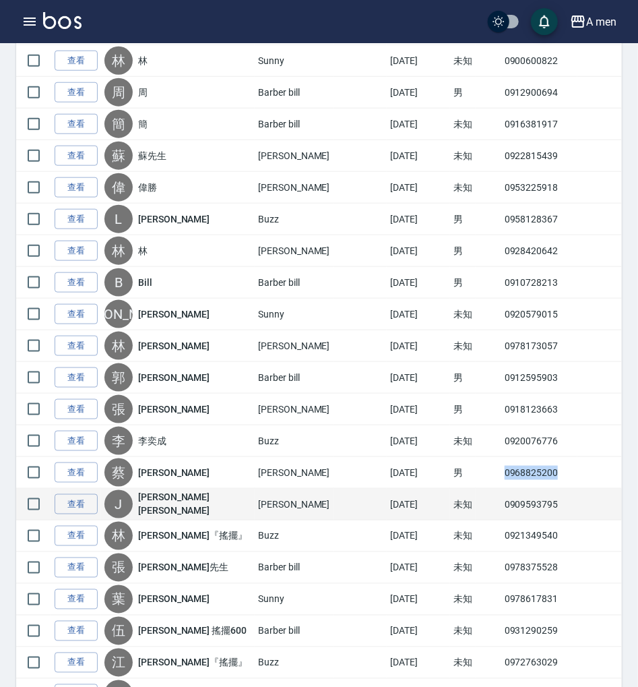
click at [529, 498] on td "0909593795" at bounding box center [540, 505] width 76 height 32
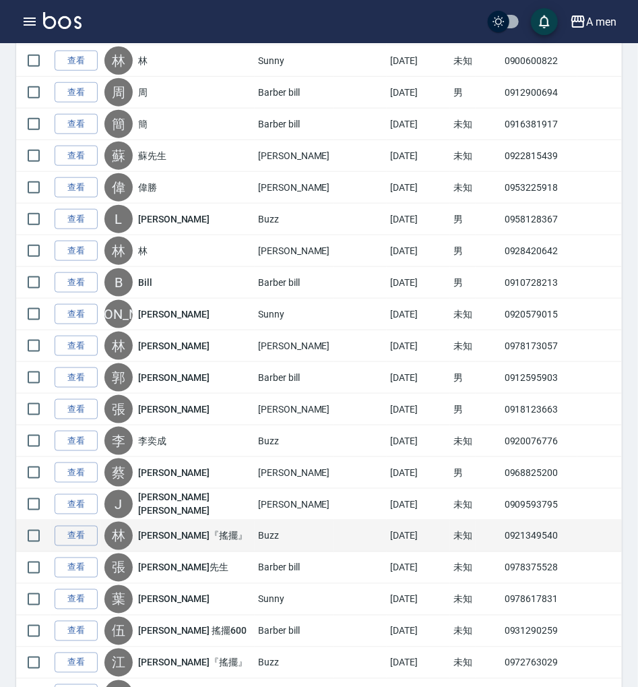
click at [513, 539] on td "0921349540" at bounding box center [540, 536] width 76 height 32
click at [514, 530] on td "0921349540" at bounding box center [540, 536] width 76 height 32
click at [514, 529] on td "0921349540" at bounding box center [540, 536] width 76 height 32
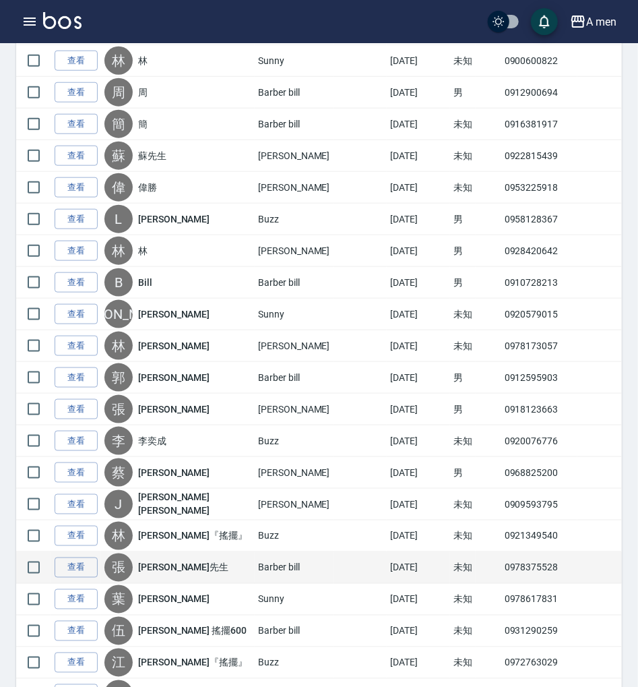
click at [512, 562] on td "0978375528" at bounding box center [540, 568] width 76 height 32
click at [514, 569] on td "0978375528" at bounding box center [540, 568] width 76 height 32
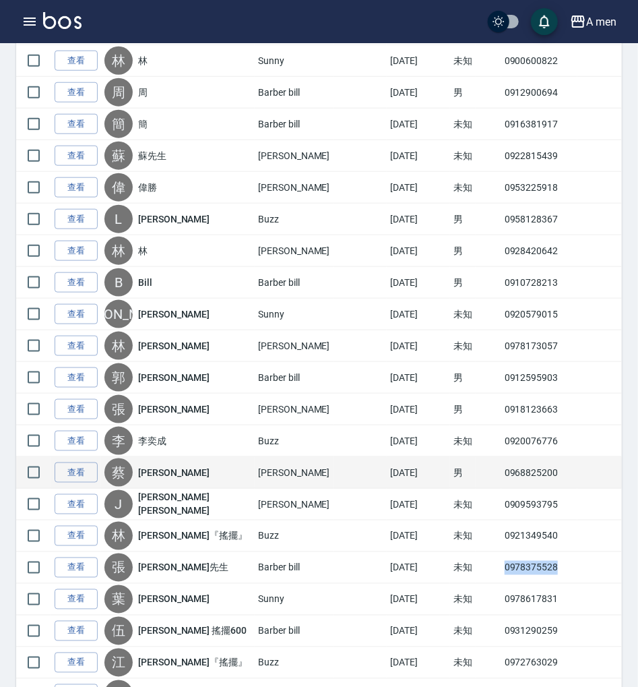
scroll to position [719, 0]
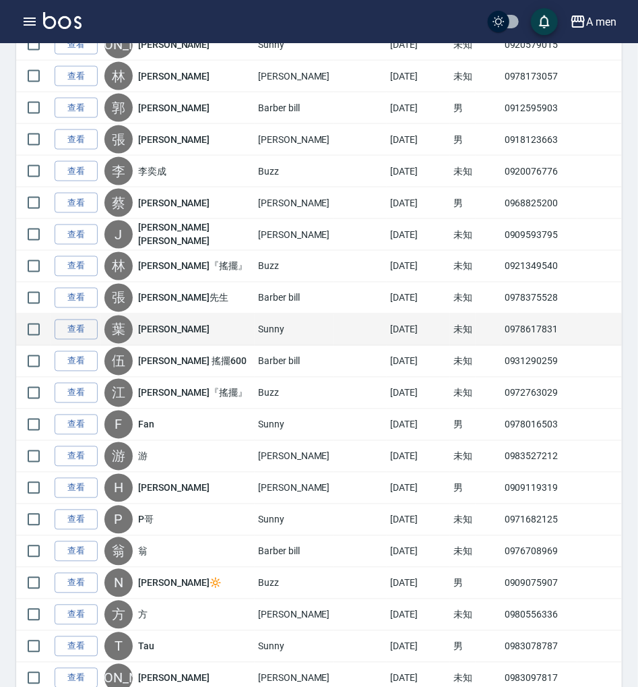
click at [514, 323] on td "0978617831" at bounding box center [540, 330] width 76 height 32
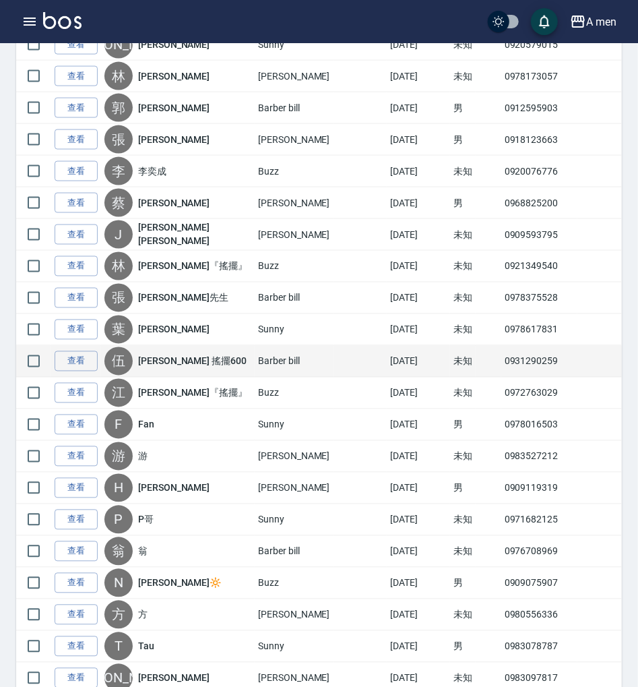
click at [513, 353] on td "0931290259" at bounding box center [540, 362] width 76 height 32
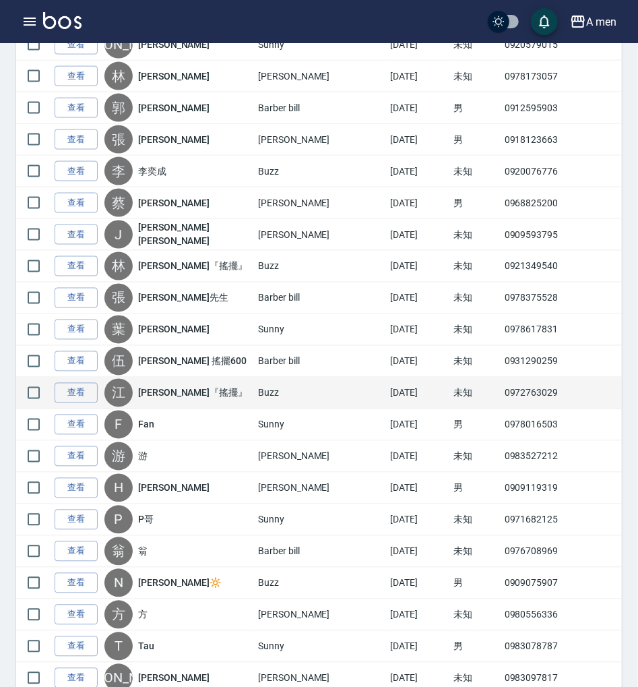
click at [530, 388] on td "0972763029" at bounding box center [540, 394] width 76 height 32
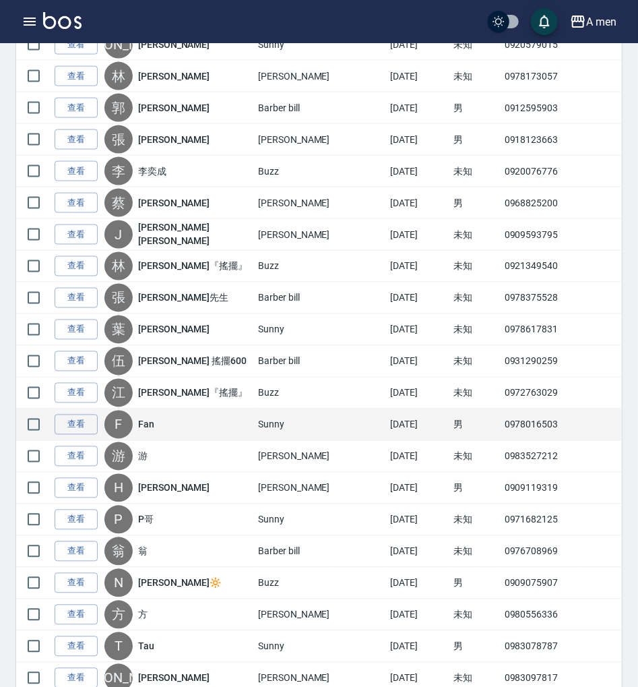
click at [523, 419] on td "0978016503" at bounding box center [540, 425] width 76 height 32
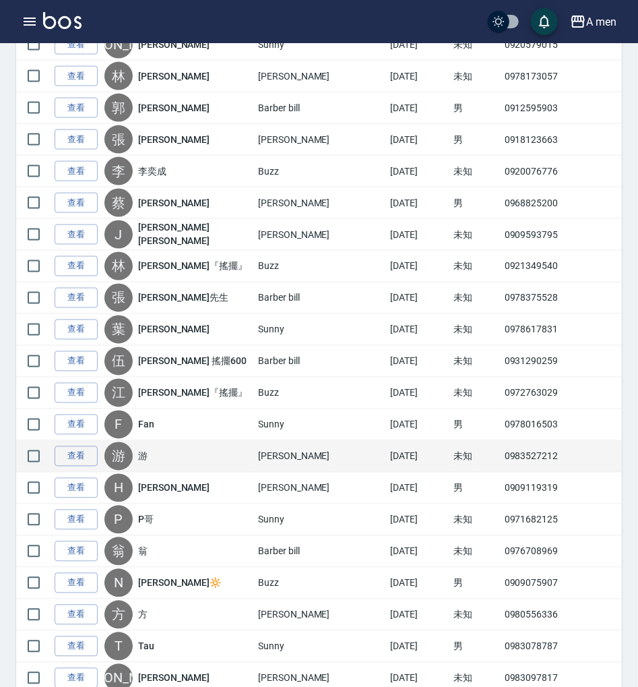
click at [526, 448] on td "0983527212" at bounding box center [540, 457] width 76 height 32
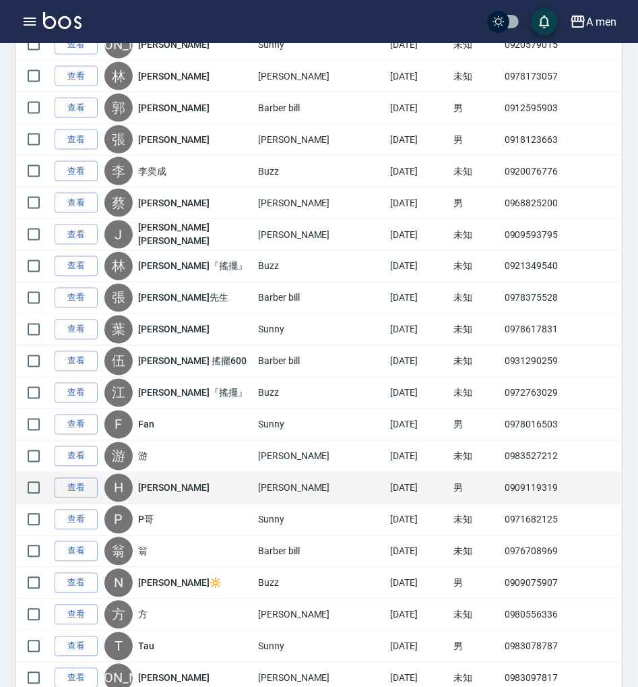
click at [514, 486] on td "0909119319" at bounding box center [540, 489] width 76 height 32
click at [514, 485] on td "0909119319" at bounding box center [540, 489] width 76 height 32
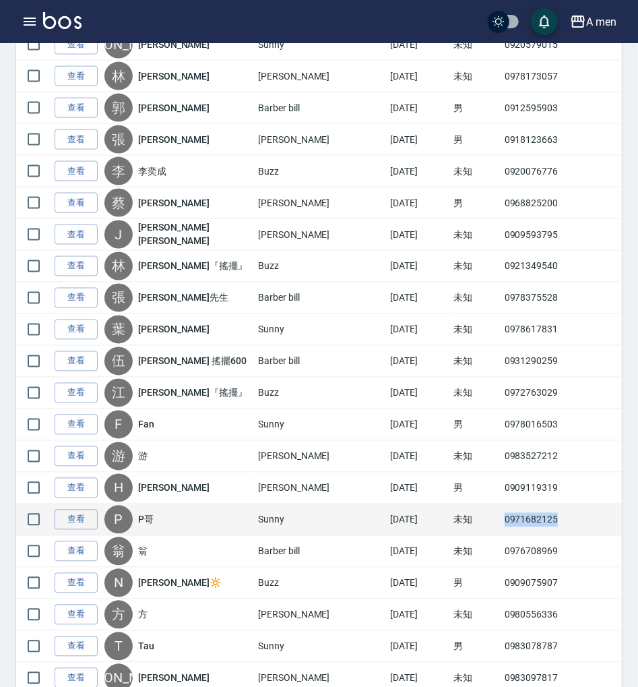
drag, startPoint x: 490, startPoint y: 511, endPoint x: 574, endPoint y: 517, distance: 84.5
click at [577, 517] on tr "查看 P P哥 Sunny 2025/09/22 未知 0971682125" at bounding box center [319, 520] width 606 height 32
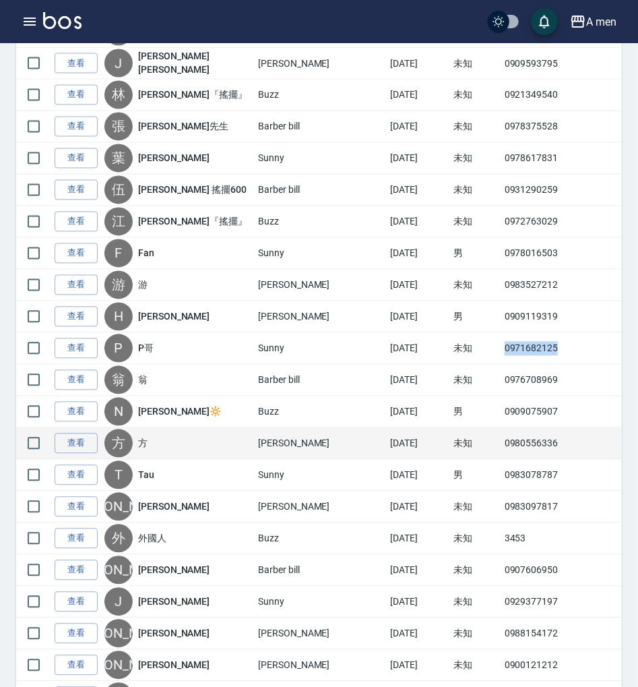
scroll to position [899, 0]
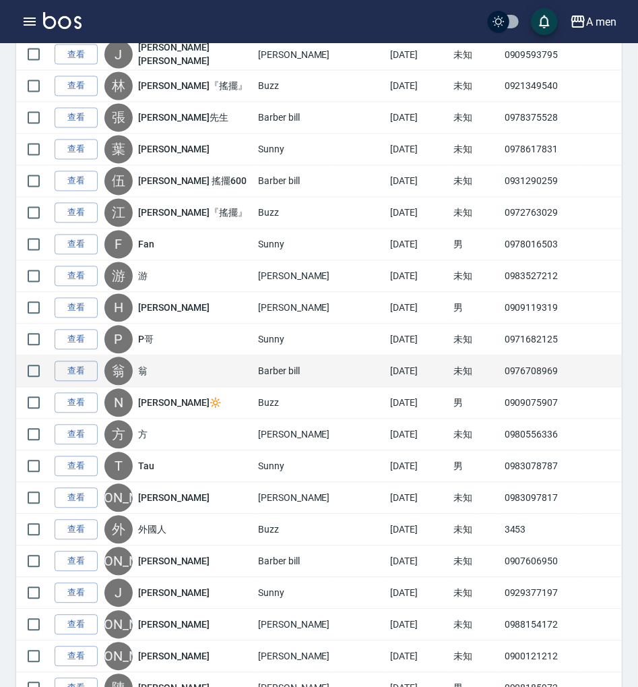
click at [508, 365] on td "0976708969" at bounding box center [540, 372] width 76 height 32
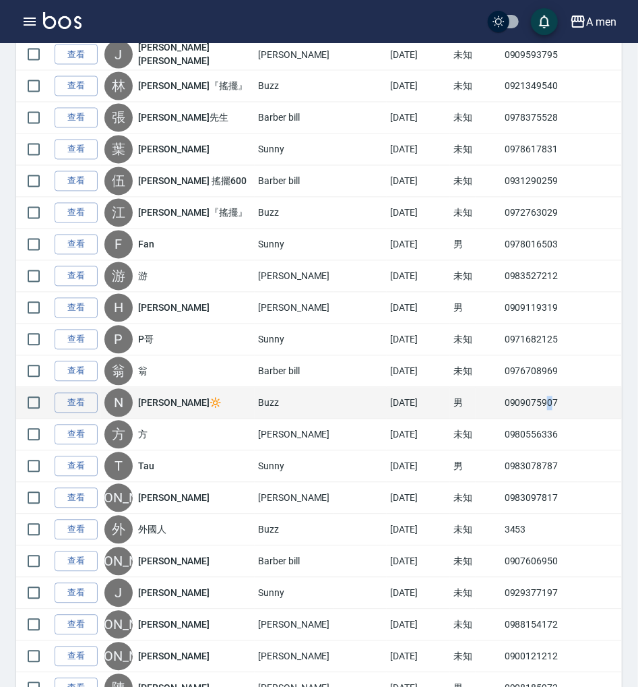
click at [533, 400] on td "0909075907" at bounding box center [540, 404] width 76 height 32
click at [524, 397] on td "0909075907" at bounding box center [540, 404] width 76 height 32
click at [525, 396] on td "0909075907" at bounding box center [540, 404] width 76 height 32
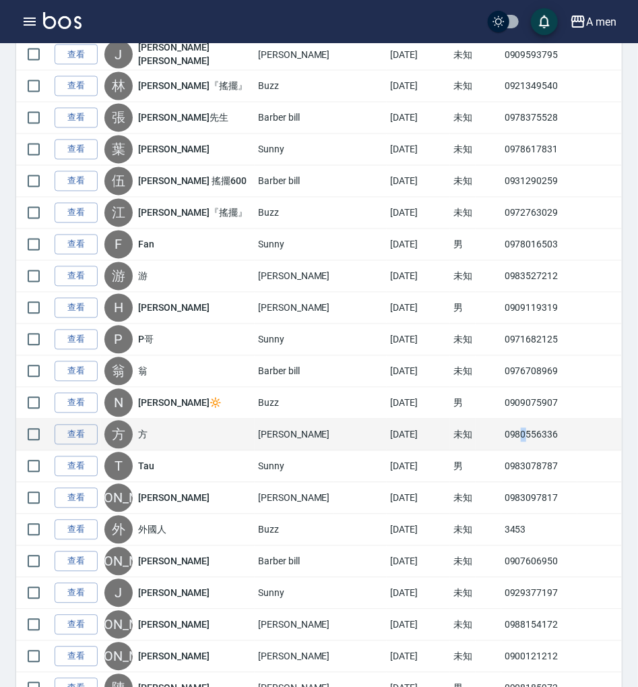
click at [507, 419] on td "0980556336" at bounding box center [540, 435] width 76 height 32
click at [511, 431] on td "0980556336" at bounding box center [540, 435] width 76 height 32
click at [512, 431] on td "0980556336" at bounding box center [540, 435] width 76 height 32
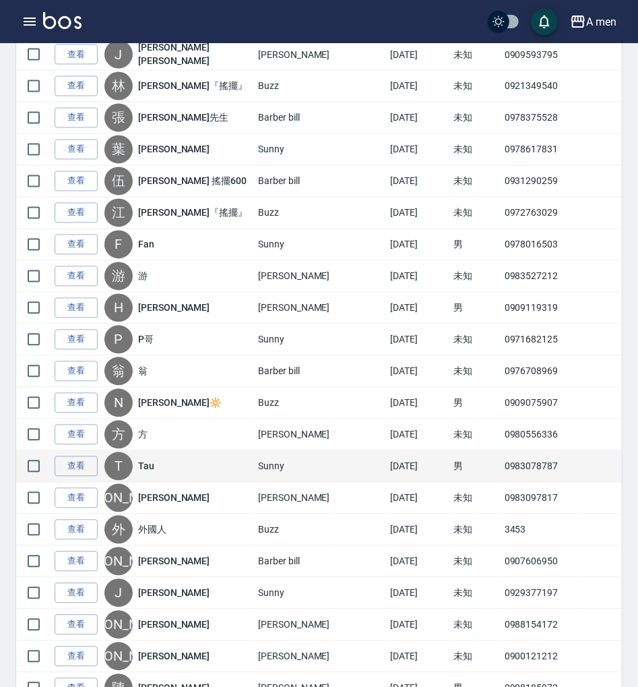
click at [514, 461] on td "0983078787" at bounding box center [540, 467] width 76 height 32
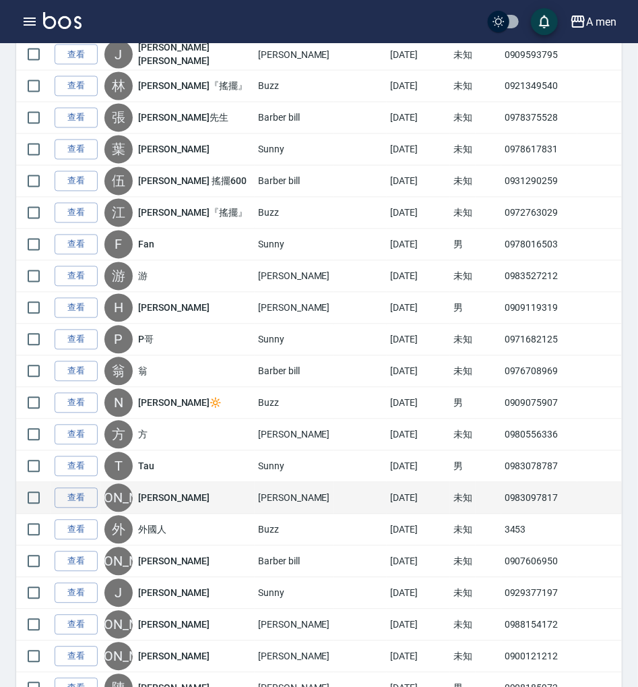
click at [510, 495] on td "0983097817" at bounding box center [540, 499] width 76 height 32
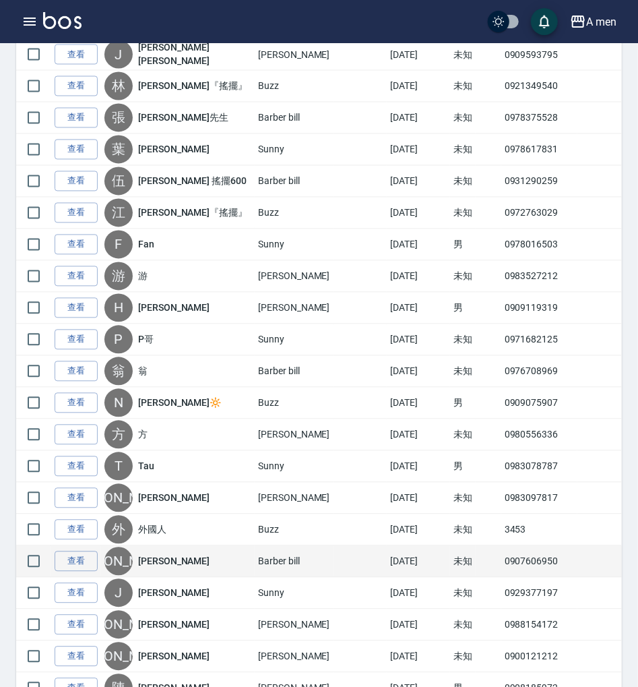
click at [511, 548] on td "0907606950" at bounding box center [540, 562] width 76 height 32
click at [511, 550] on td "0907606950" at bounding box center [540, 562] width 76 height 32
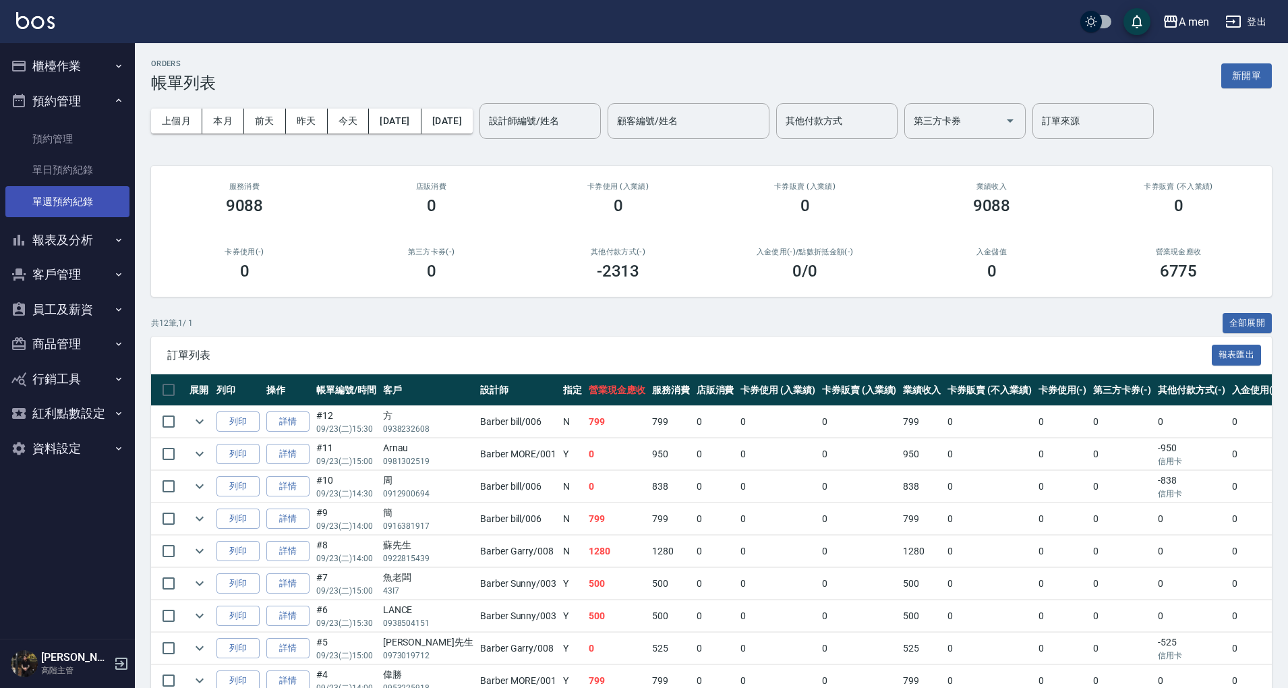
click at [88, 169] on link "單日預約紀錄" at bounding box center [67, 169] width 124 height 31
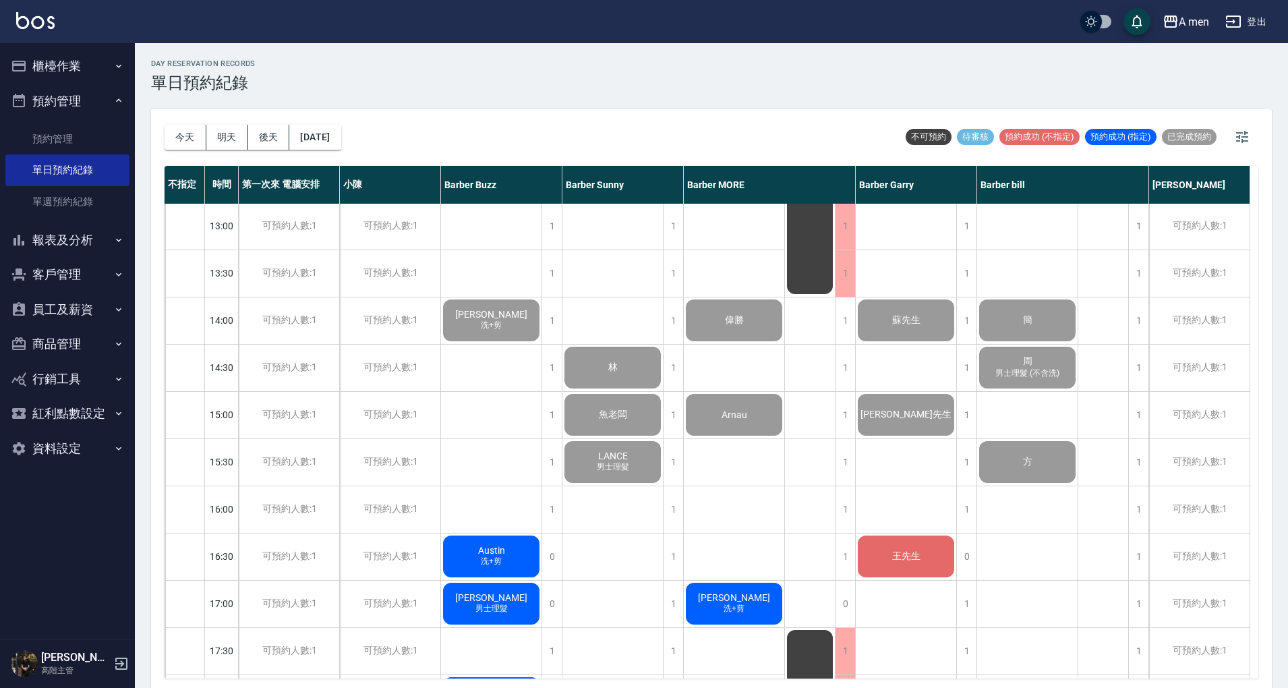
scroll to position [359, 0]
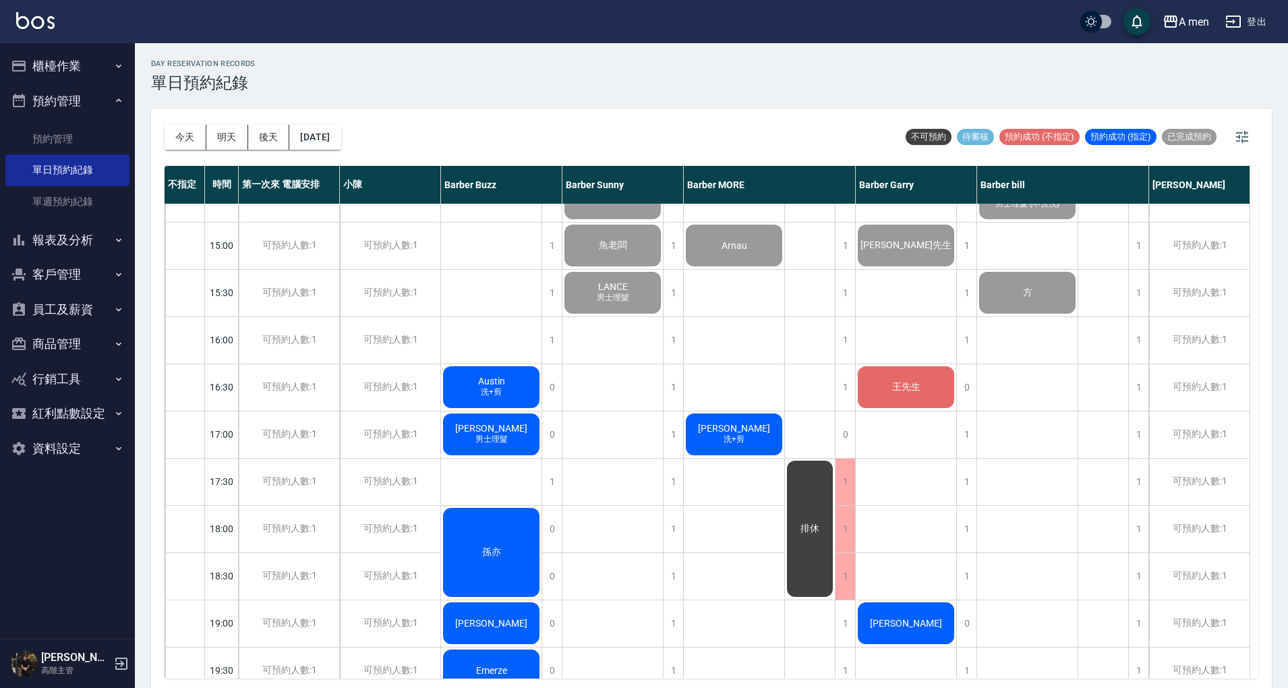
click at [522, 383] on div "Austin 洗+剪" at bounding box center [491, 387] width 100 height 46
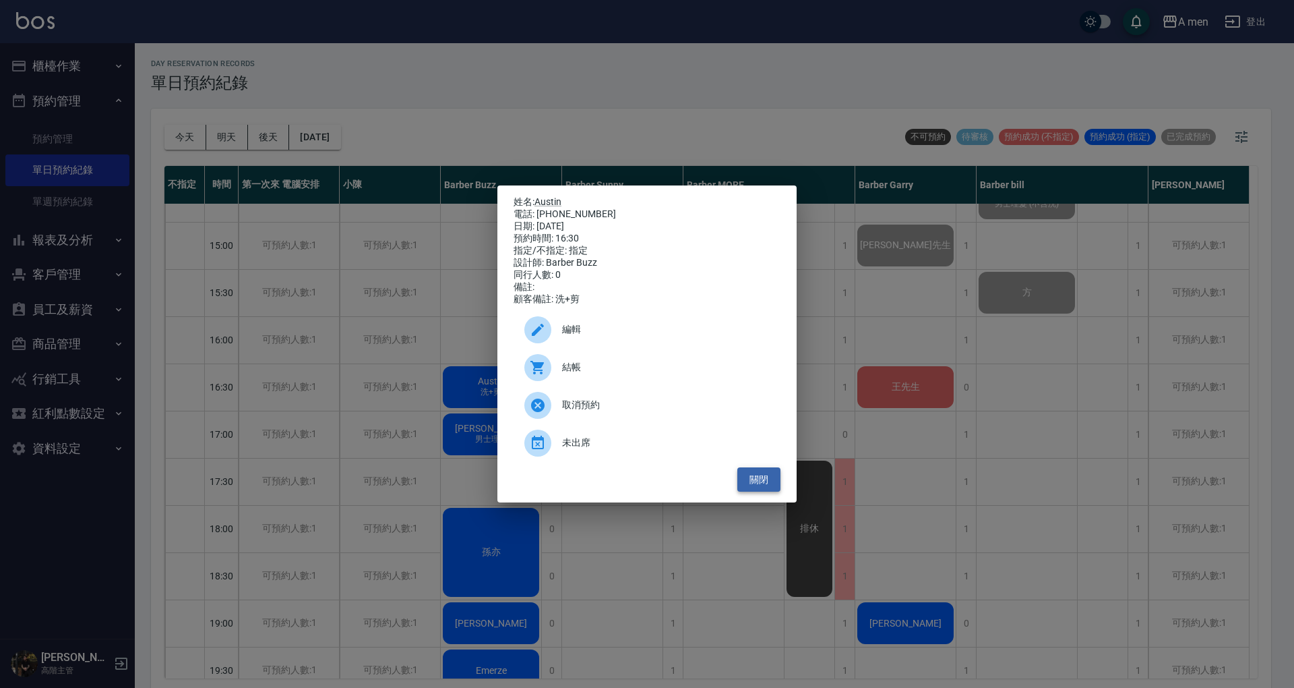
click at [762, 489] on button "關閉" at bounding box center [758, 479] width 43 height 25
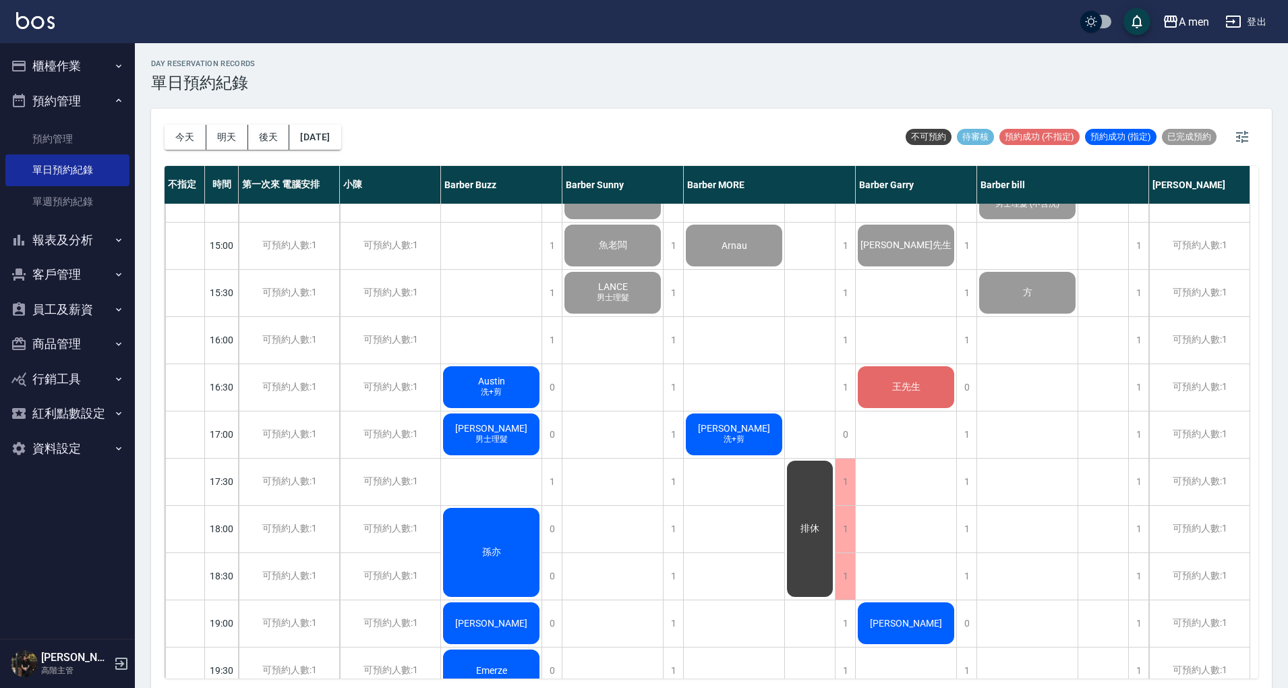
click at [597, 426] on div "林 魚老闆 LANCE 男士理髮 林 男士理髮" at bounding box center [612, 434] width 101 height 1180
click at [625, 379] on div "林 魚老闆 LANCE 男士理髮 林 男士理髮" at bounding box center [612, 434] width 101 height 1180
click at [895, 384] on span "王先生" at bounding box center [906, 387] width 34 height 12
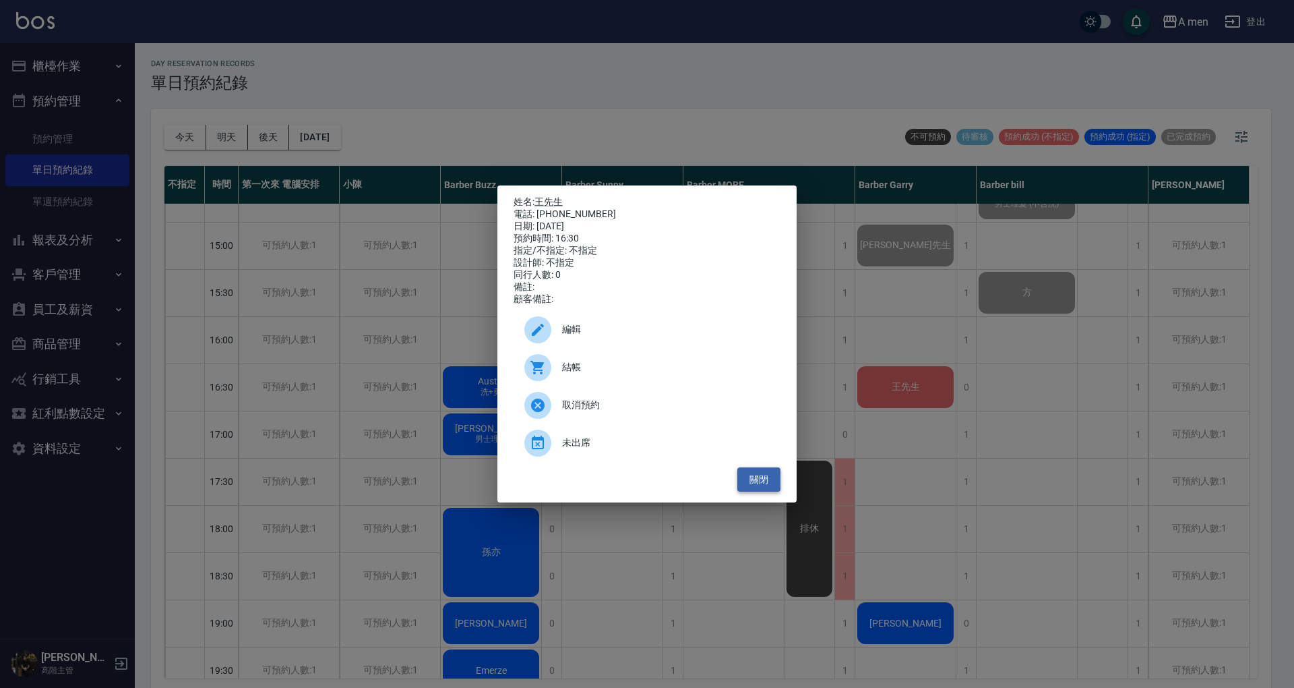
click at [772, 491] on button "關閉" at bounding box center [758, 479] width 43 height 25
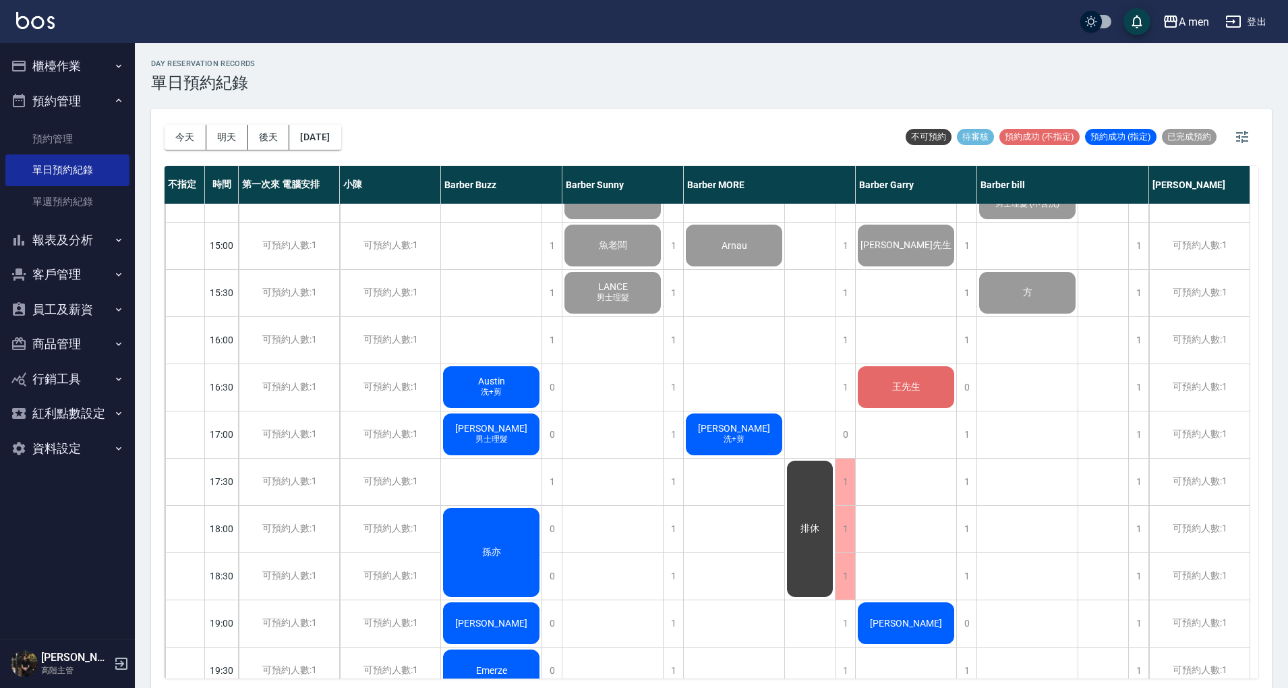
click at [820, 395] on div "排休 排休" at bounding box center [810, 434] width 51 height 1180
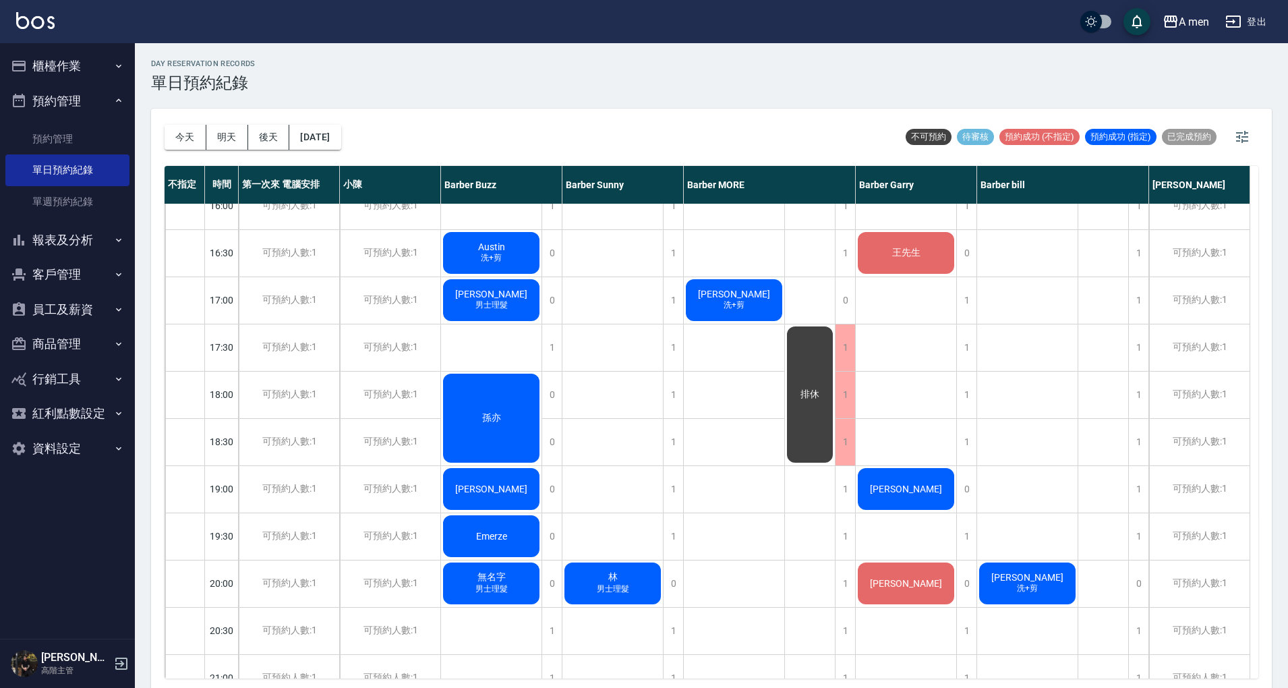
scroll to position [449, 0]
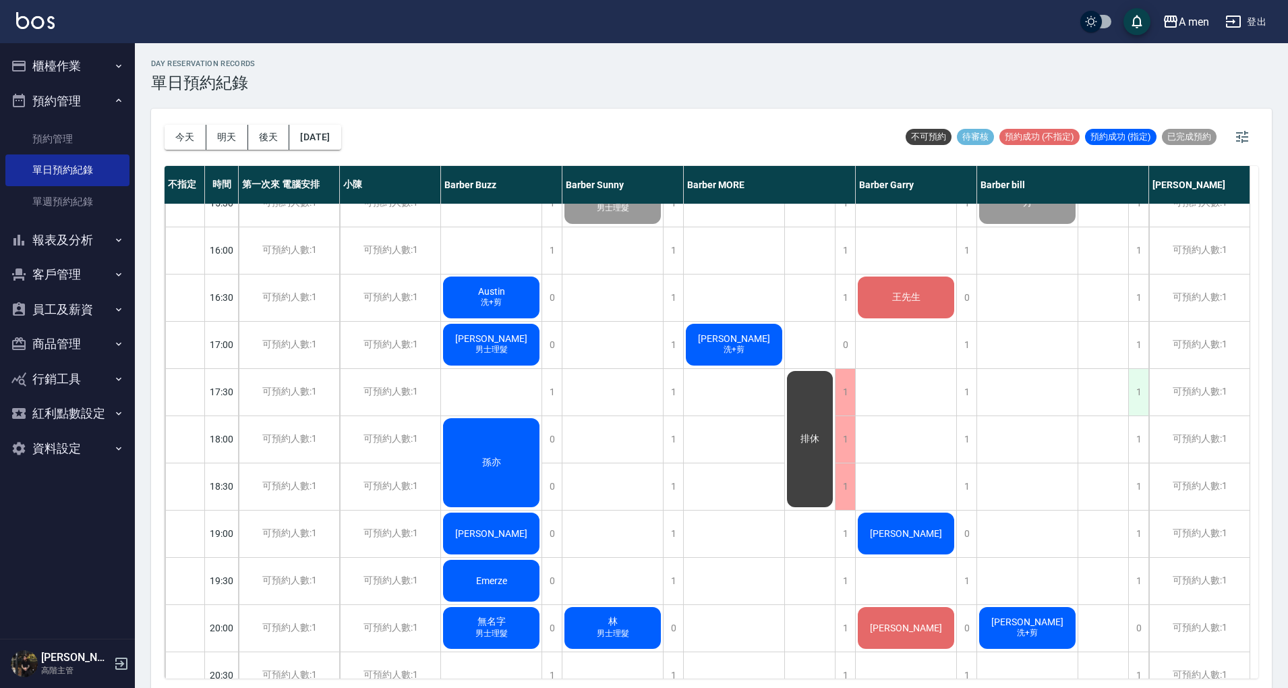
click at [1135, 396] on div "1" at bounding box center [1138, 392] width 20 height 47
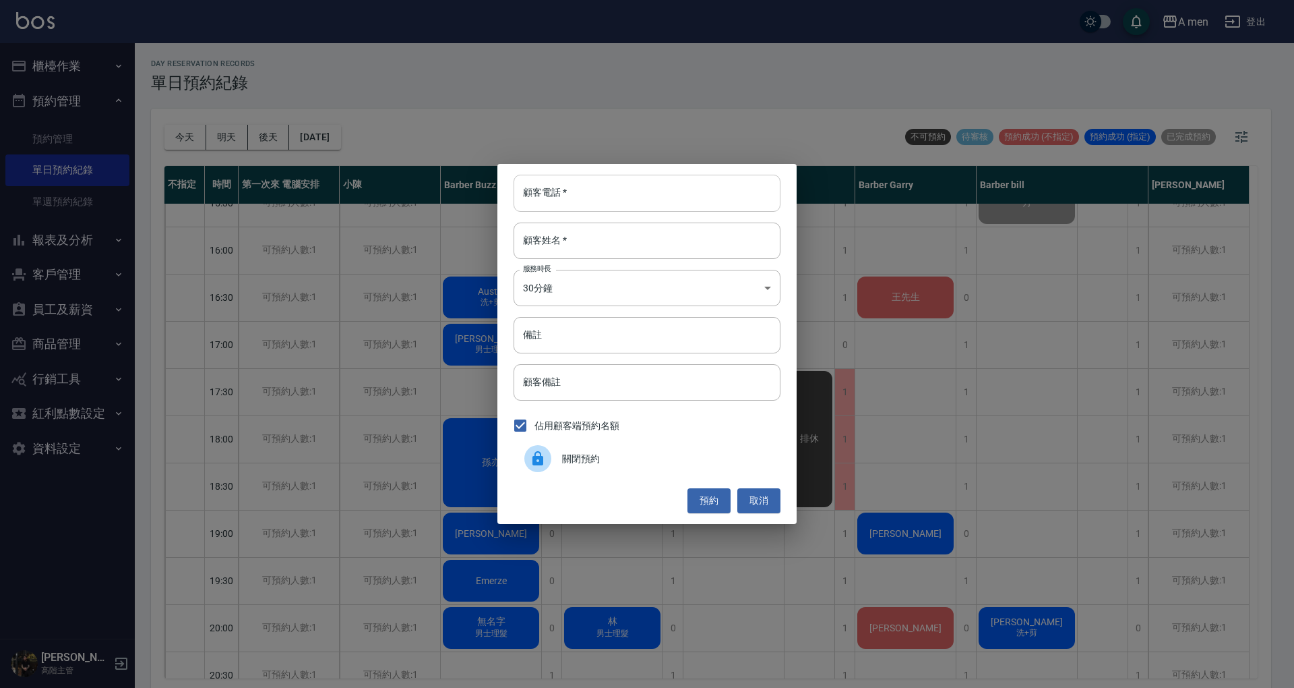
click at [709, 183] on input "顧客電話   *" at bounding box center [647, 193] width 267 height 36
type input "0988956932"
click at [669, 238] on input "顧客姓名   *" at bounding box center [647, 240] width 267 height 36
type input "吳"
click at [704, 495] on button "預約" at bounding box center [709, 500] width 43 height 25
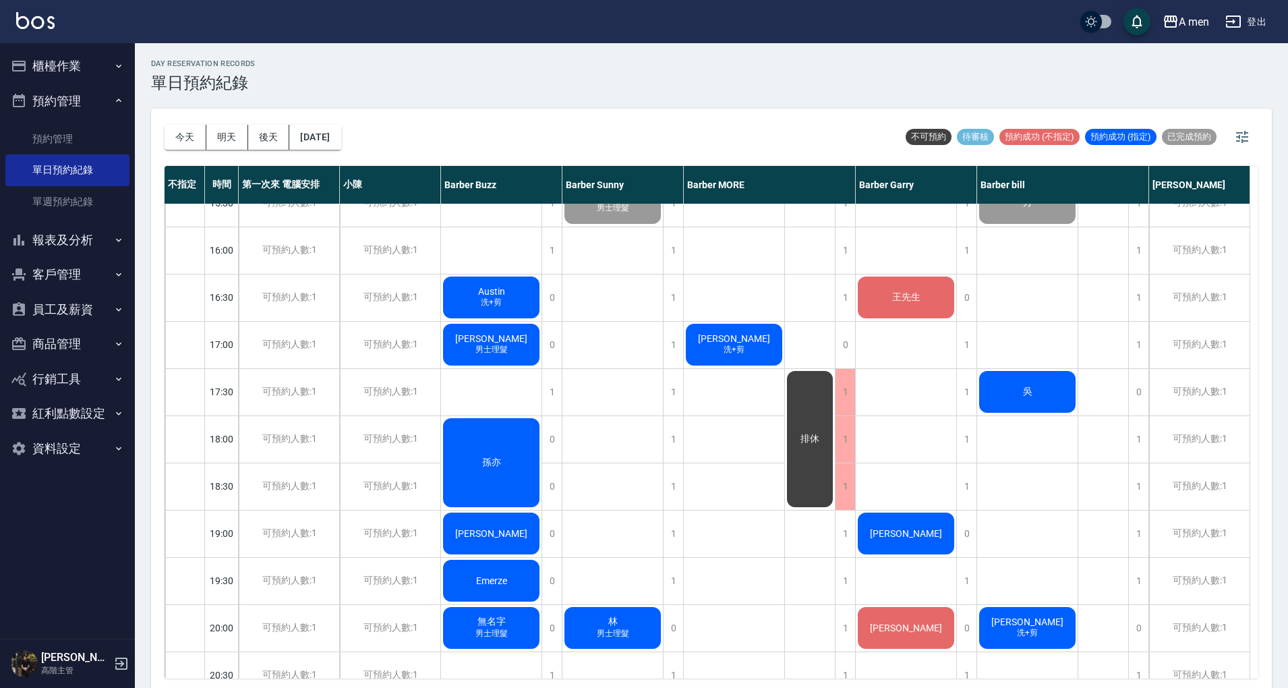
click at [1052, 395] on div "吳" at bounding box center [1027, 392] width 100 height 46
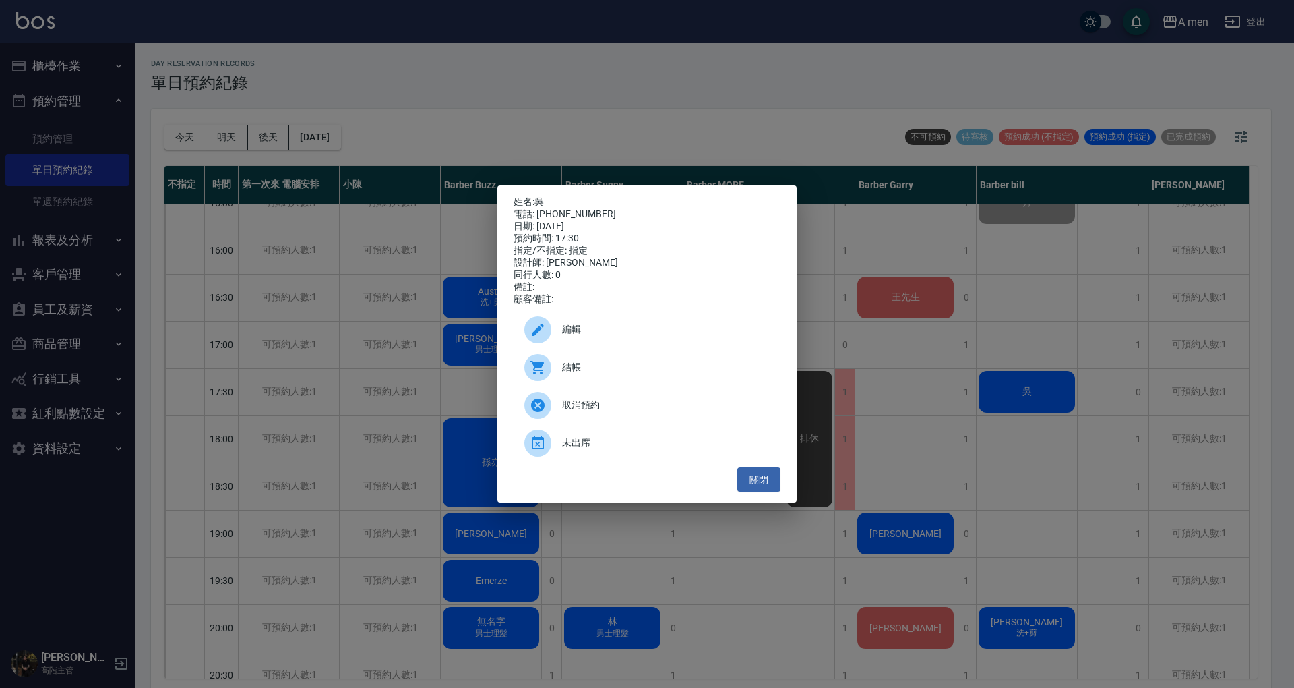
click at [658, 332] on span "編輯" at bounding box center [666, 329] width 208 height 14
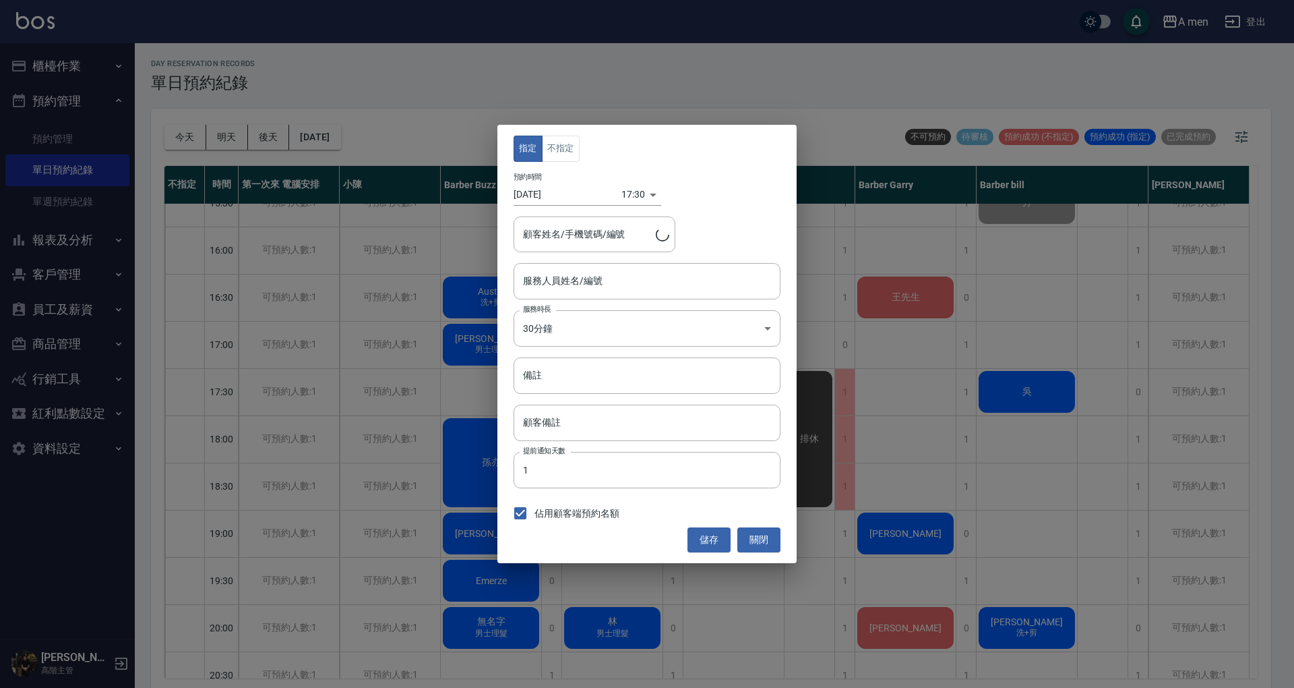
type input "Barber bill-006"
type input "吳/0988956932"
click at [572, 146] on button "不指定" at bounding box center [561, 148] width 38 height 26
click at [711, 541] on button "儲存" at bounding box center [709, 539] width 43 height 25
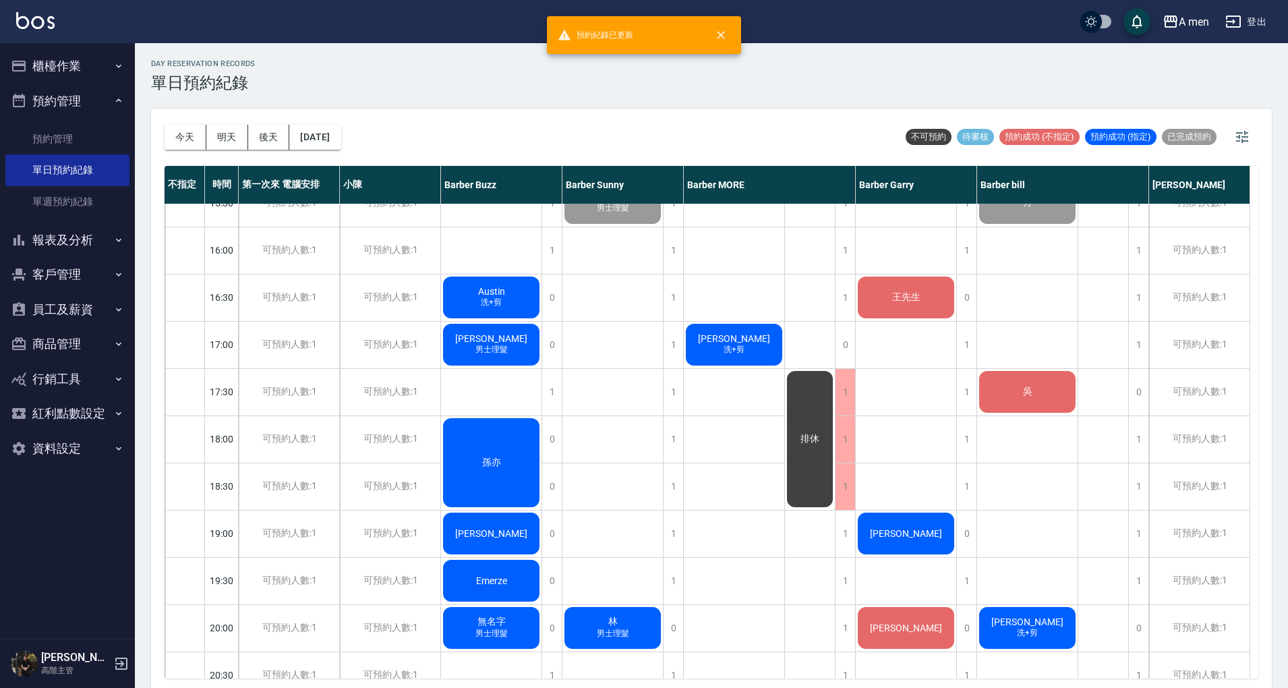
drag, startPoint x: 1037, startPoint y: 413, endPoint x: 1044, endPoint y: 402, distance: 12.7
click at [1042, 411] on div "day Reservation records 單日預約紀錄 今天 明天 後天 2025/09/23 不可預約 待審核 預約成功 (不指定) 預約成功 (指定…" at bounding box center [711, 367] width 1153 height 648
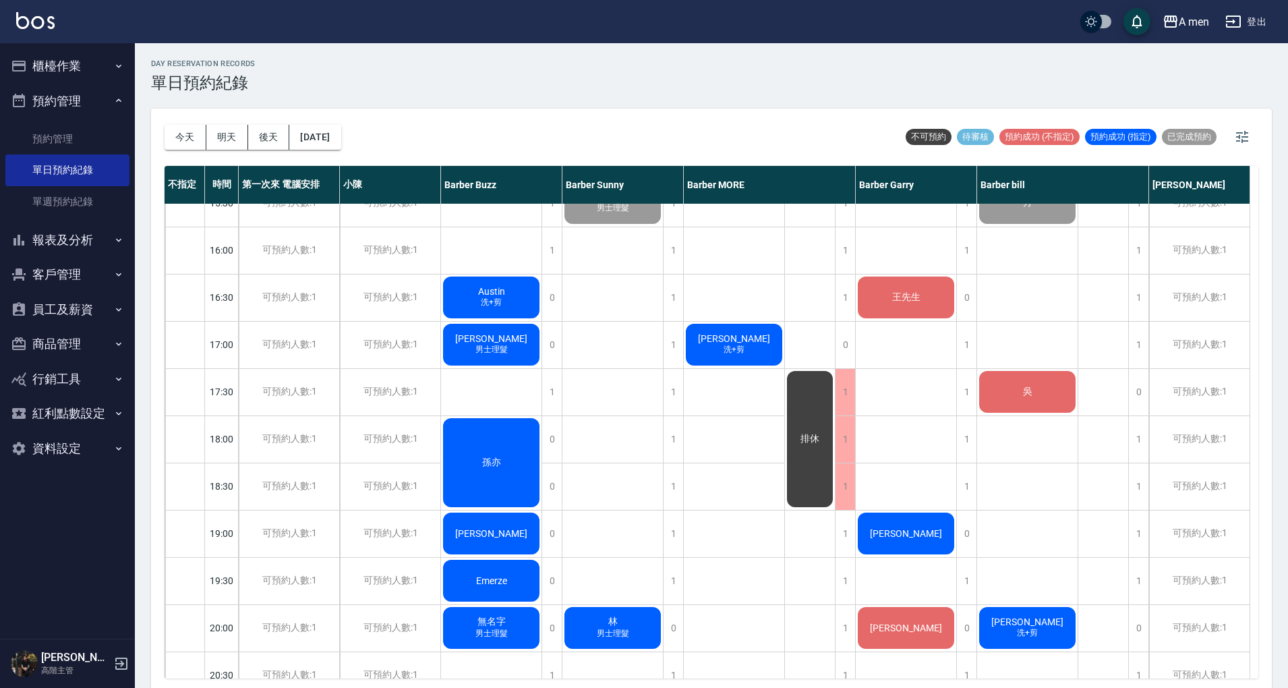
click at [1054, 404] on div "吳" at bounding box center [1027, 392] width 100 height 46
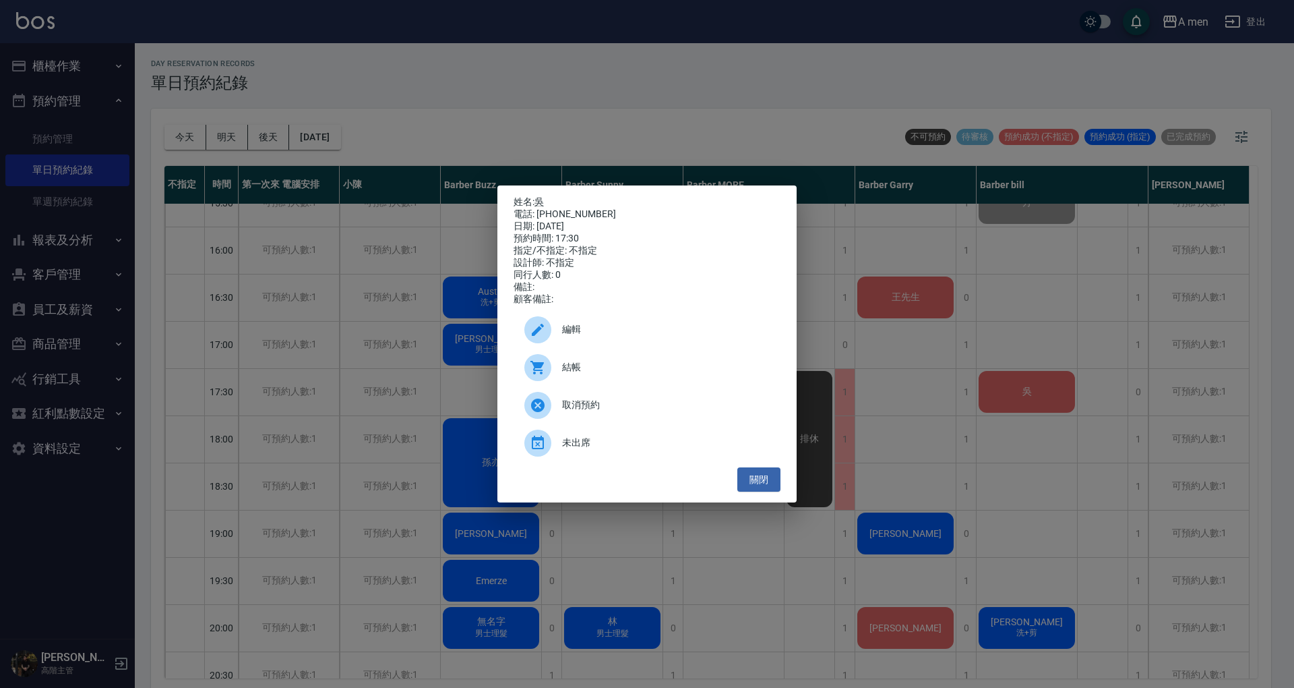
click at [551, 208] on div "電話: 0988956932" at bounding box center [647, 214] width 267 height 12
click at [543, 198] on link "吳" at bounding box center [539, 201] width 9 height 11
click at [757, 492] on button "關閉" at bounding box center [758, 479] width 43 height 25
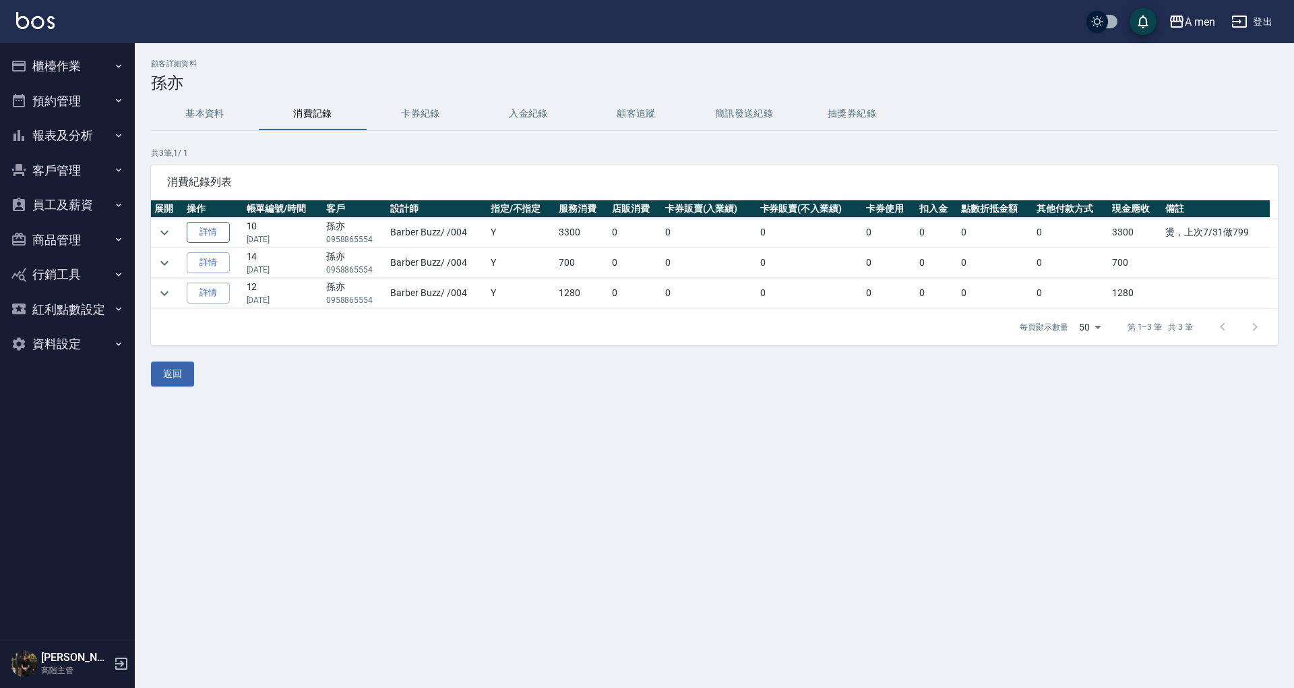
click at [195, 230] on link "詳情" at bounding box center [208, 232] width 43 height 21
click at [160, 227] on icon "expand row" at bounding box center [164, 232] width 16 height 16
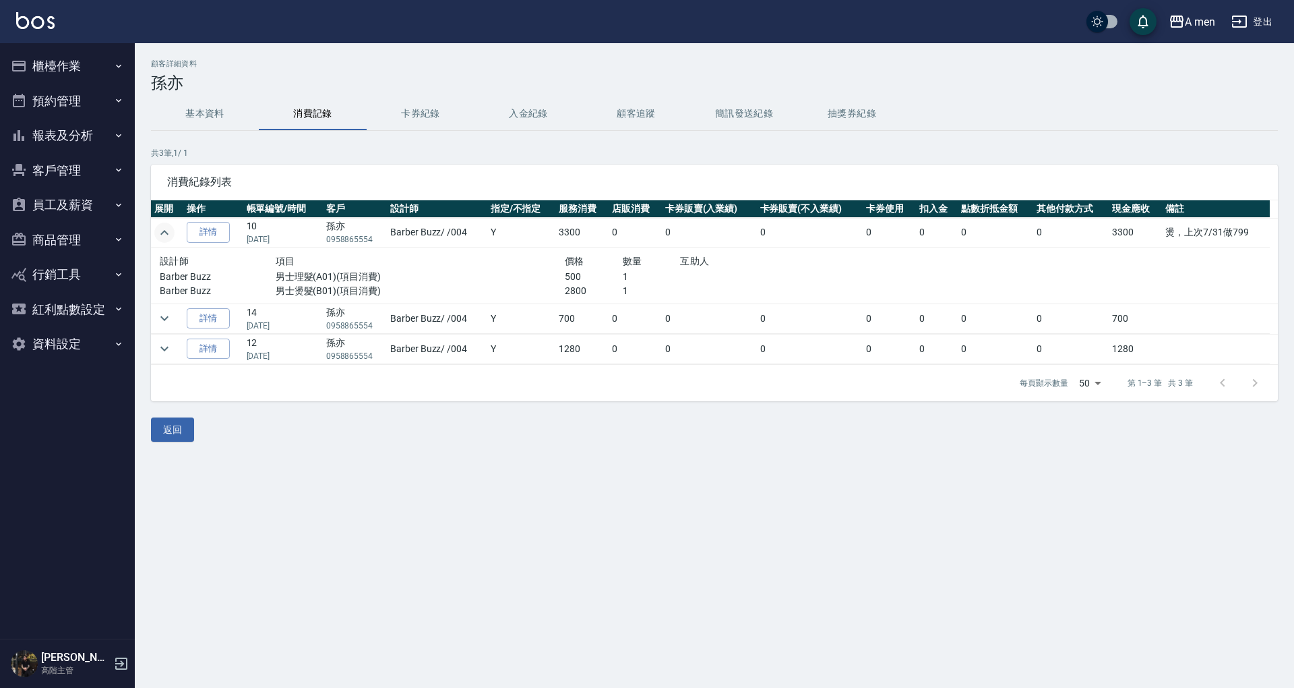
click at [160, 227] on icon "expand row" at bounding box center [164, 232] width 16 height 16
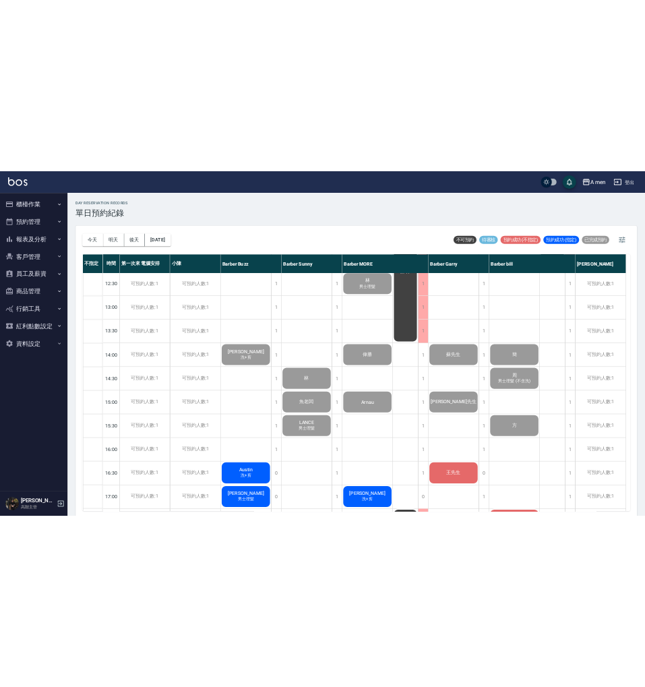
scroll to position [359, 0]
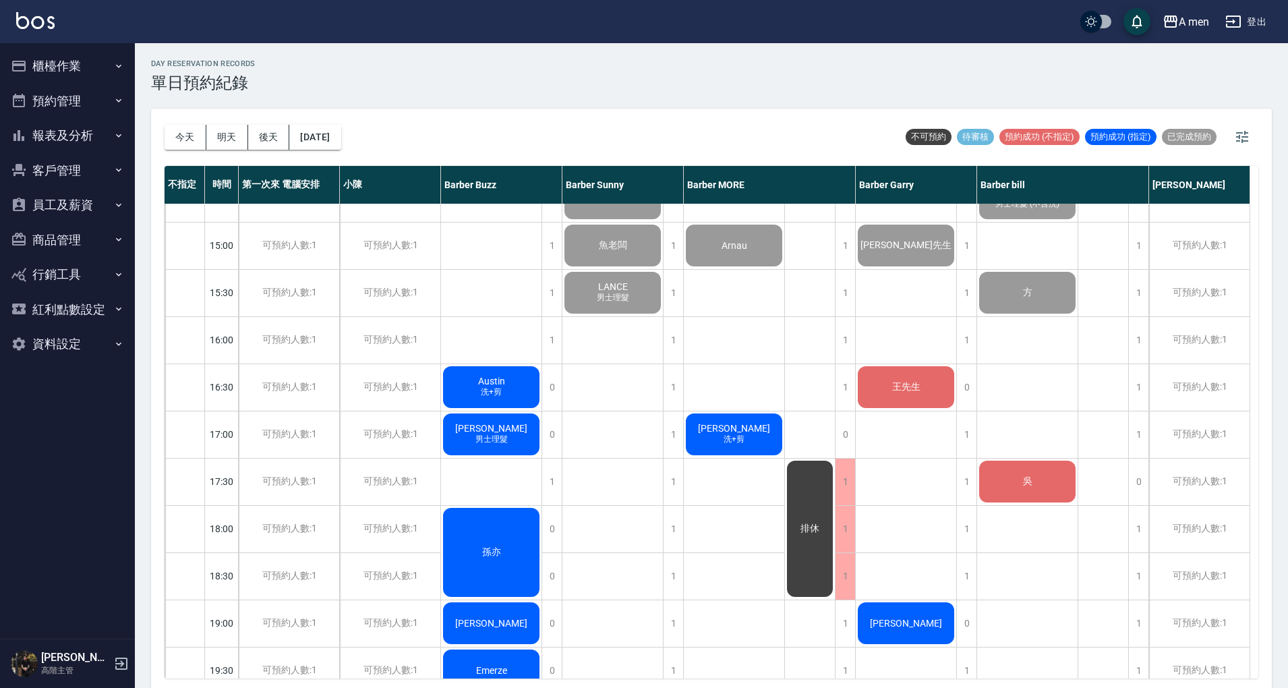
click at [916, 382] on span "王先生" at bounding box center [906, 387] width 34 height 12
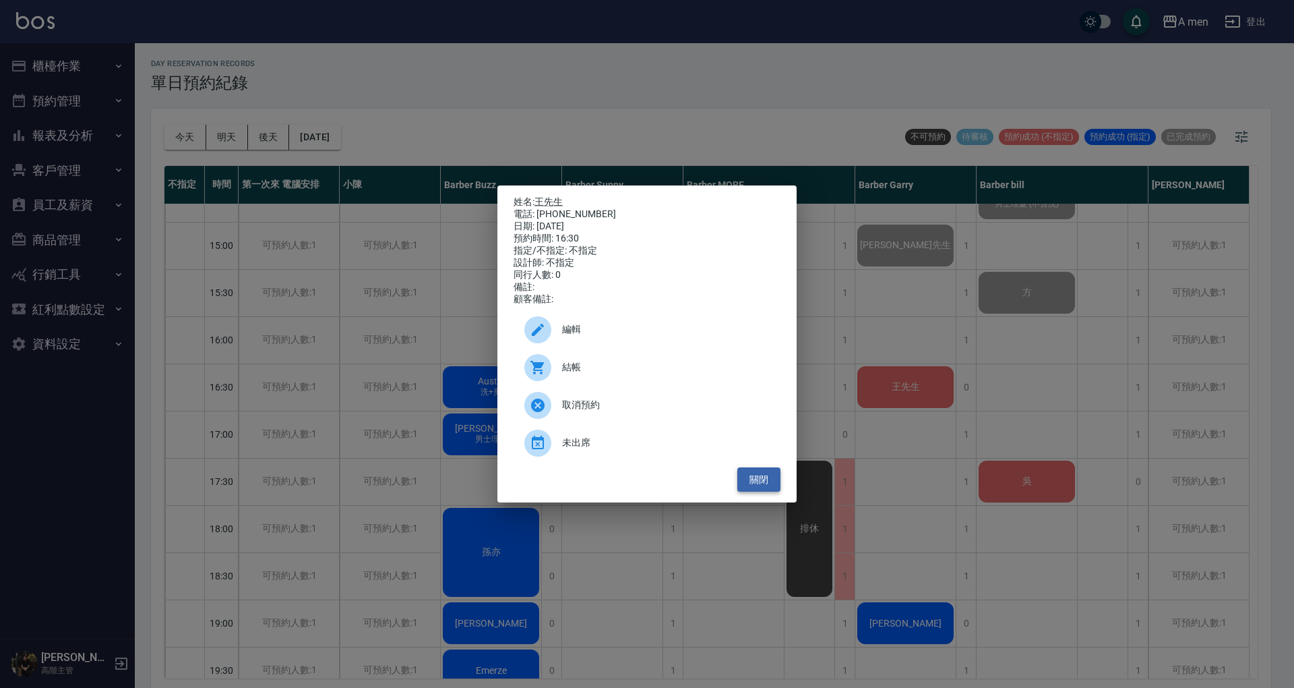
click at [768, 483] on button "關閉" at bounding box center [758, 479] width 43 height 25
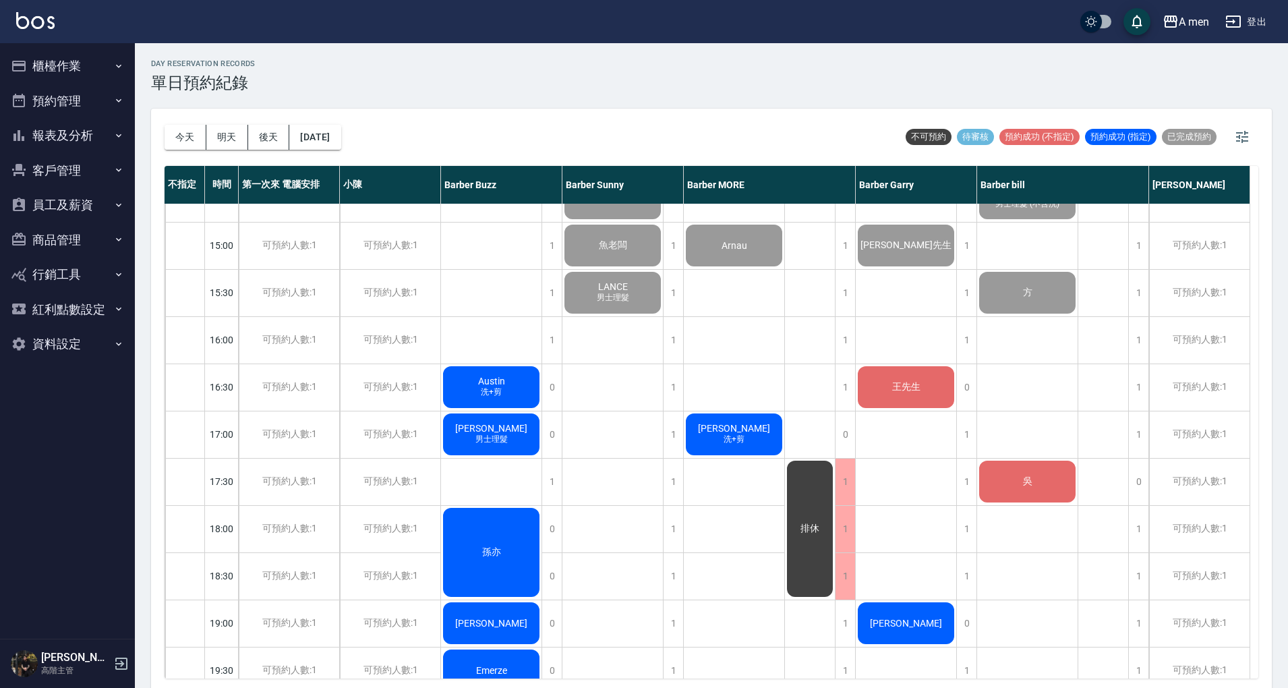
click at [758, 371] on div "林 男士理髮 偉勝 Arnau Cedric 洗+剪" at bounding box center [734, 434] width 101 height 1180
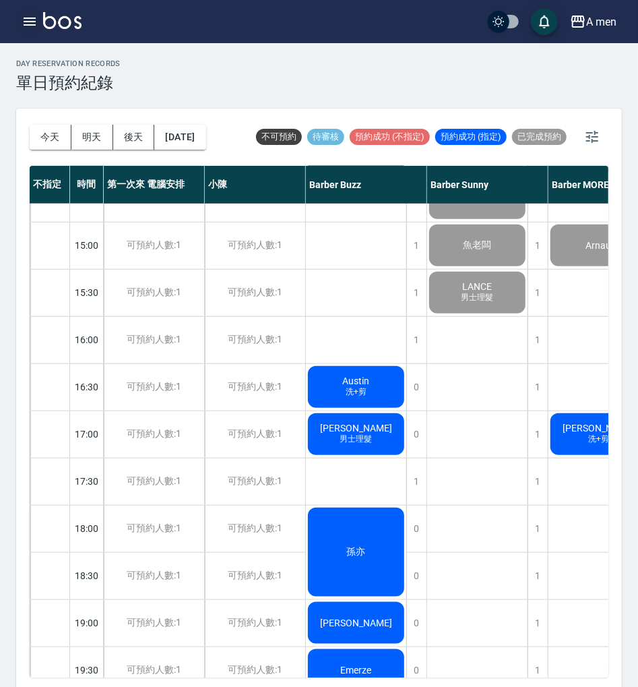
click at [31, 28] on icon "button" at bounding box center [30, 21] width 16 height 16
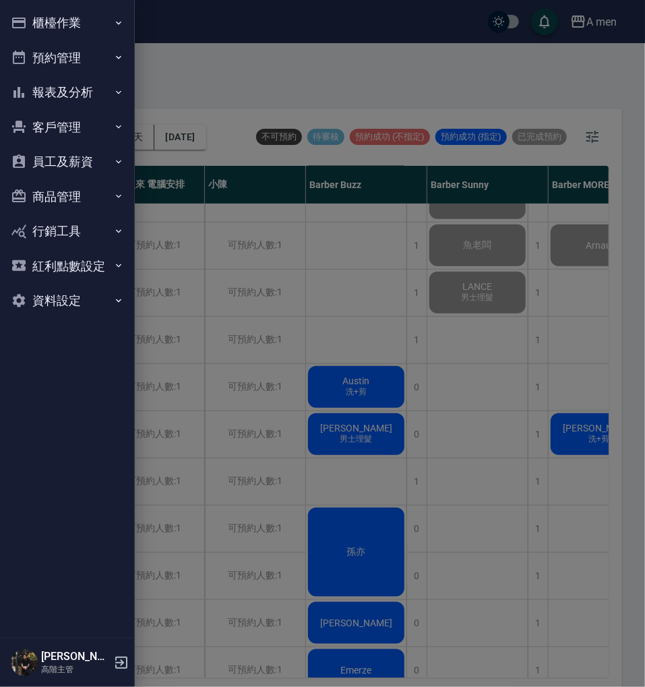
click at [74, 125] on button "客戶管理" at bounding box center [67, 127] width 124 height 35
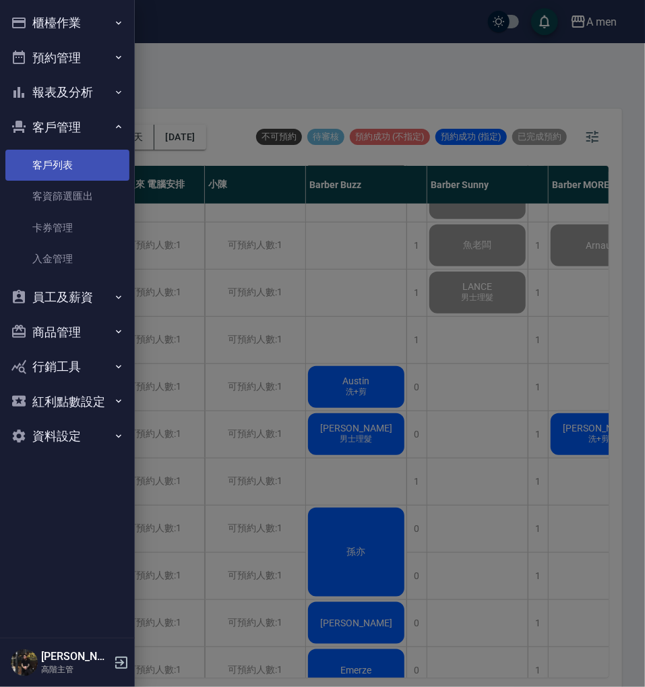
click at [76, 169] on link "客戶列表" at bounding box center [67, 165] width 124 height 31
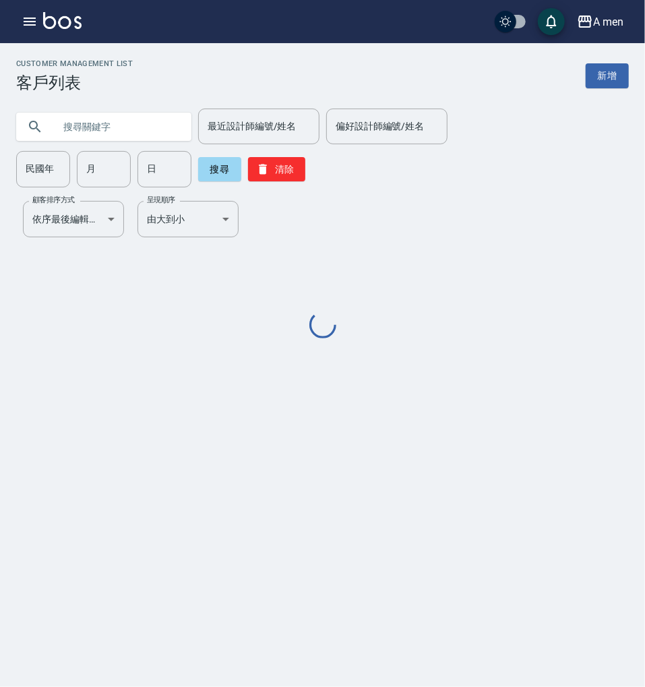
click at [154, 125] on input "text" at bounding box center [117, 127] width 127 height 36
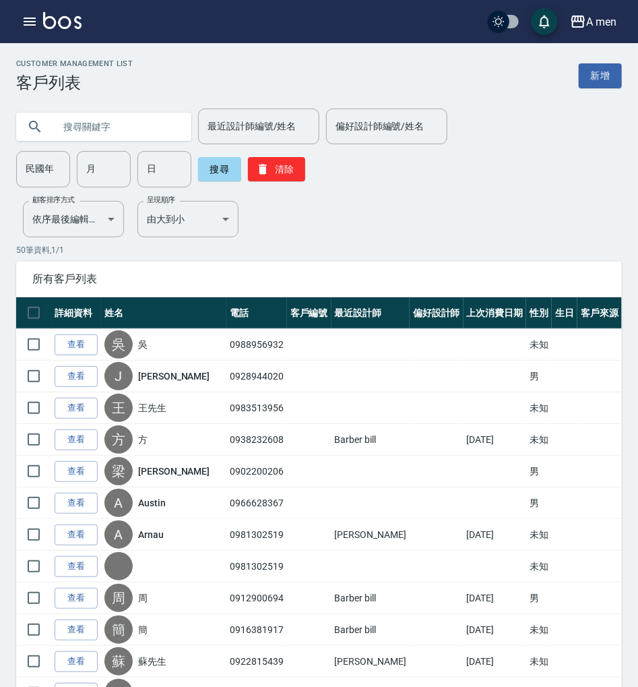
paste input "0958128367"
type input "0958128367"
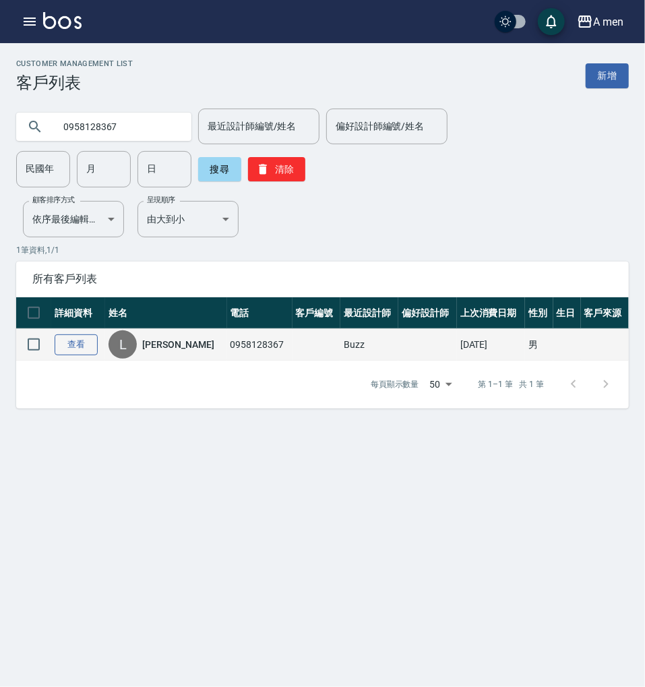
click at [71, 334] on link "查看" at bounding box center [76, 344] width 43 height 21
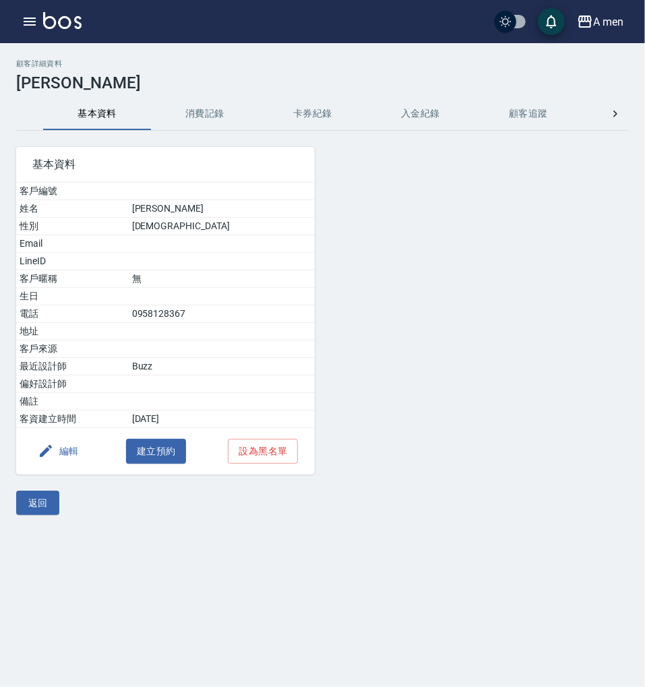
click at [198, 122] on button "消費記錄" at bounding box center [205, 114] width 108 height 32
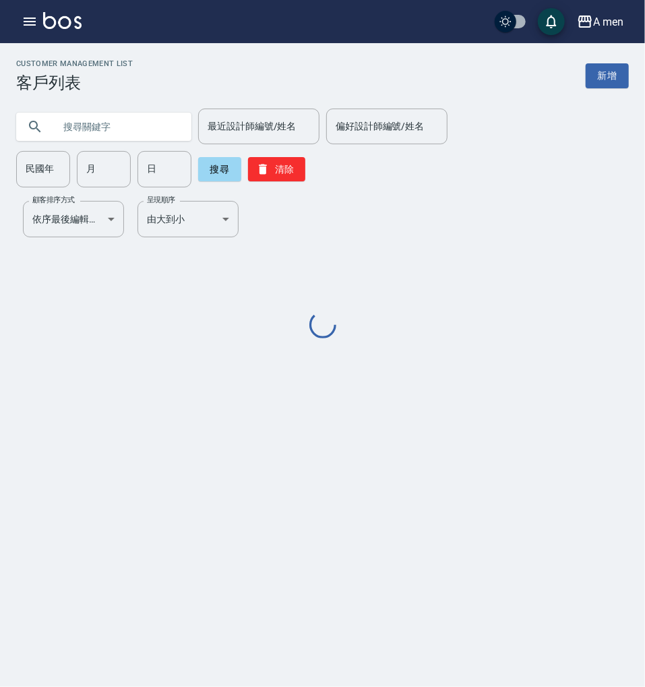
click at [98, 127] on input "text" at bounding box center [117, 127] width 127 height 36
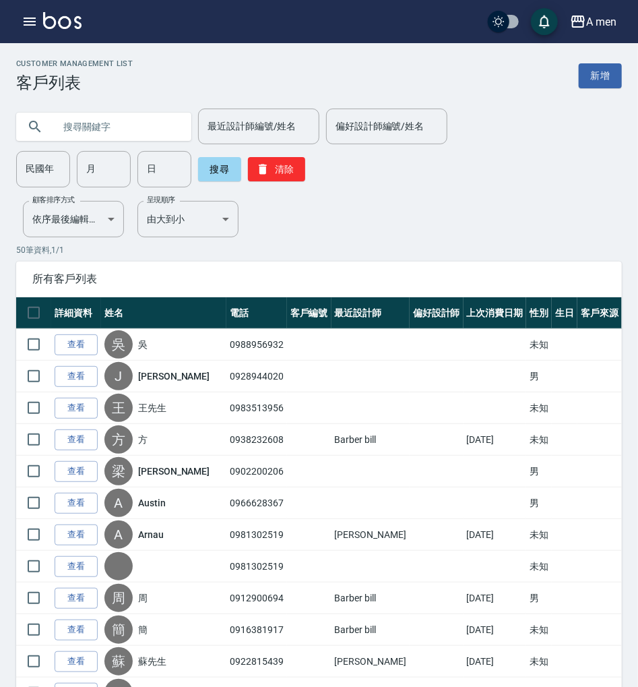
paste input "0958128367"
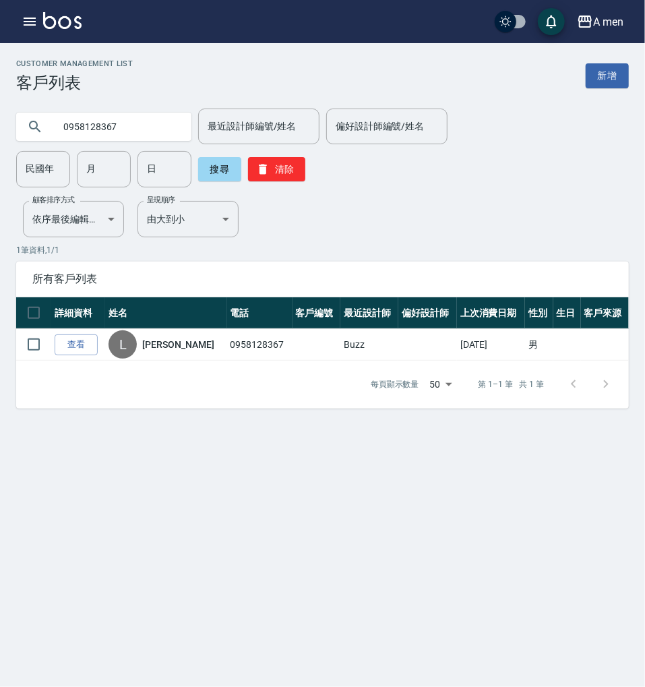
click at [127, 129] on input "0958128367" at bounding box center [117, 127] width 127 height 36
paste input "78016503"
type input "0978016503"
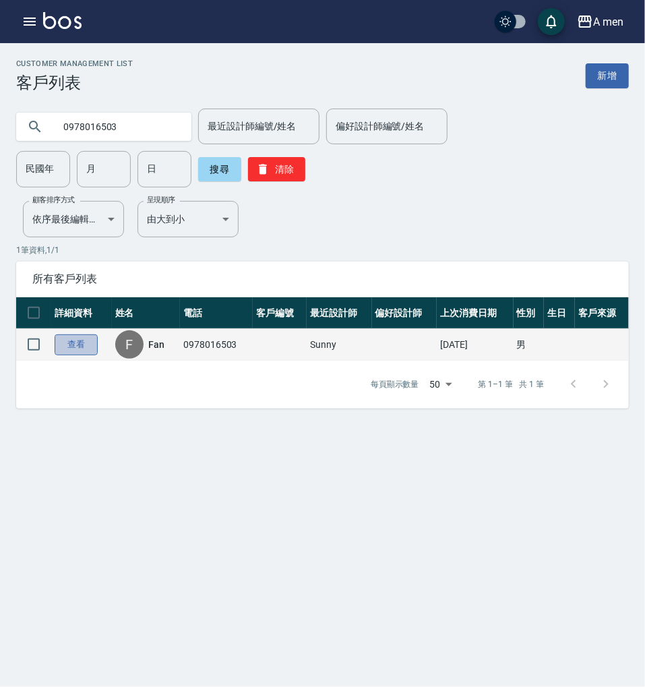
click at [88, 334] on link "查看" at bounding box center [76, 344] width 43 height 21
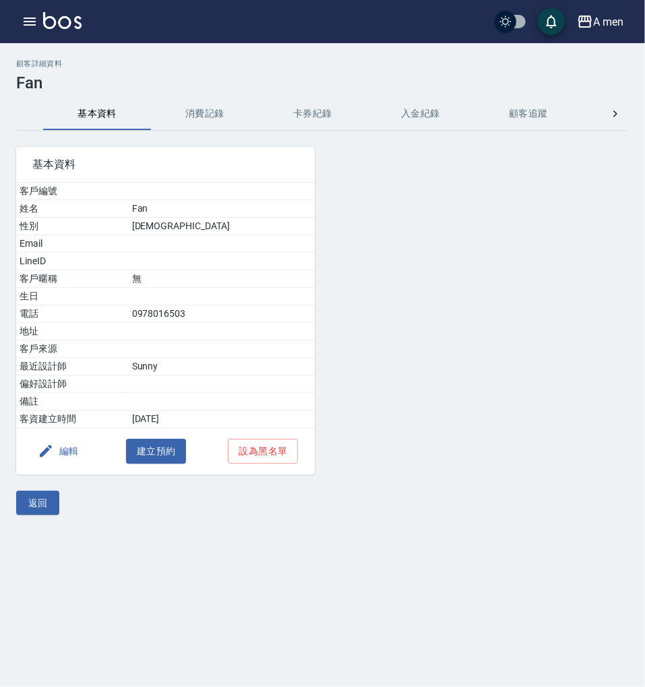
click at [170, 115] on button "消費記錄" at bounding box center [205, 114] width 108 height 32
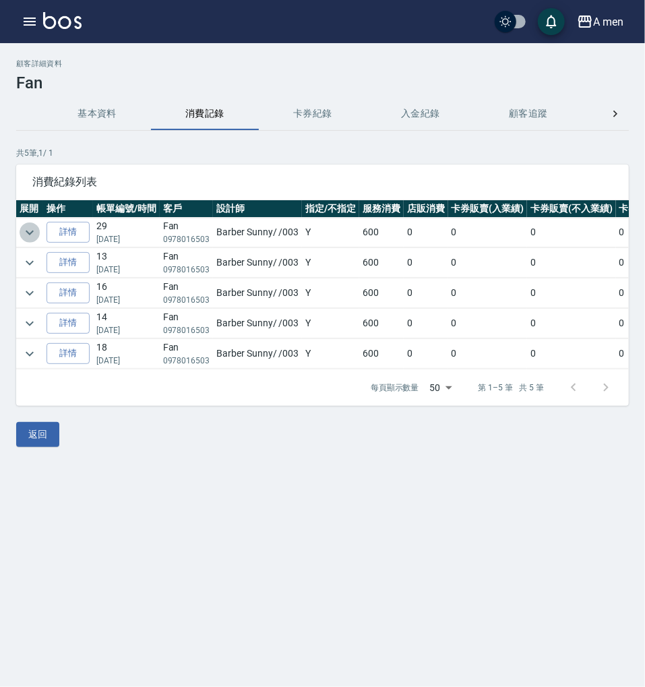
click at [36, 232] on icon "expand row" at bounding box center [30, 232] width 16 height 16
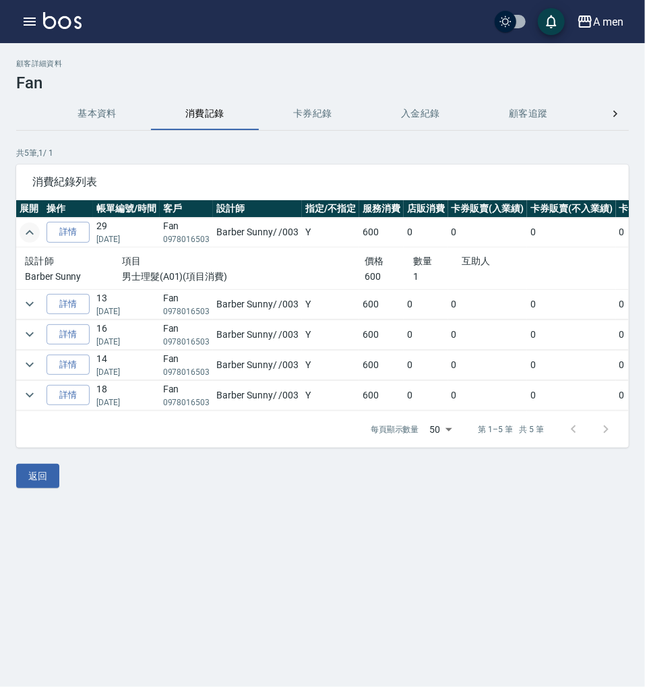
click at [35, 233] on icon "expand row" at bounding box center [30, 232] width 16 height 16
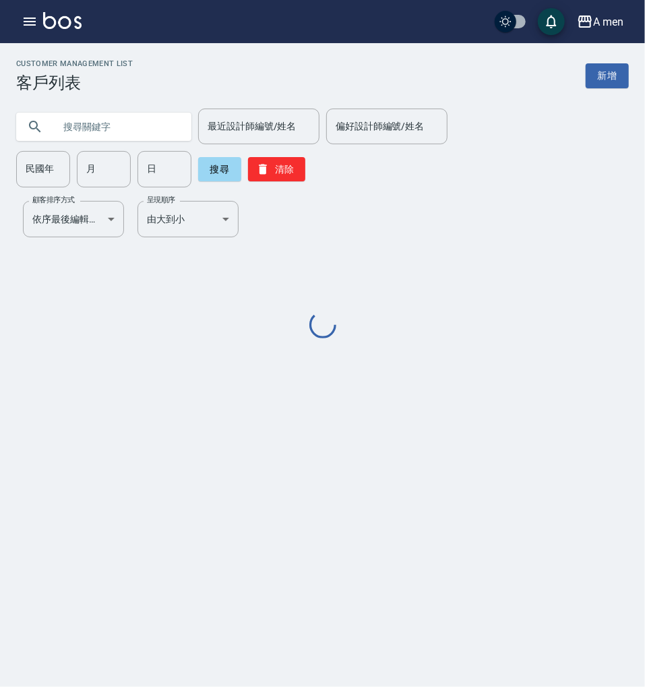
click at [100, 142] on input "text" at bounding box center [117, 127] width 127 height 36
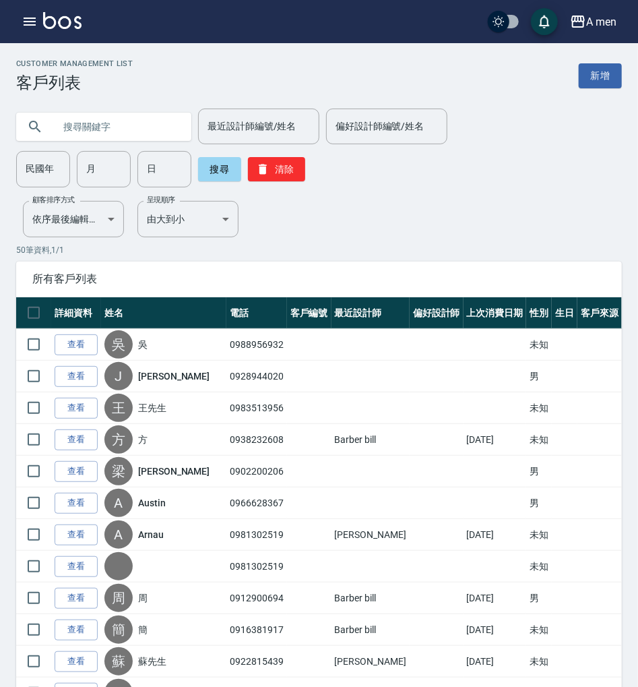
paste input "0909119319"
type input "0909119319"
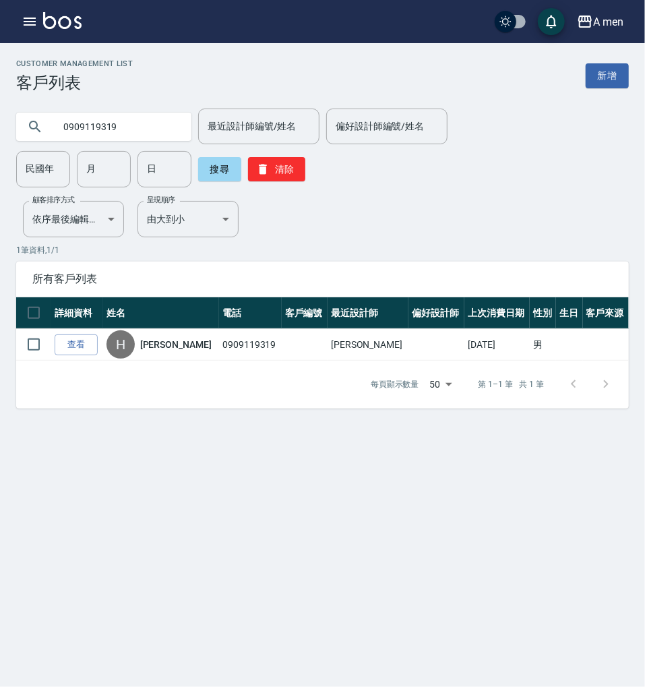
drag, startPoint x: 66, startPoint y: 339, endPoint x: 101, endPoint y: 289, distance: 61.5
click at [66, 338] on link "查看" at bounding box center [76, 344] width 43 height 21
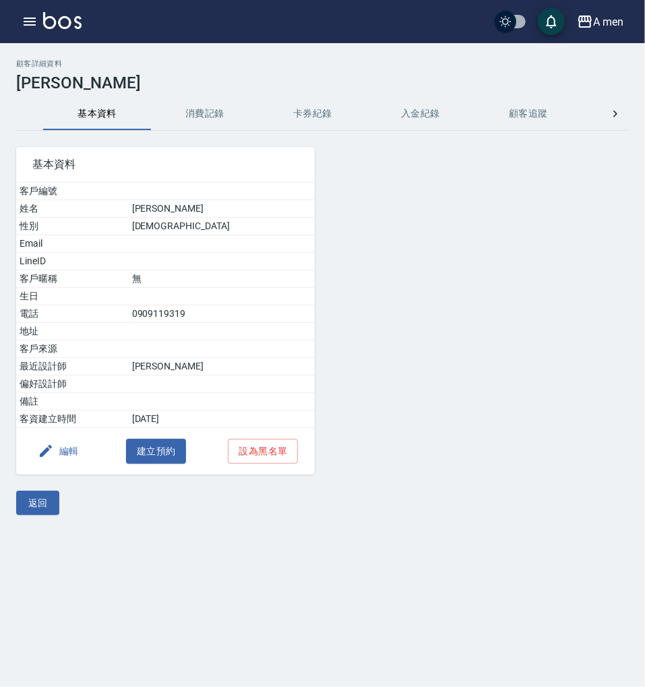
click at [205, 115] on button "消費記錄" at bounding box center [205, 114] width 108 height 32
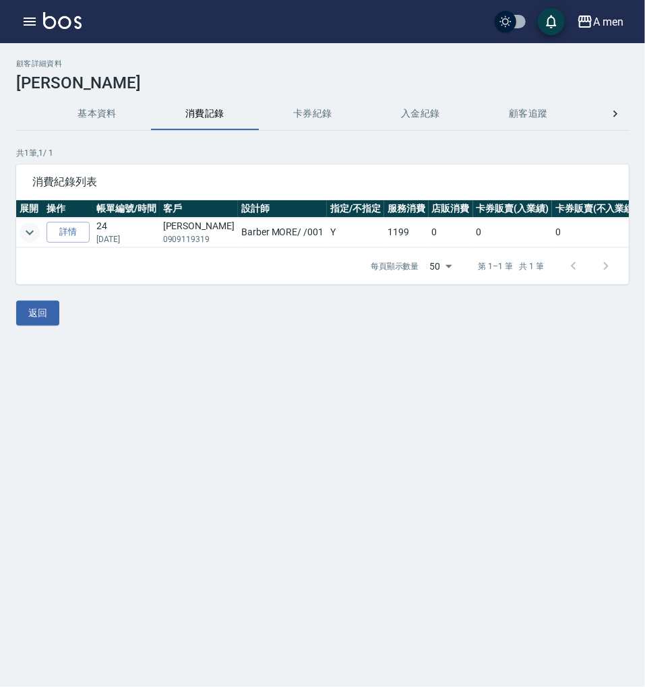
click at [20, 233] on button "expand row" at bounding box center [30, 232] width 20 height 20
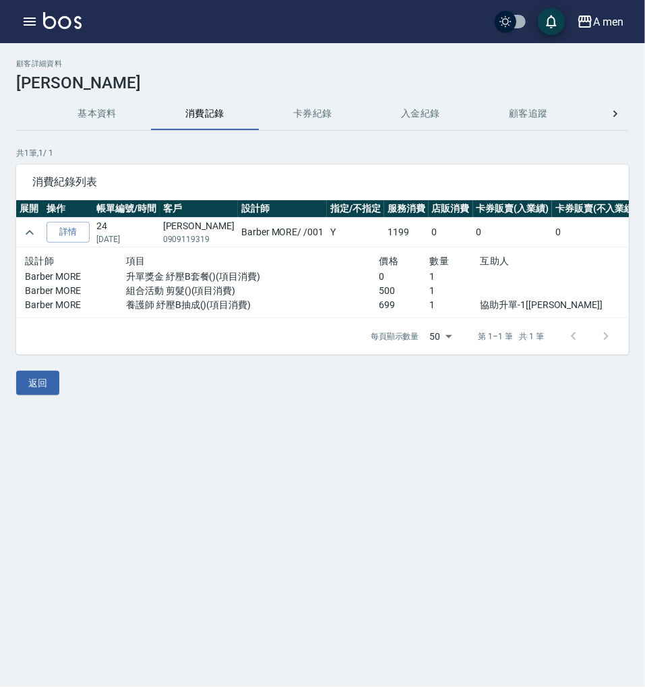
click at [570, 152] on p "共 1 筆, 1 / 1" at bounding box center [322, 153] width 613 height 12
click at [508, 151] on p "共 1 筆, 1 / 1" at bounding box center [322, 153] width 613 height 12
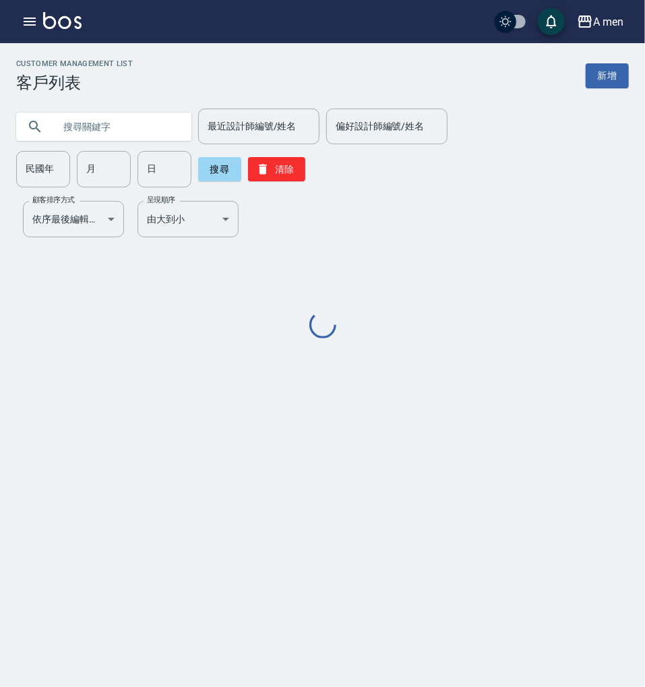
click at [107, 132] on input "text" at bounding box center [117, 127] width 127 height 36
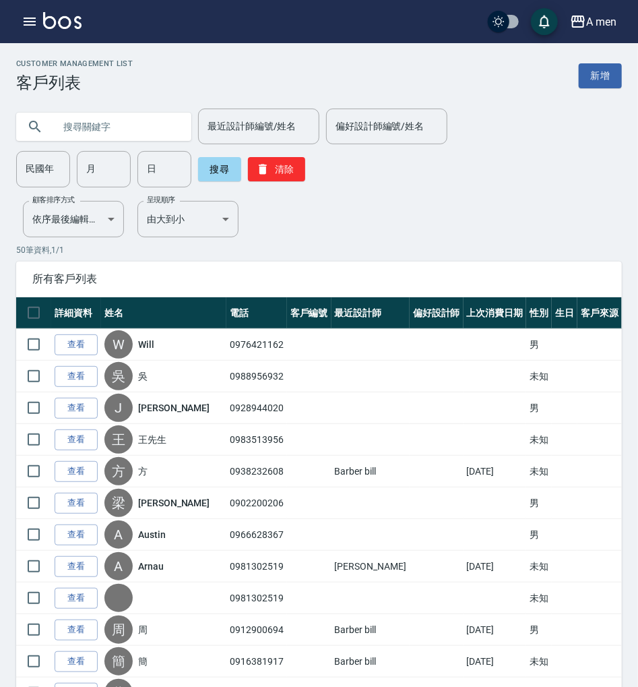
paste input "0909075907"
type input "0909075907"
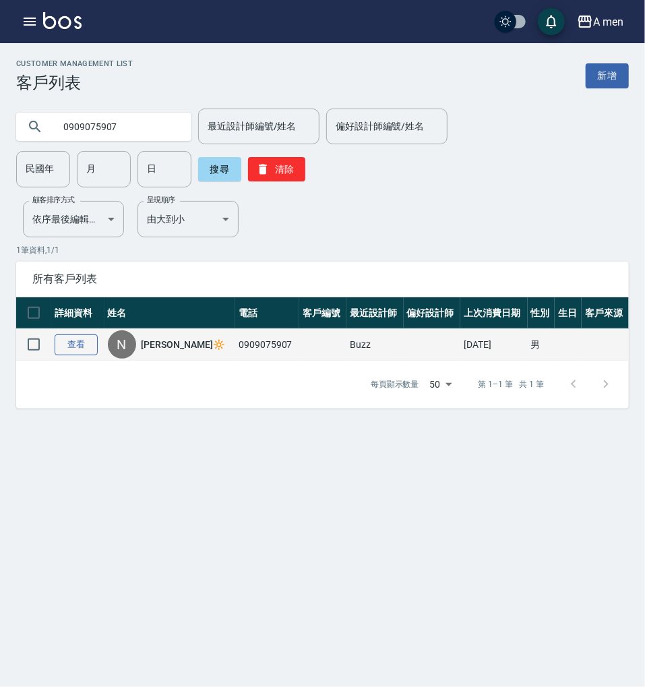
click at [73, 334] on link "查看" at bounding box center [76, 344] width 43 height 21
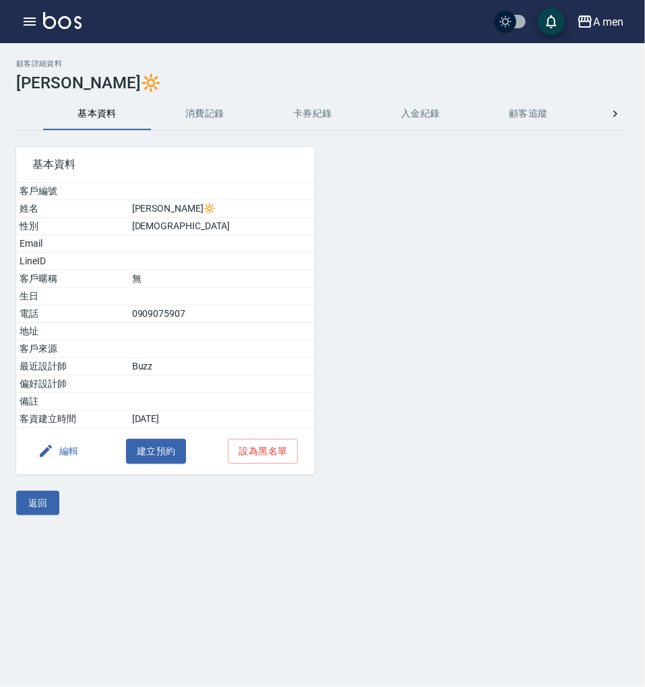
click at [179, 115] on button "消費記錄" at bounding box center [205, 114] width 108 height 32
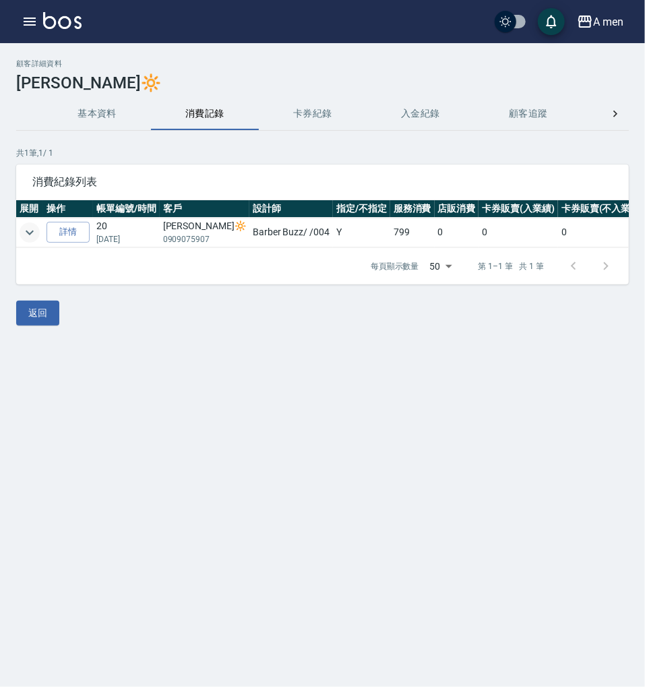
click at [35, 231] on icon "expand row" at bounding box center [30, 232] width 16 height 16
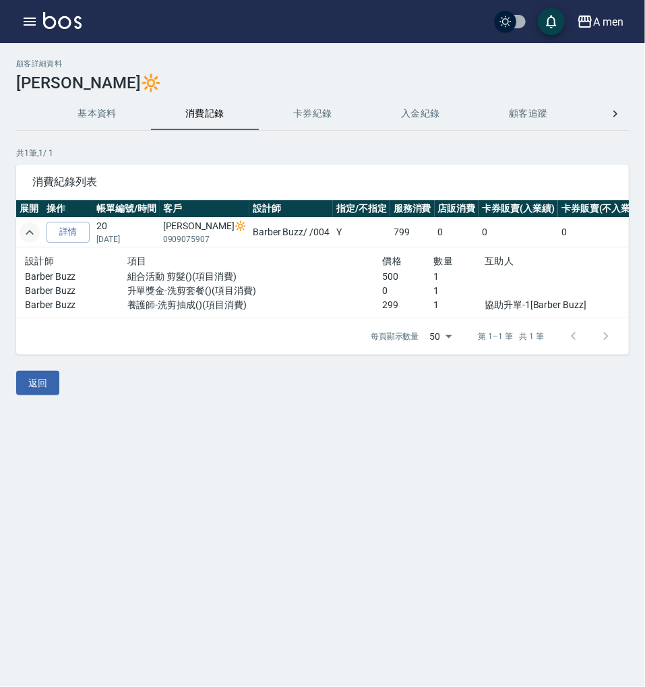
click at [32, 229] on icon "expand row" at bounding box center [30, 232] width 16 height 16
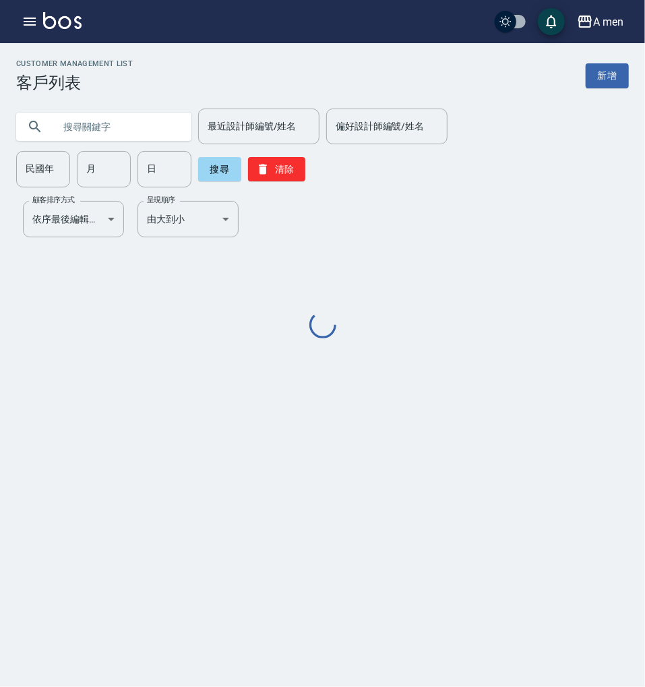
click at [131, 135] on input "text" at bounding box center [117, 127] width 127 height 36
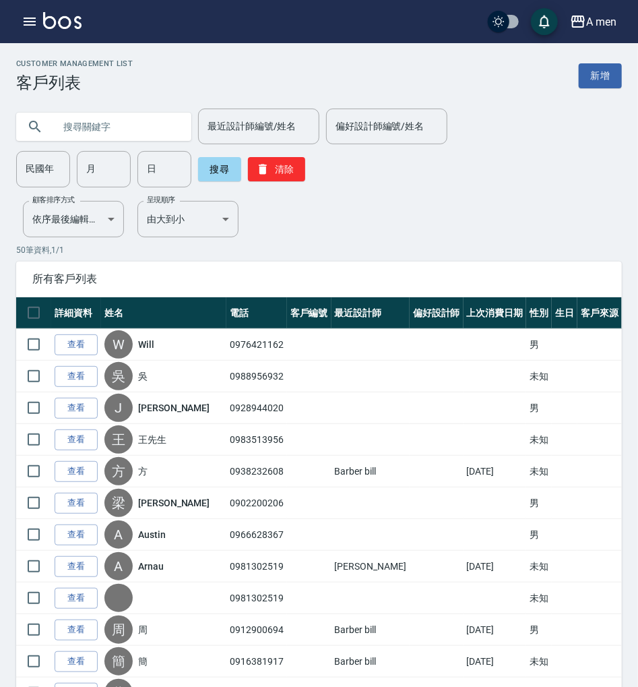
paste input "0980556336"
type input "0980556336"
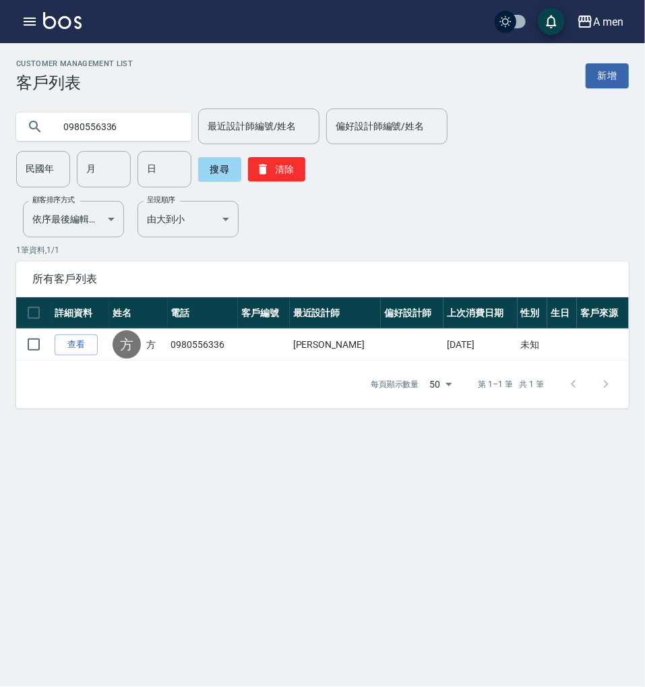
drag, startPoint x: 78, startPoint y: 336, endPoint x: 181, endPoint y: 236, distance: 143.0
click at [80, 335] on link "查看" at bounding box center [76, 344] width 43 height 21
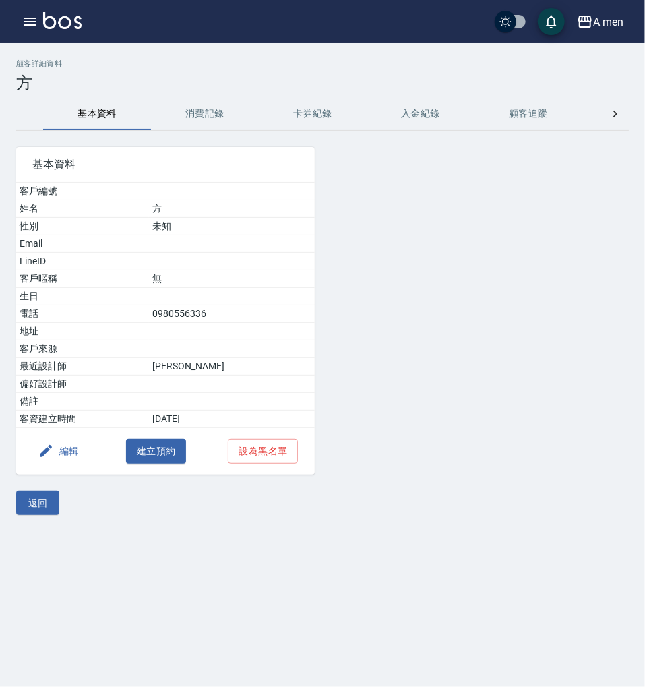
click at [195, 114] on button "消費記錄" at bounding box center [205, 114] width 108 height 32
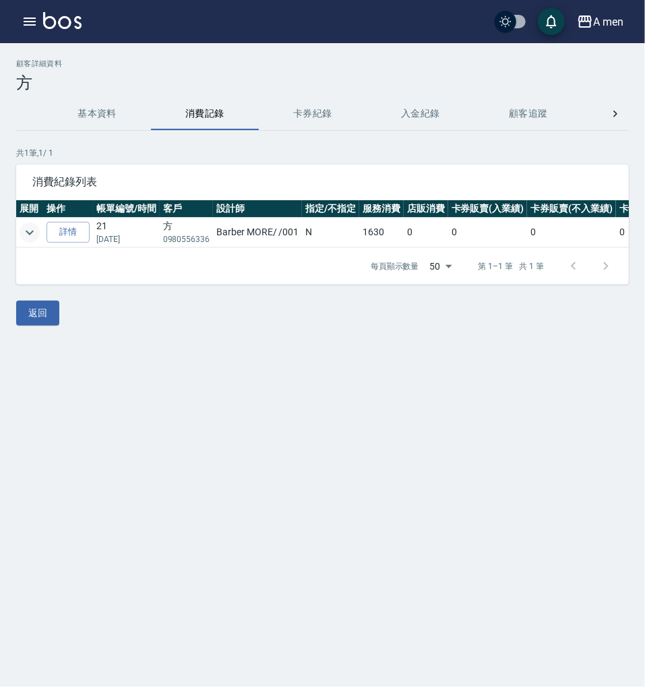
click at [25, 231] on icon "expand row" at bounding box center [30, 232] width 16 height 16
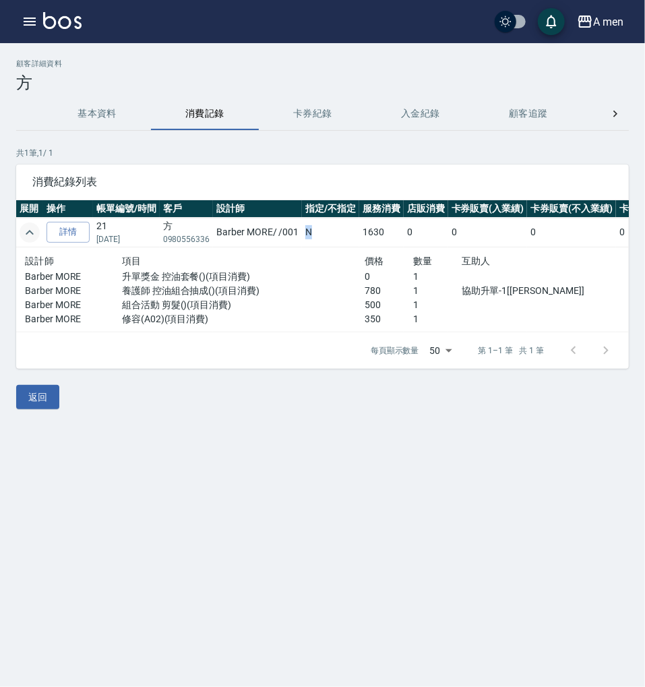
click at [314, 231] on td "N" at bounding box center [330, 233] width 57 height 30
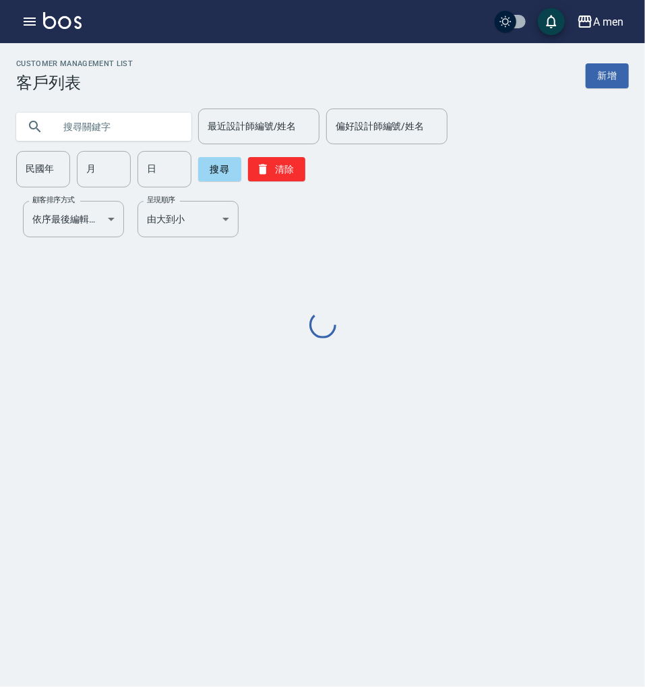
click at [164, 129] on input "text" at bounding box center [117, 127] width 127 height 36
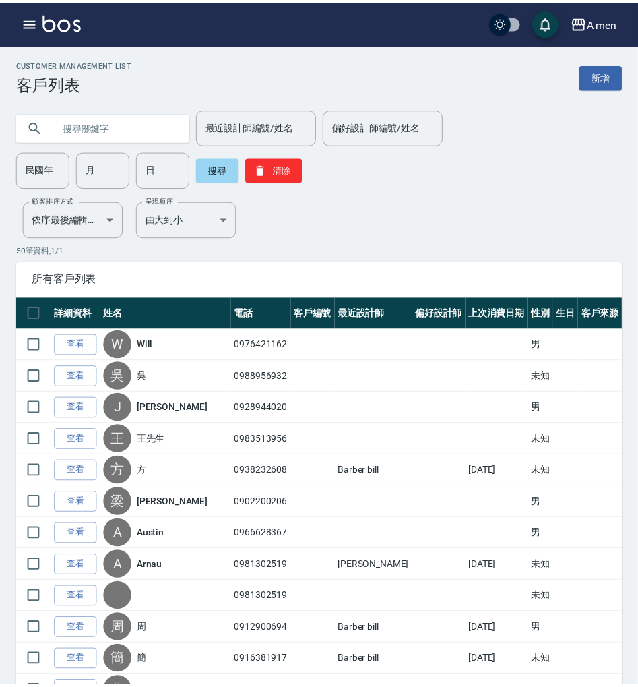
paste input "0983078787"
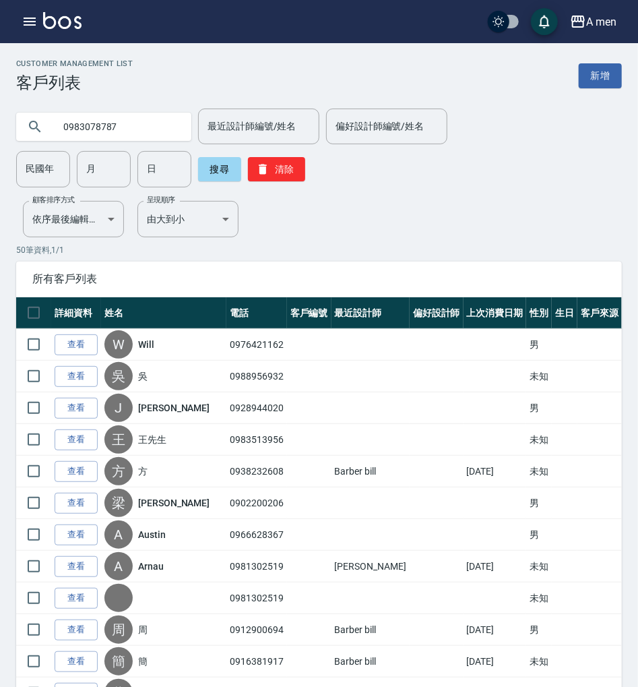
type input "0983078787"
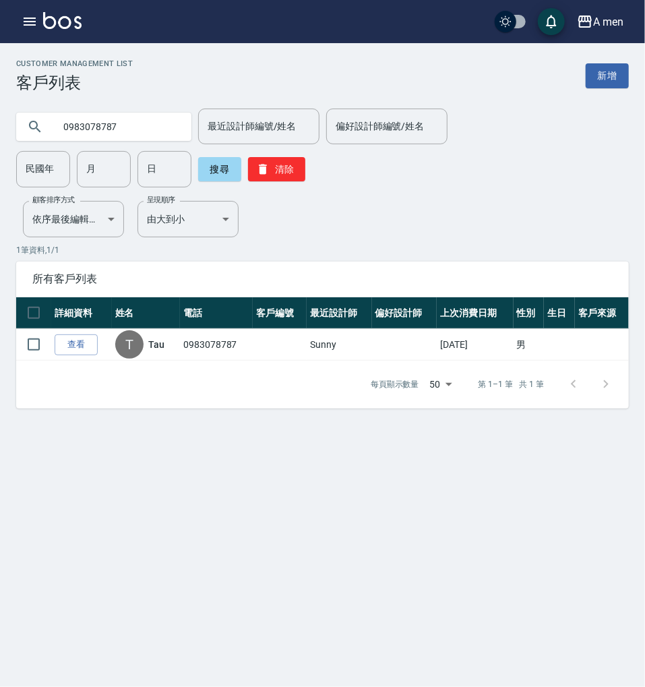
drag, startPoint x: 82, startPoint y: 334, endPoint x: 113, endPoint y: 280, distance: 61.9
click at [82, 334] on link "查看" at bounding box center [76, 344] width 43 height 21
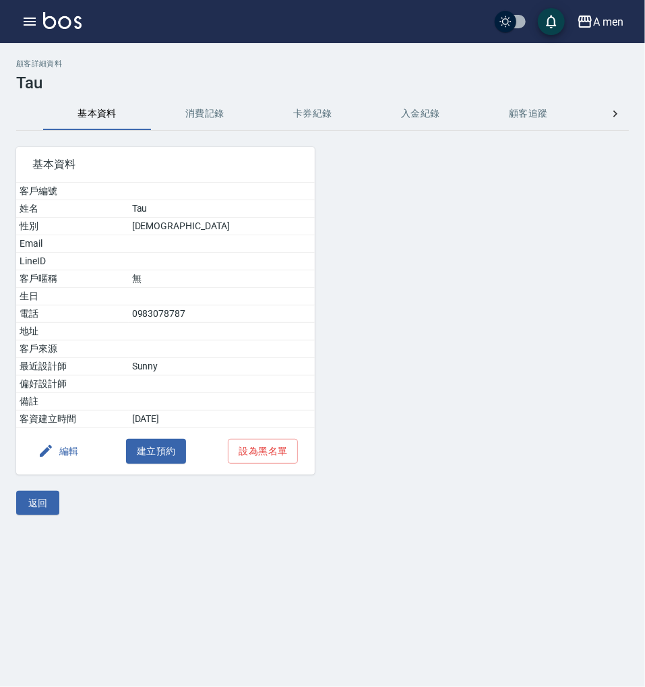
click at [194, 108] on button "消費記錄" at bounding box center [205, 114] width 108 height 32
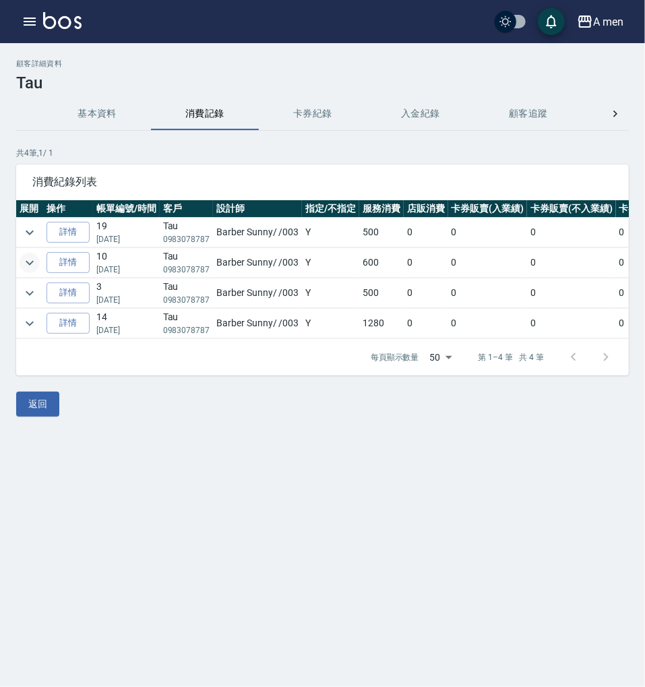
click at [28, 262] on icon "expand row" at bounding box center [30, 262] width 8 height 5
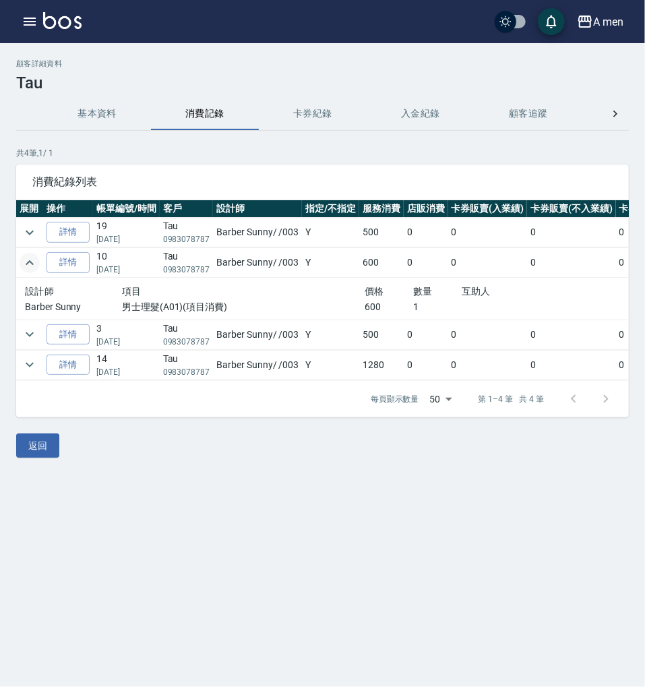
click at [25, 261] on icon "expand row" at bounding box center [30, 263] width 16 height 16
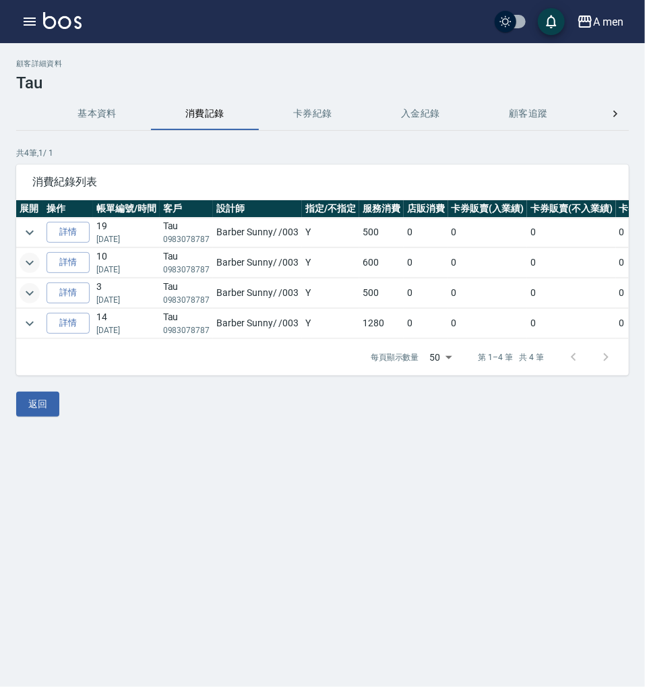
click at [28, 295] on icon "expand row" at bounding box center [30, 293] width 16 height 16
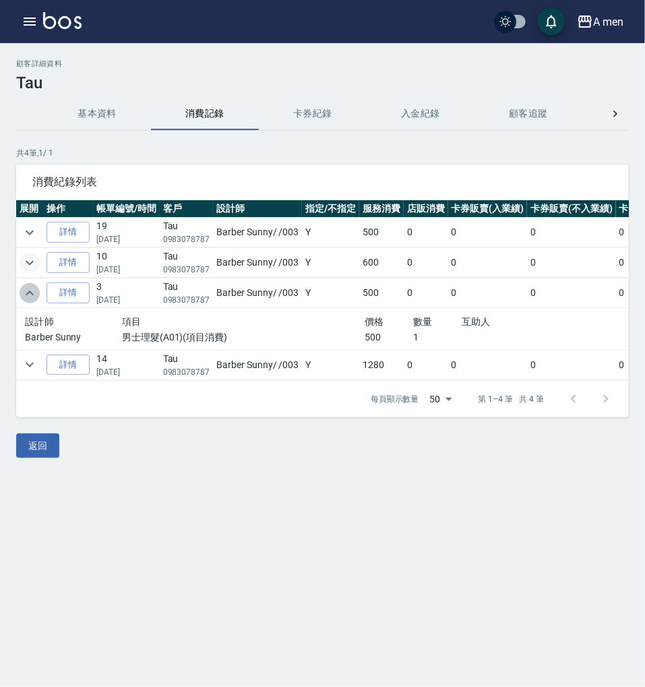
click at [28, 294] on icon "expand row" at bounding box center [30, 293] width 16 height 16
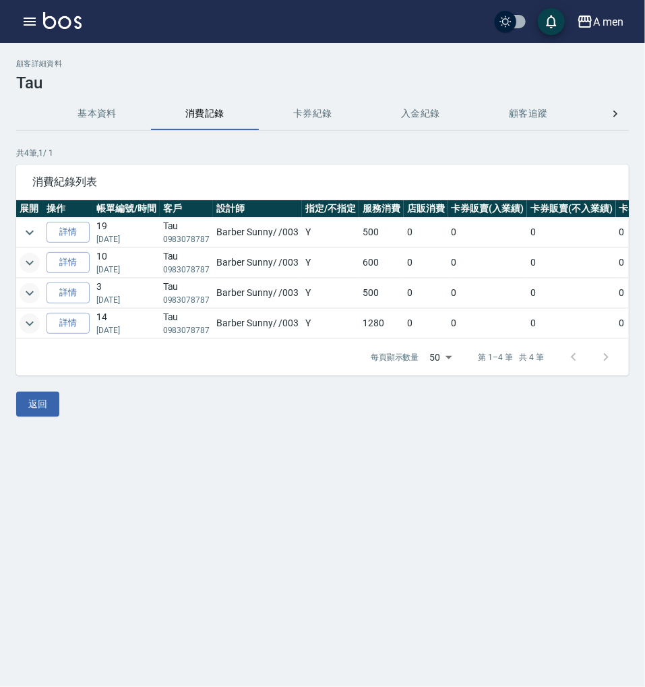
click at [29, 322] on icon "expand row" at bounding box center [30, 323] width 8 height 5
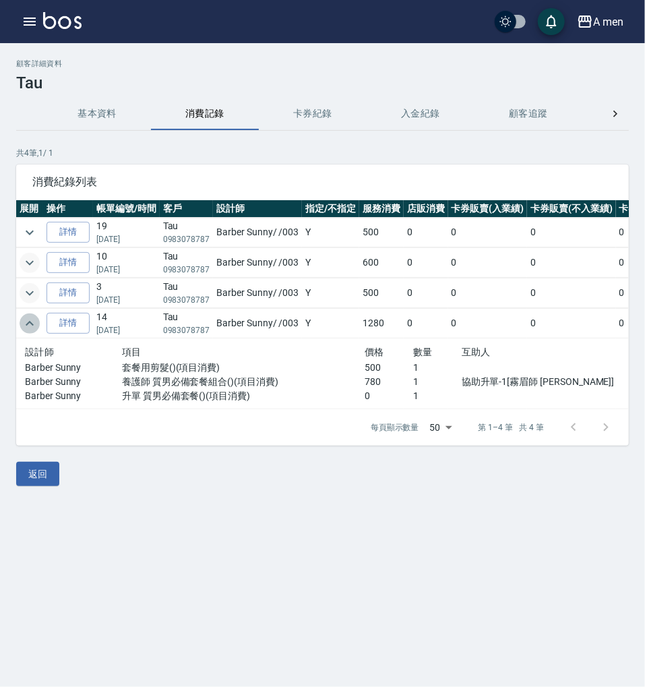
click at [30, 322] on icon "expand row" at bounding box center [30, 323] width 16 height 16
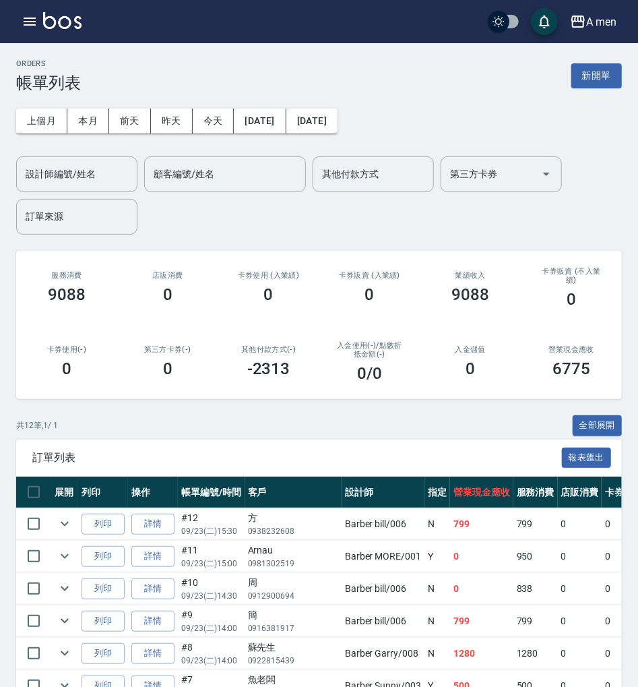
click at [16, 17] on div "A men 登出" at bounding box center [319, 21] width 638 height 43
click at [21, 19] on button "button" at bounding box center [29, 21] width 27 height 27
